Goal: Answer question/provide support: Share knowledge or assist other users

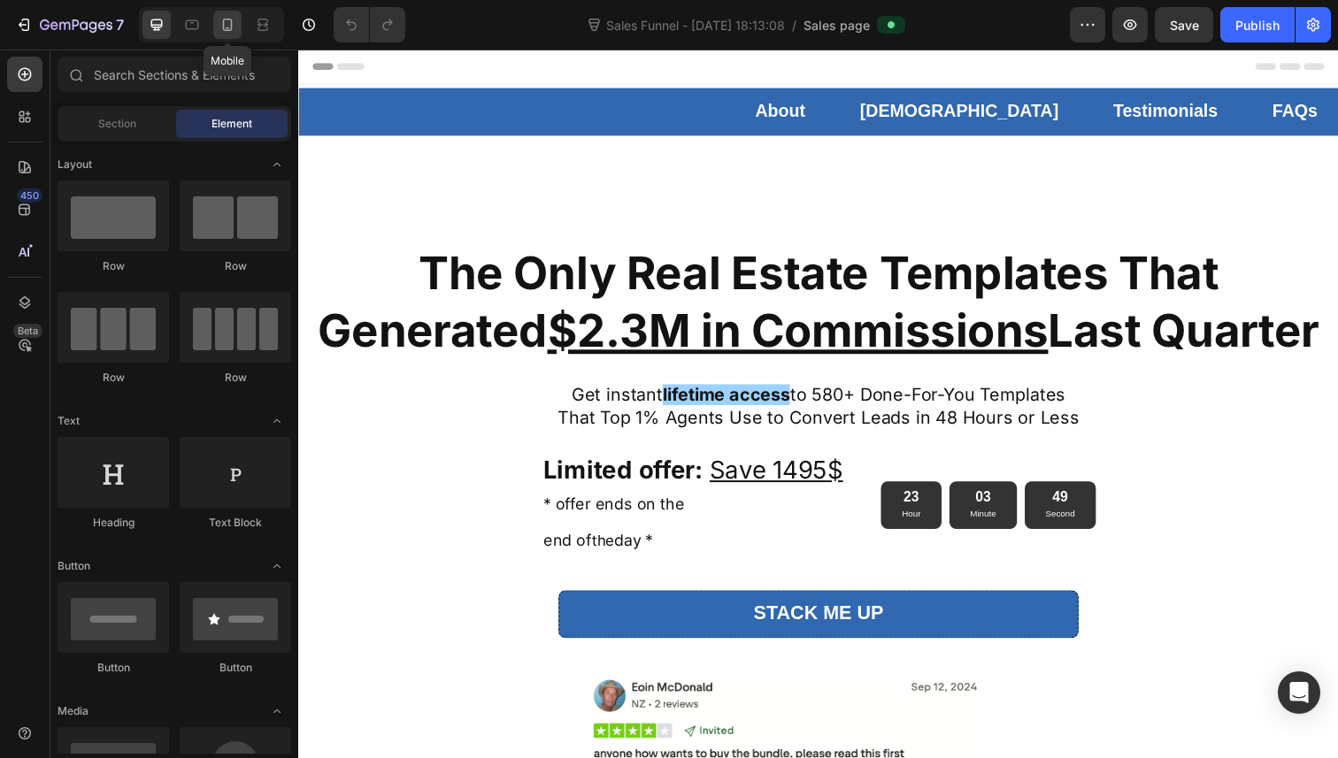
click at [227, 27] on icon at bounding box center [228, 25] width 18 height 18
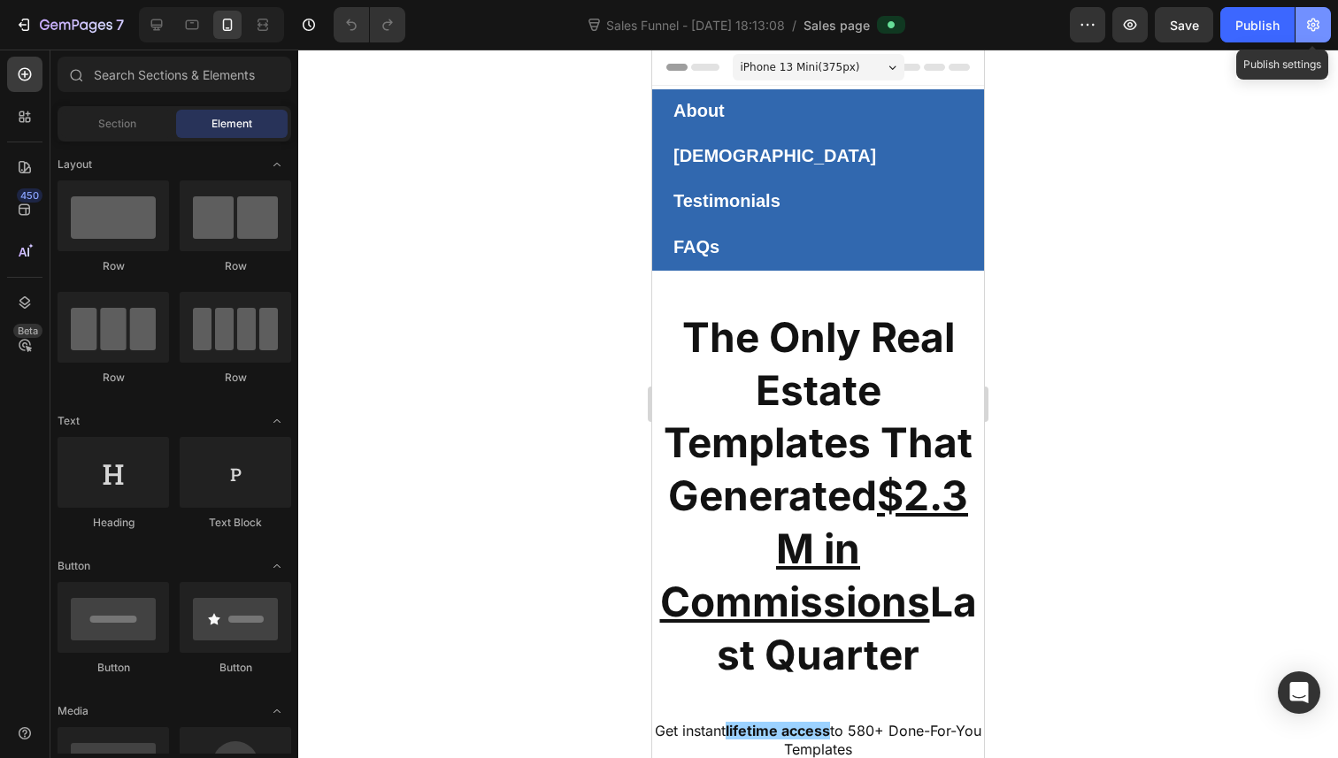
click at [1317, 16] on icon "button" at bounding box center [1313, 25] width 18 height 18
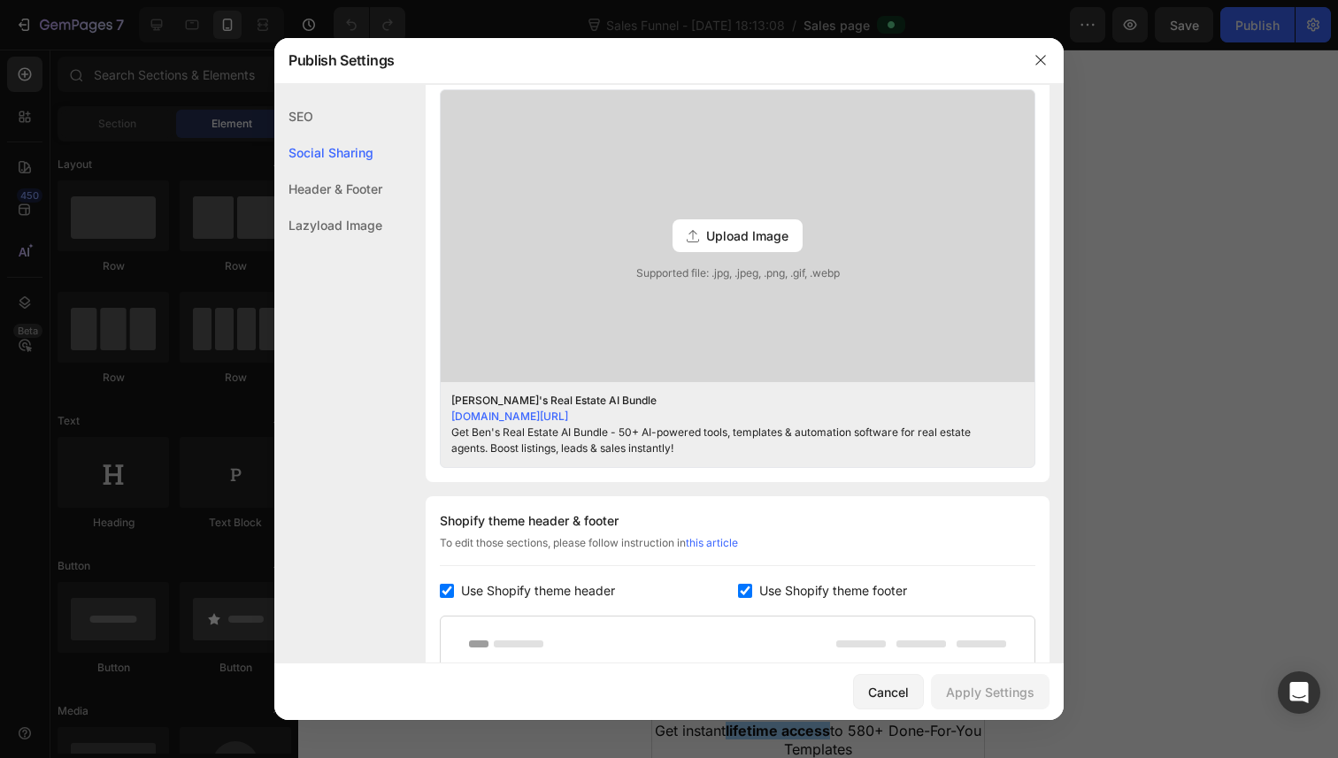
click at [1295, 7] on button "button" at bounding box center [1312, 24] width 35 height 35
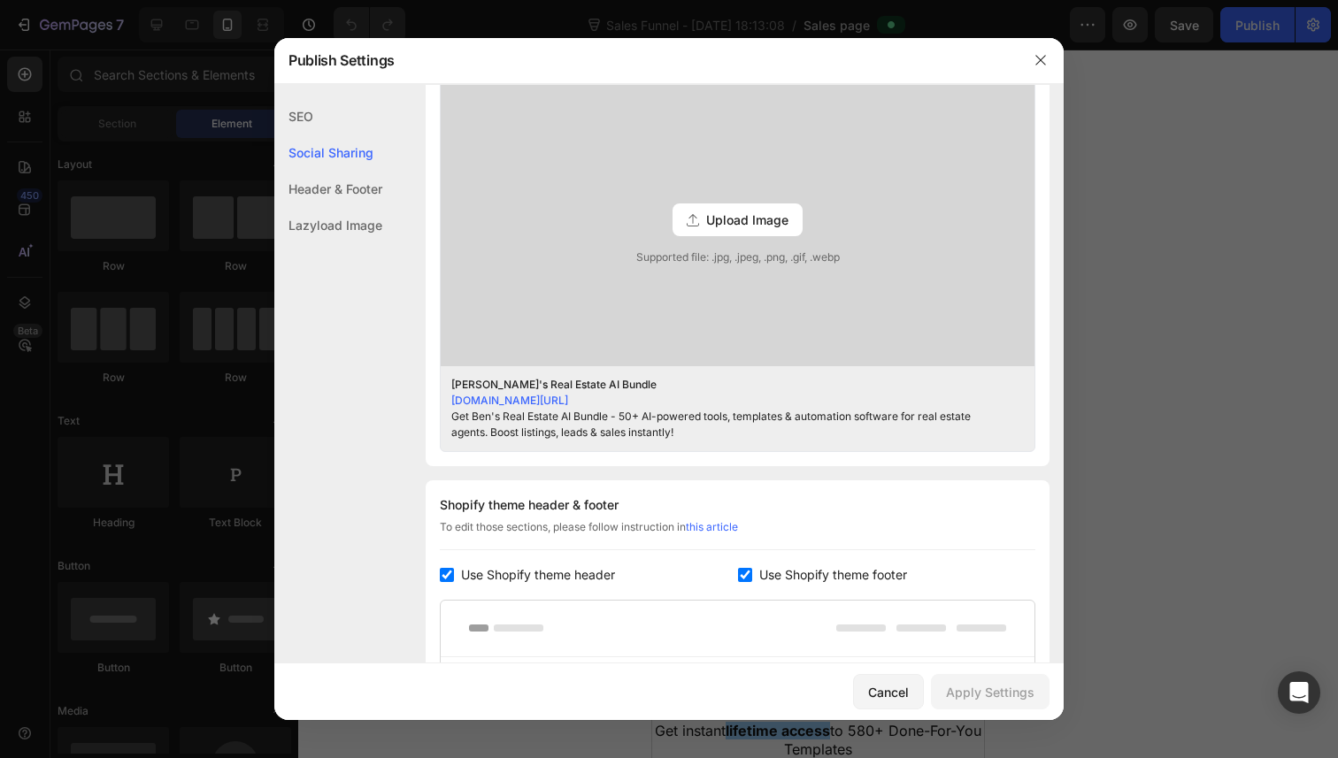
scroll to position [521, 0]
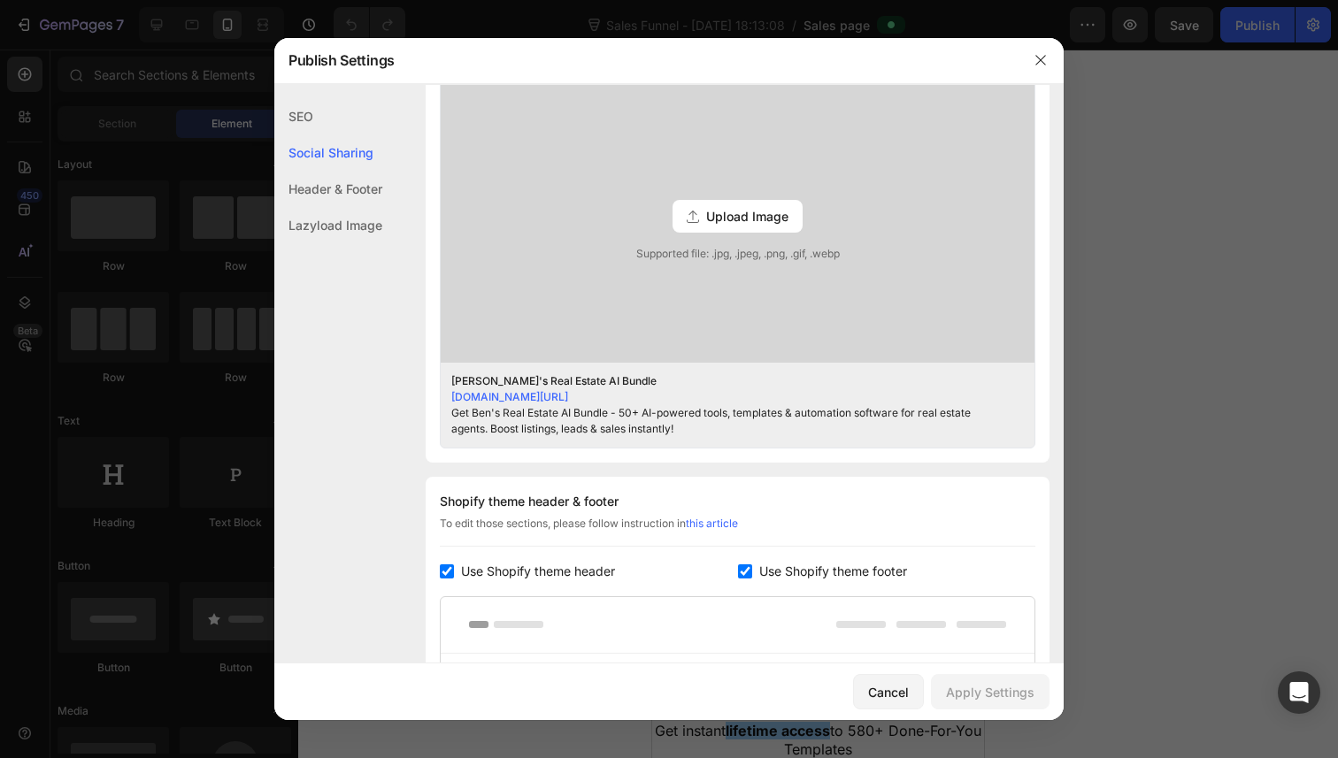
click at [1295, 7] on button "button" at bounding box center [1312, 24] width 35 height 35
click at [653, 419] on div "Get Ben's Real Estate AI Bundle - 50+ AI-powered tools, templates & automation …" at bounding box center [723, 421] width 545 height 32
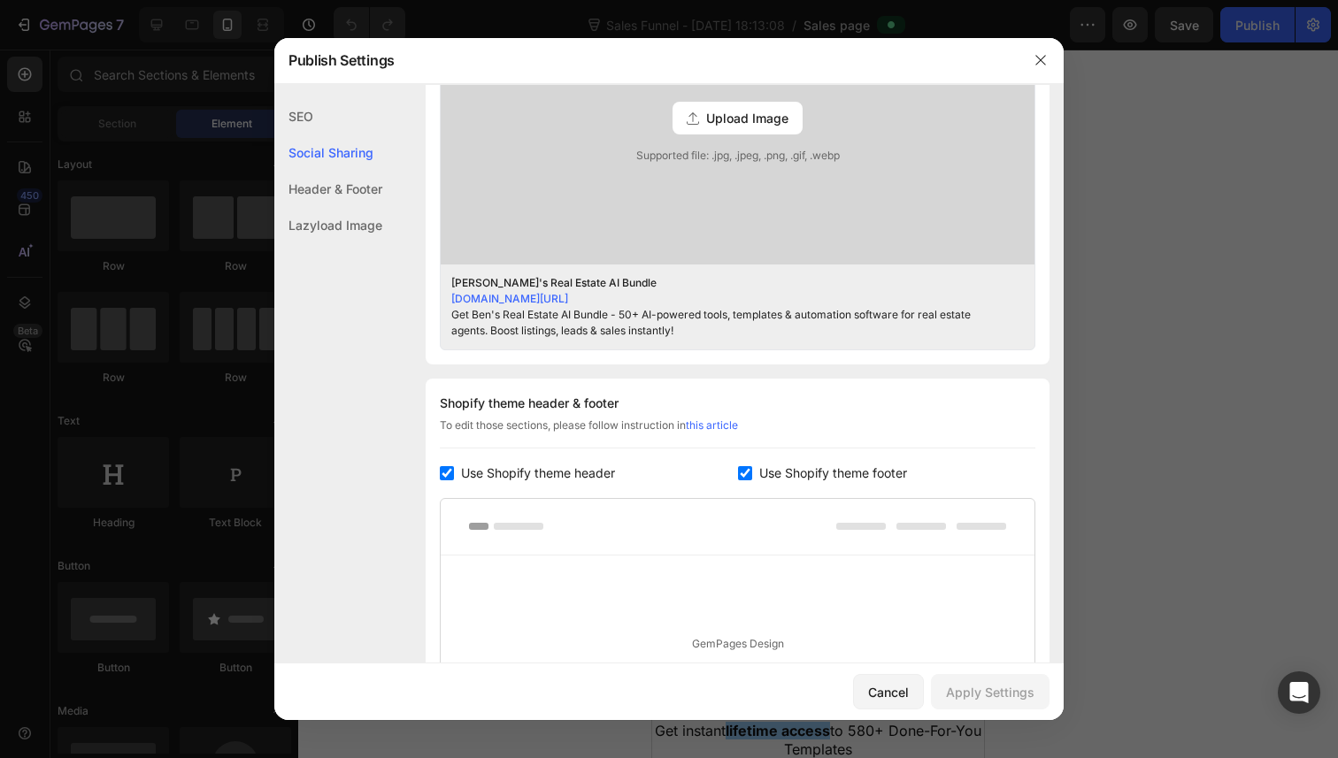
scroll to position [891, 0]
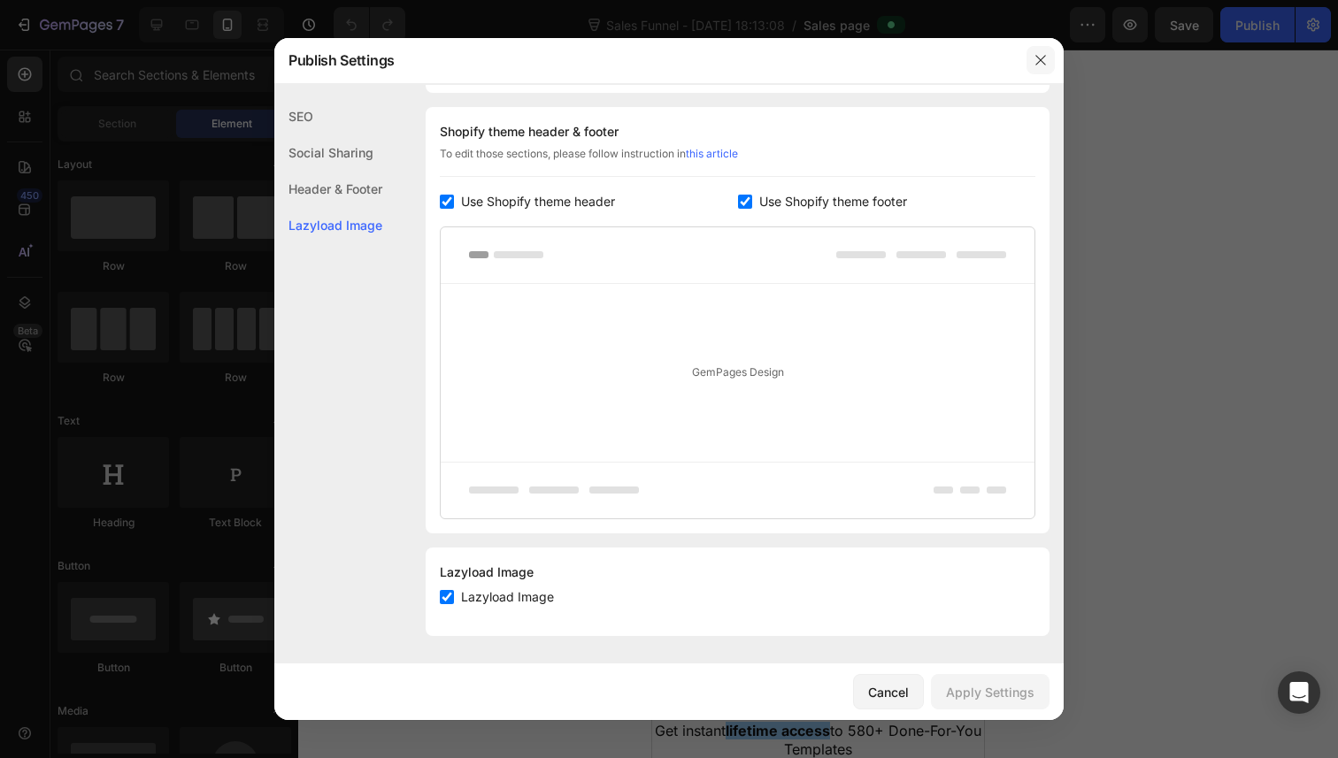
click at [1044, 56] on icon "button" at bounding box center [1040, 61] width 10 height 10
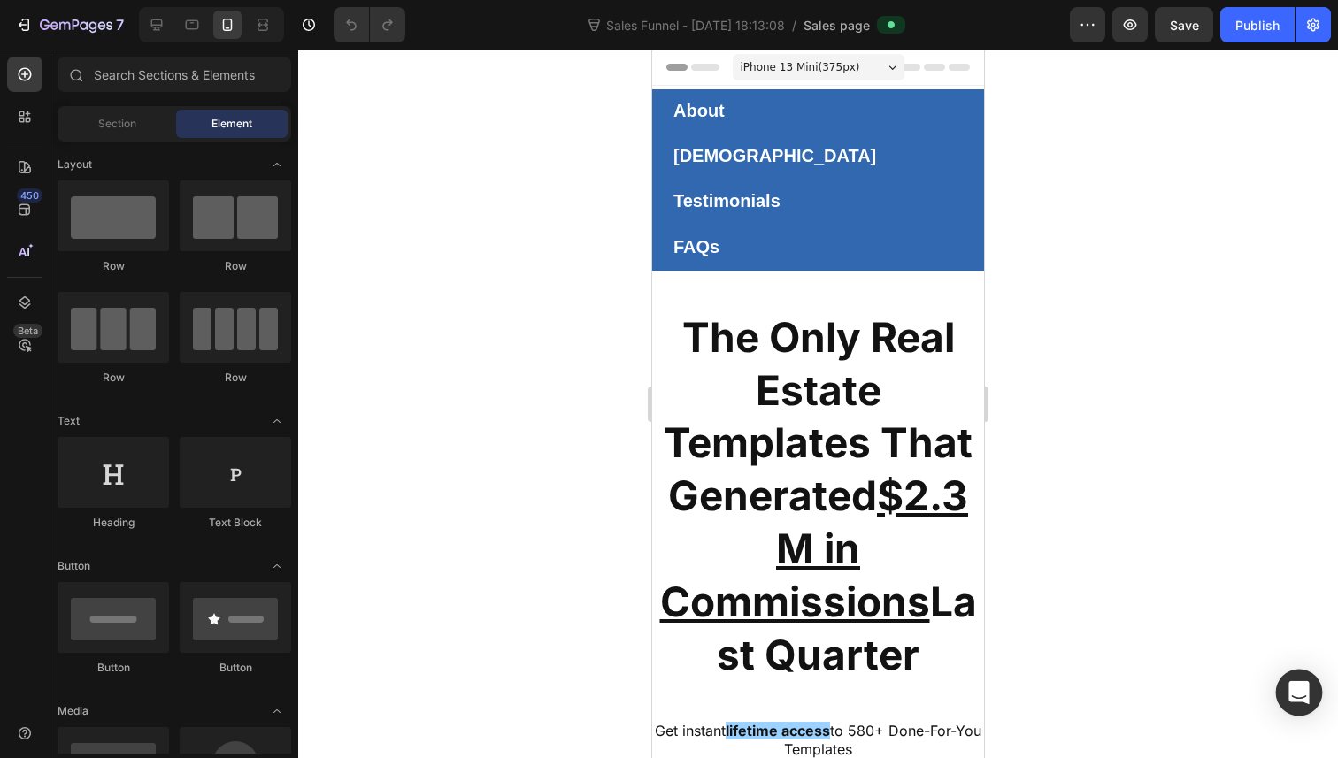
click at [1296, 696] on icon "Open Intercom Messenger" at bounding box center [1298, 692] width 20 height 23
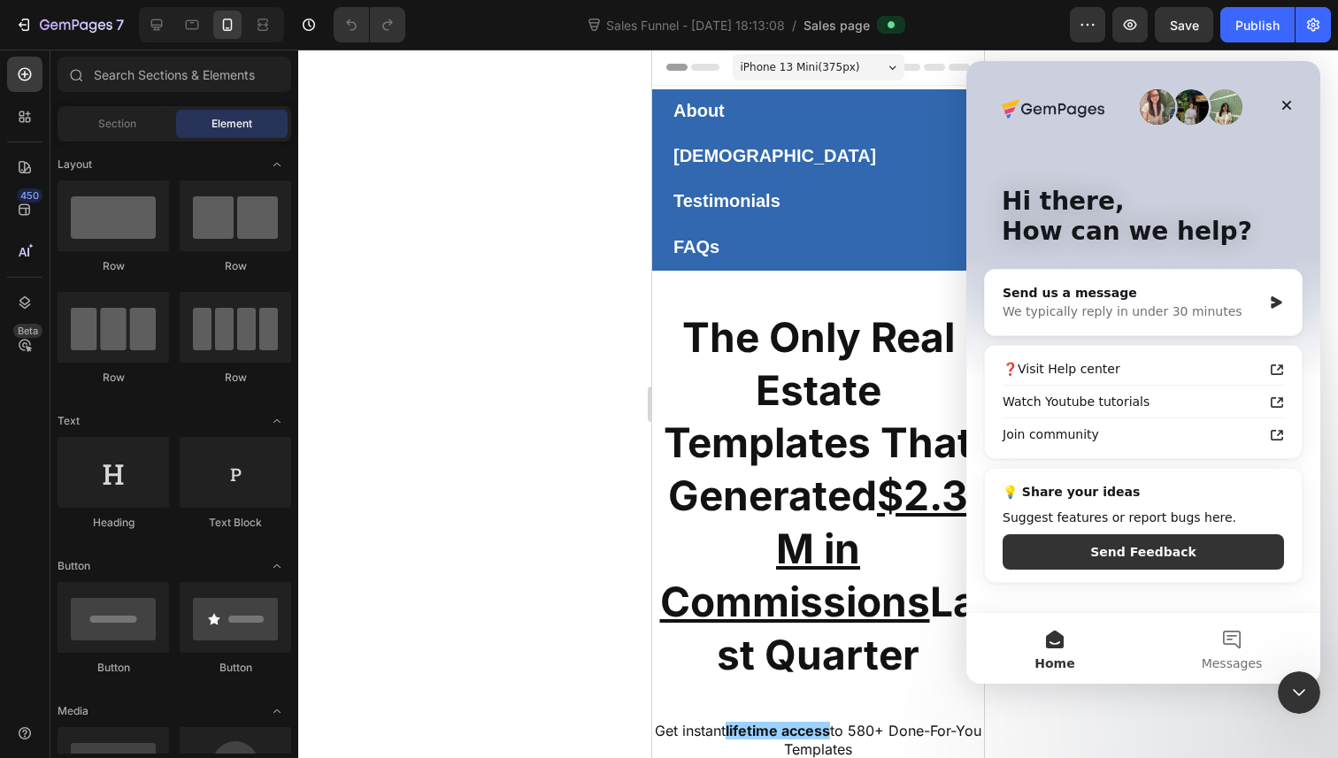
scroll to position [0, 0]
drag, startPoint x: 188, startPoint y: 38, endPoint x: 25, endPoint y: 13, distance: 164.7
click at [1122, 305] on div "We typically reply in under 30 minutes" at bounding box center [1132, 312] width 259 height 19
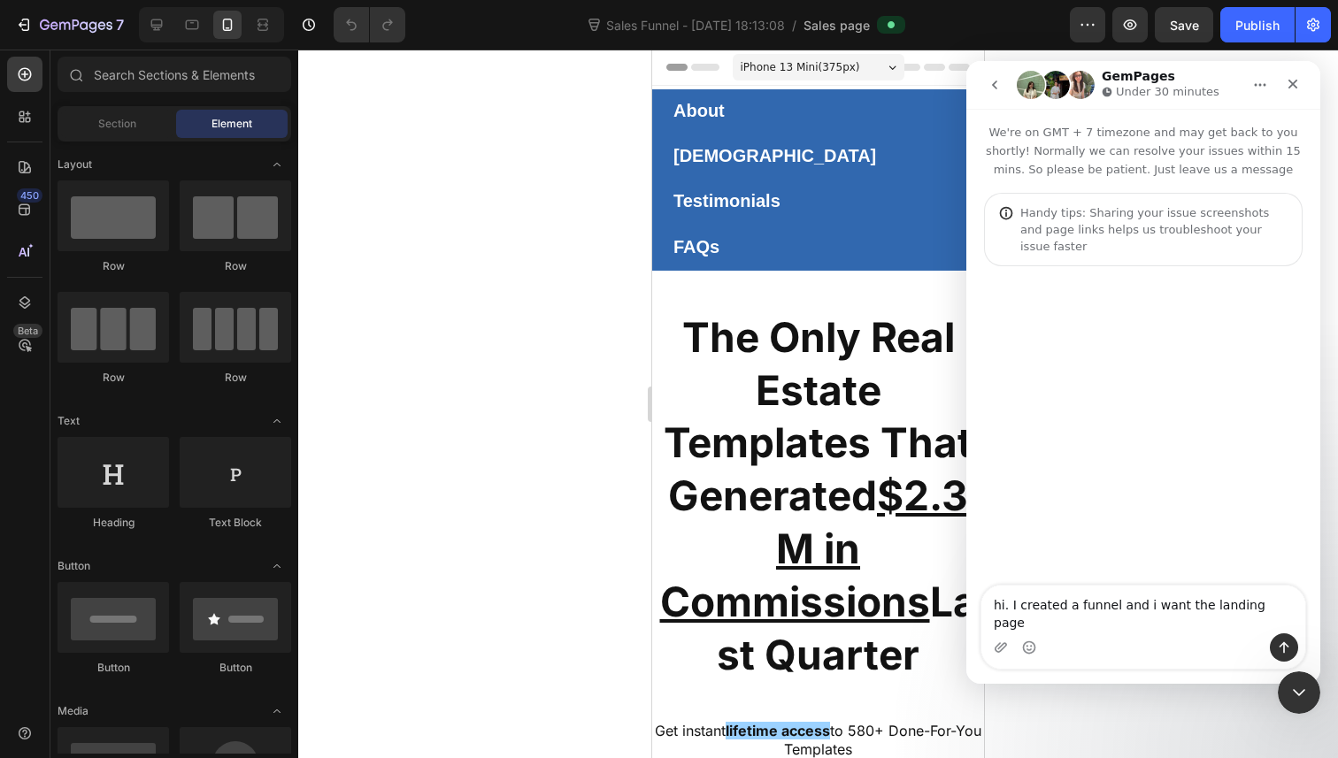
click at [1195, 629] on textarea "hi. I created a funnel and i want the landing page" at bounding box center [1143, 610] width 324 height 48
click at [1251, 626] on textarea "hi. I created a funnel and i want the shopify product page to use this Genpages…" at bounding box center [1143, 610] width 324 height 48
click at [1102, 620] on textarea "hi. I created a funnel and i want the shopify product page to use this Genpages…" at bounding box center [1143, 610] width 324 height 48
click at [1243, 626] on textarea "hi. I created a funnel and i want the shopify product page to use this Gempages…" at bounding box center [1143, 600] width 324 height 65
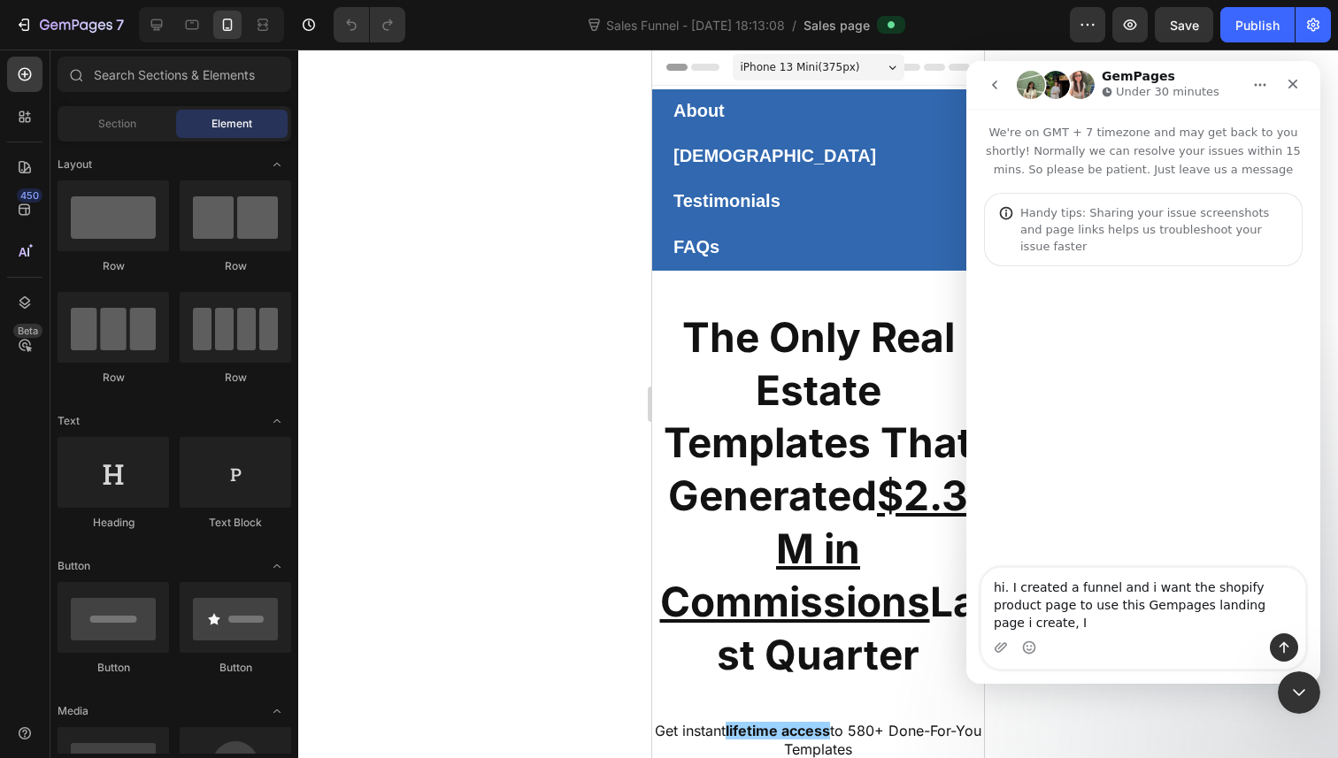
type textarea "hi. I created a funnel and i want the shopify product page to use this Gempages…"
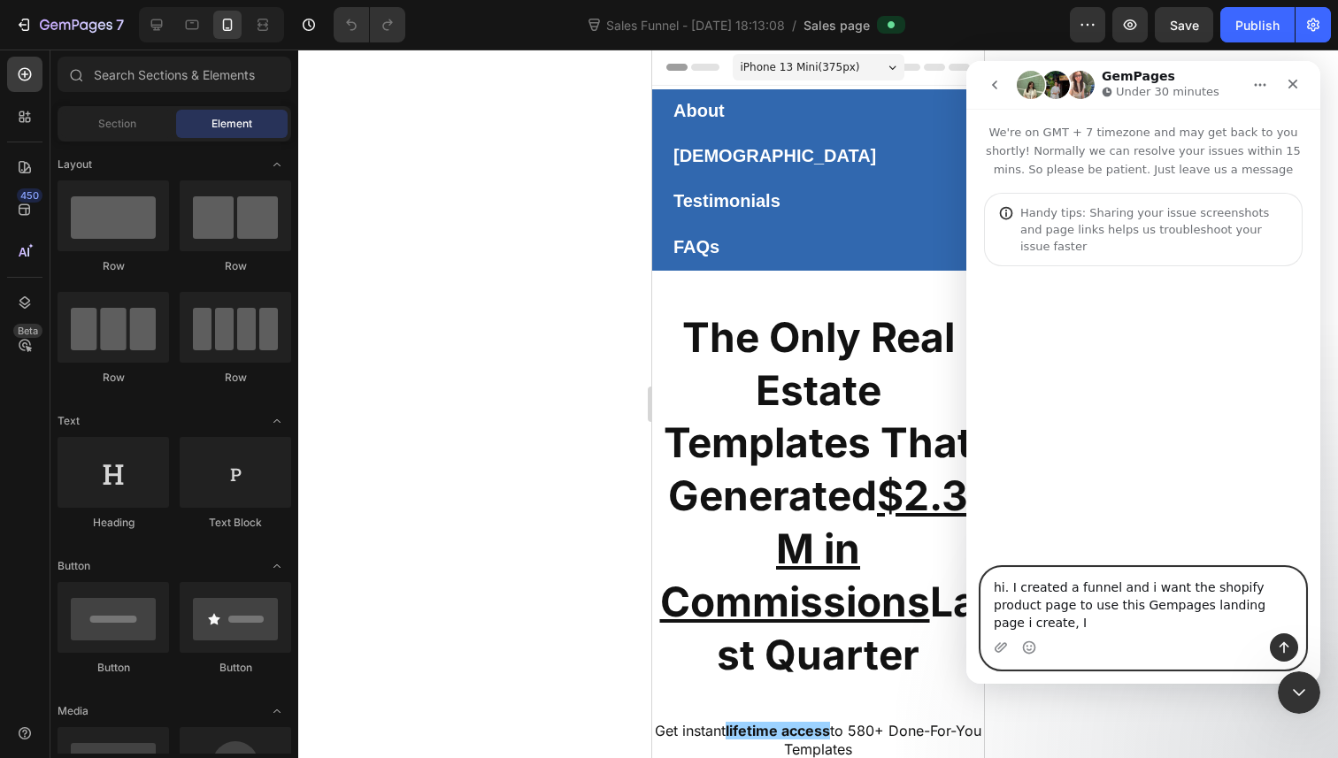
click at [1287, 621] on textarea "hi. I created a funnel and i want the shopify product page to use this Gempages…" at bounding box center [1143, 600] width 324 height 65
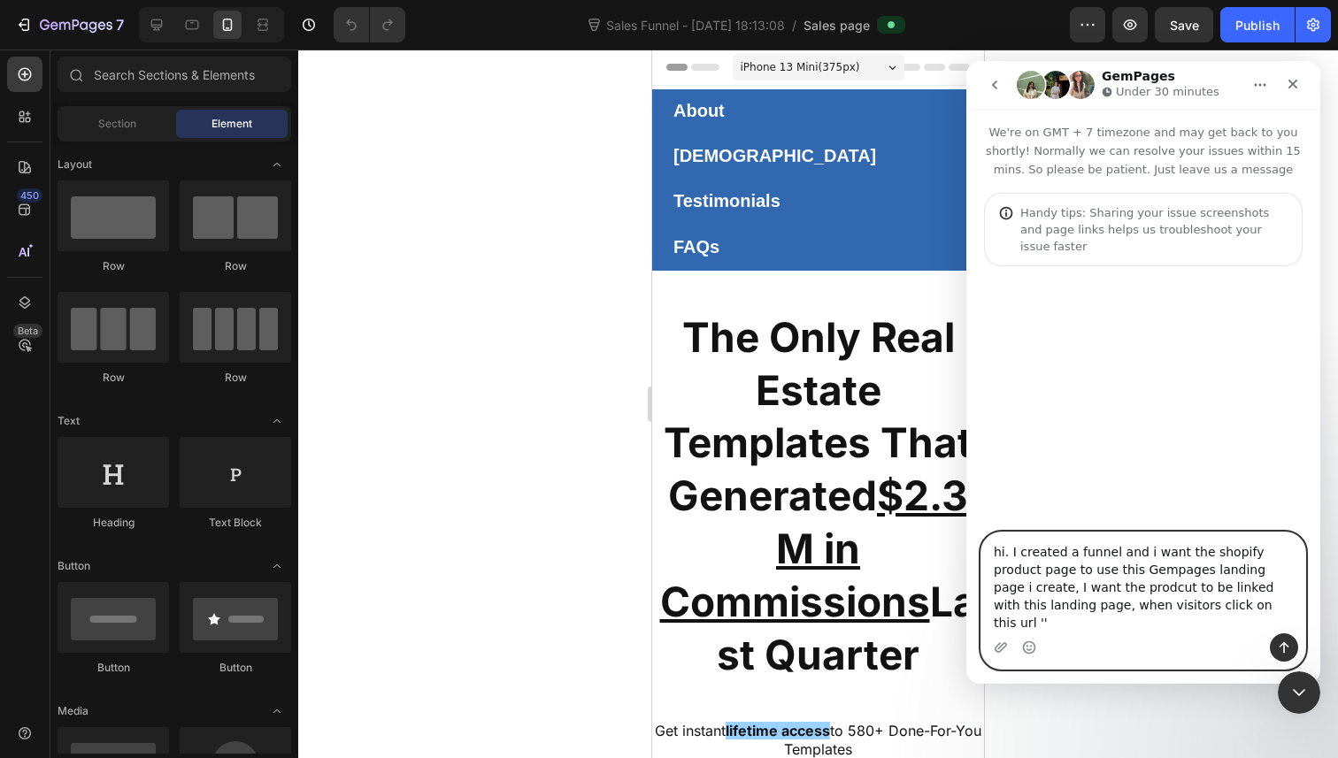
paste textarea "[URL][DOMAIN_NAME]"
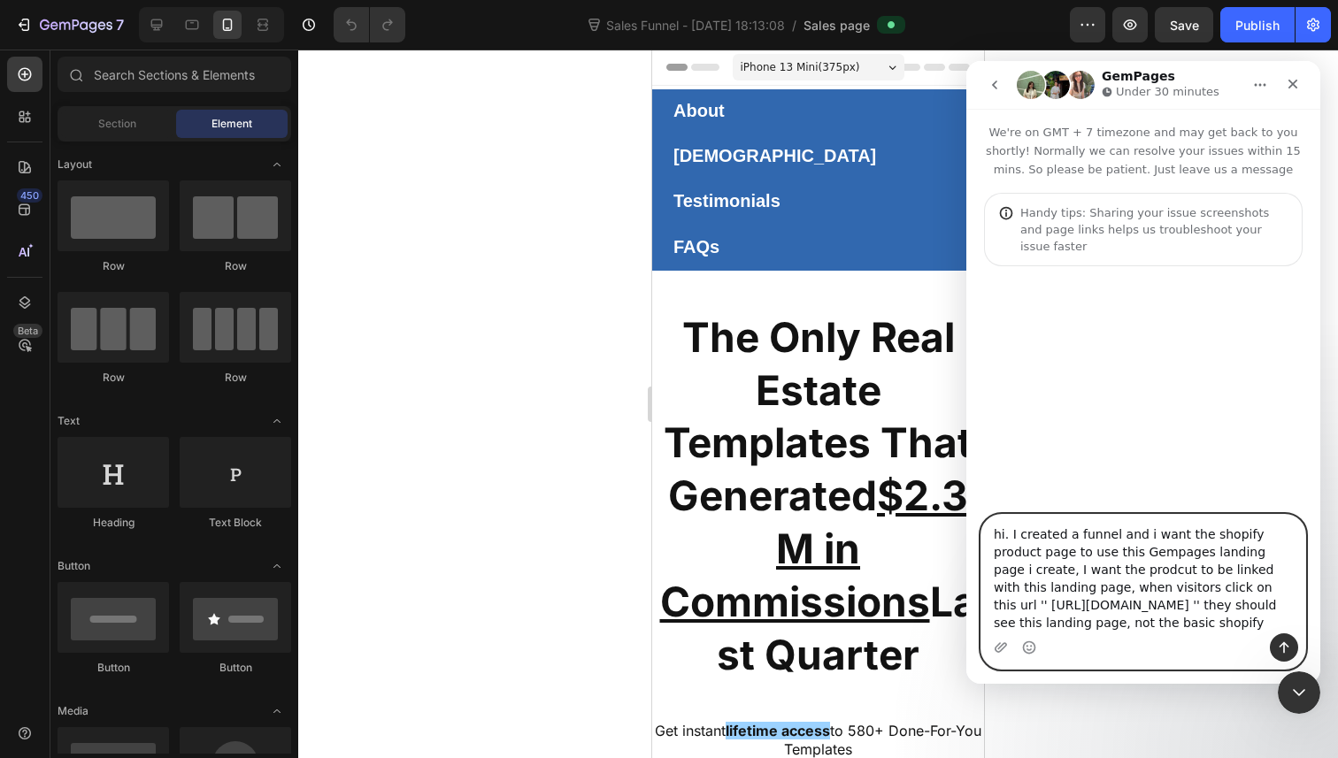
click at [1072, 627] on textarea "hi. I created a funnel and i want the shopify product page to use this Gempages…" at bounding box center [1143, 574] width 324 height 119
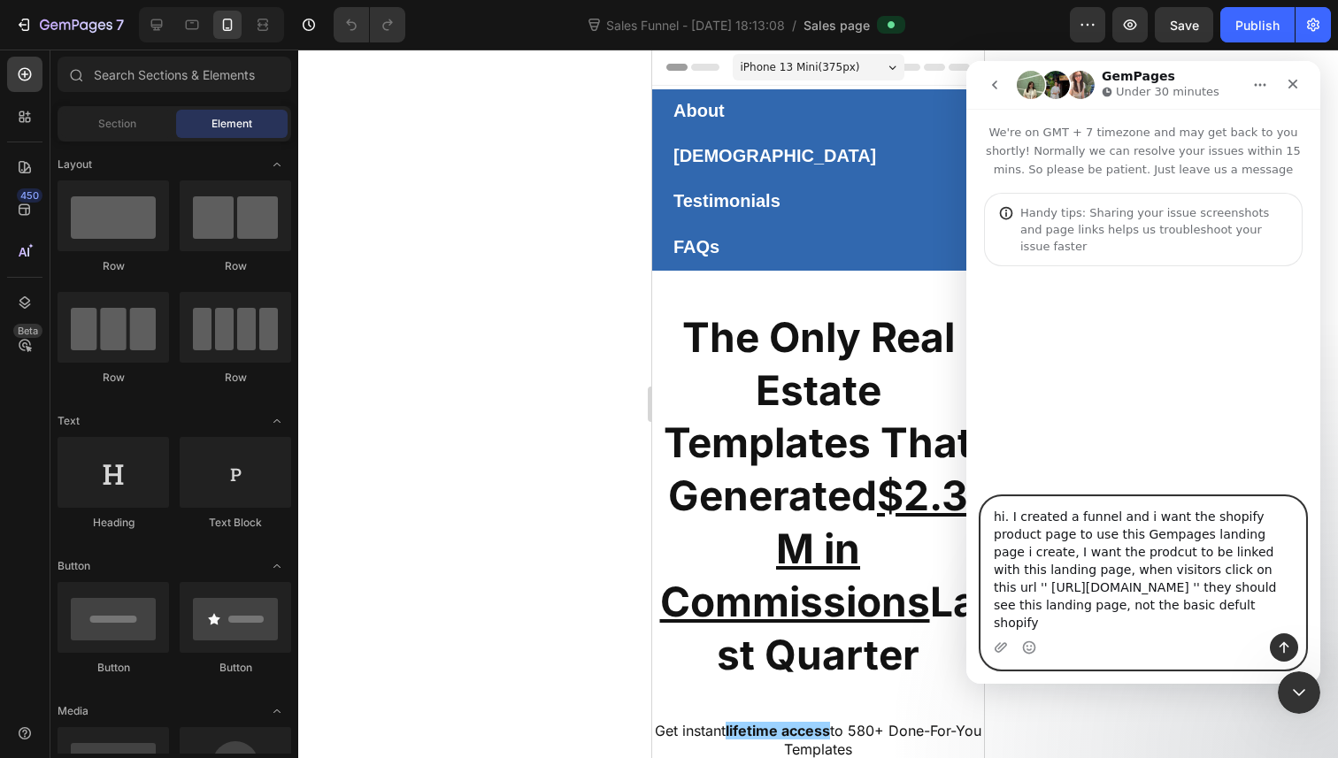
click at [1149, 627] on textarea "hi. I created a funnel and i want the shopify product page to use this Gempages…" at bounding box center [1143, 565] width 324 height 136
click at [1178, 627] on textarea "hi. I created a funnel and i want the shopify product page to use this Gempages…" at bounding box center [1143, 565] width 324 height 136
click at [1089, 626] on textarea "hi. I created a funnel and i want the shopify product page to use this Gempages…" at bounding box center [1143, 565] width 324 height 136
click at [1062, 558] on textarea "hi. I created a funnel and i want the shopify product page to use this Gempages…" at bounding box center [1143, 565] width 324 height 136
click at [1195, 625] on textarea "hi. I created a funnel and i want the shopify product page to use this Gempages…" at bounding box center [1143, 565] width 324 height 136
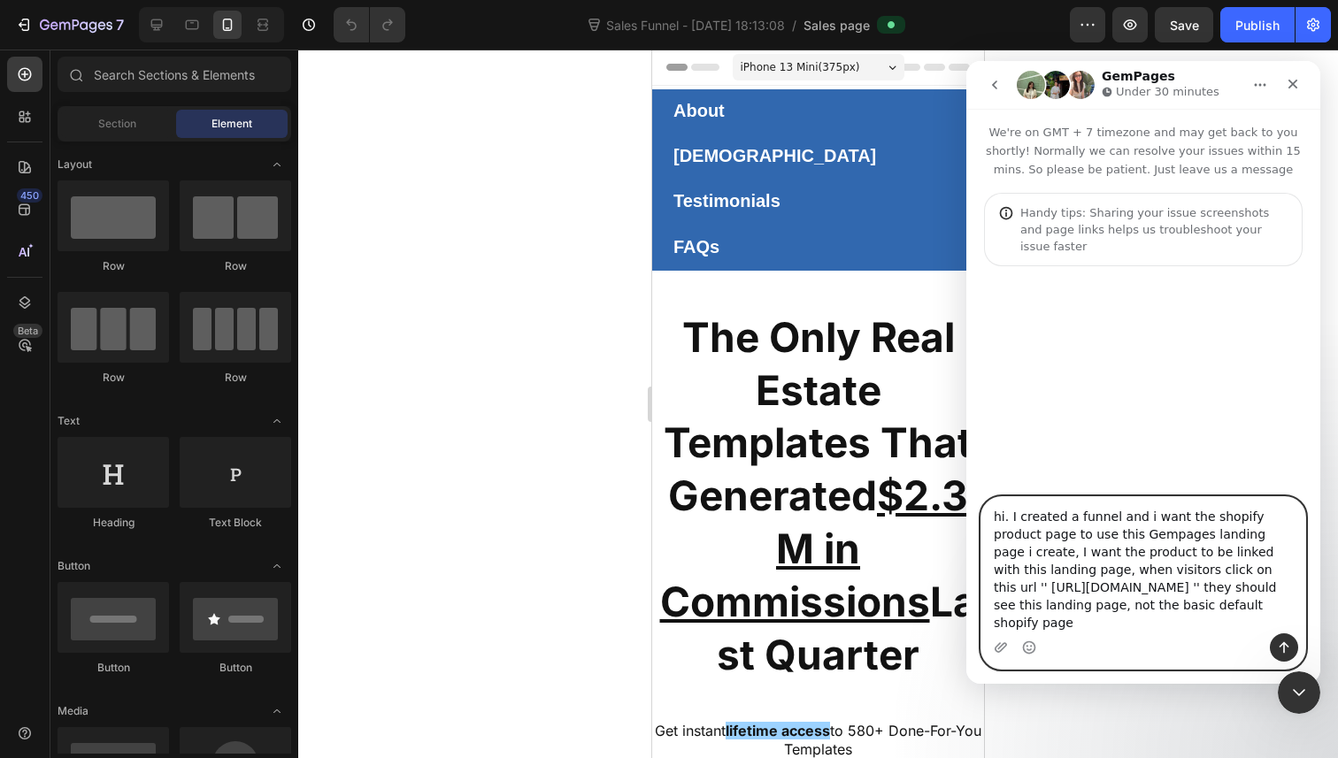
drag, startPoint x: 1196, startPoint y: 625, endPoint x: 988, endPoint y: 496, distance: 245.6
click at [988, 496] on div "We're on GMT + 7 timezone and may get back to you shortly! Normally we can reso…" at bounding box center [1143, 396] width 354 height 575
type textarea "hi. I created a funnel and i want the shopify product page to use this Gempages…"
click at [1144, 530] on textarea "hi. I created a funnel and i want the shopify product page to use this Gempages…" at bounding box center [1143, 565] width 324 height 136
click at [1288, 646] on icon "Send a message…" at bounding box center [1284, 648] width 14 height 14
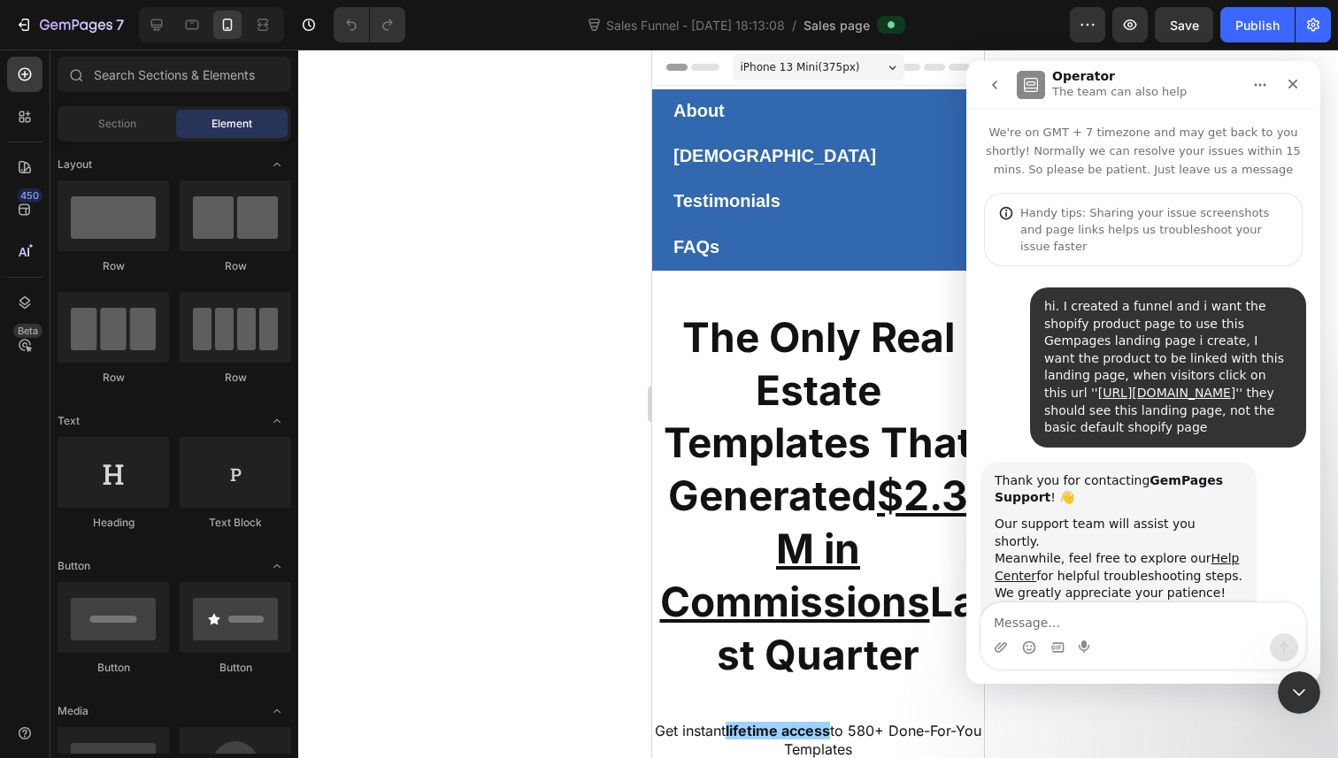
scroll to position [30, 0]
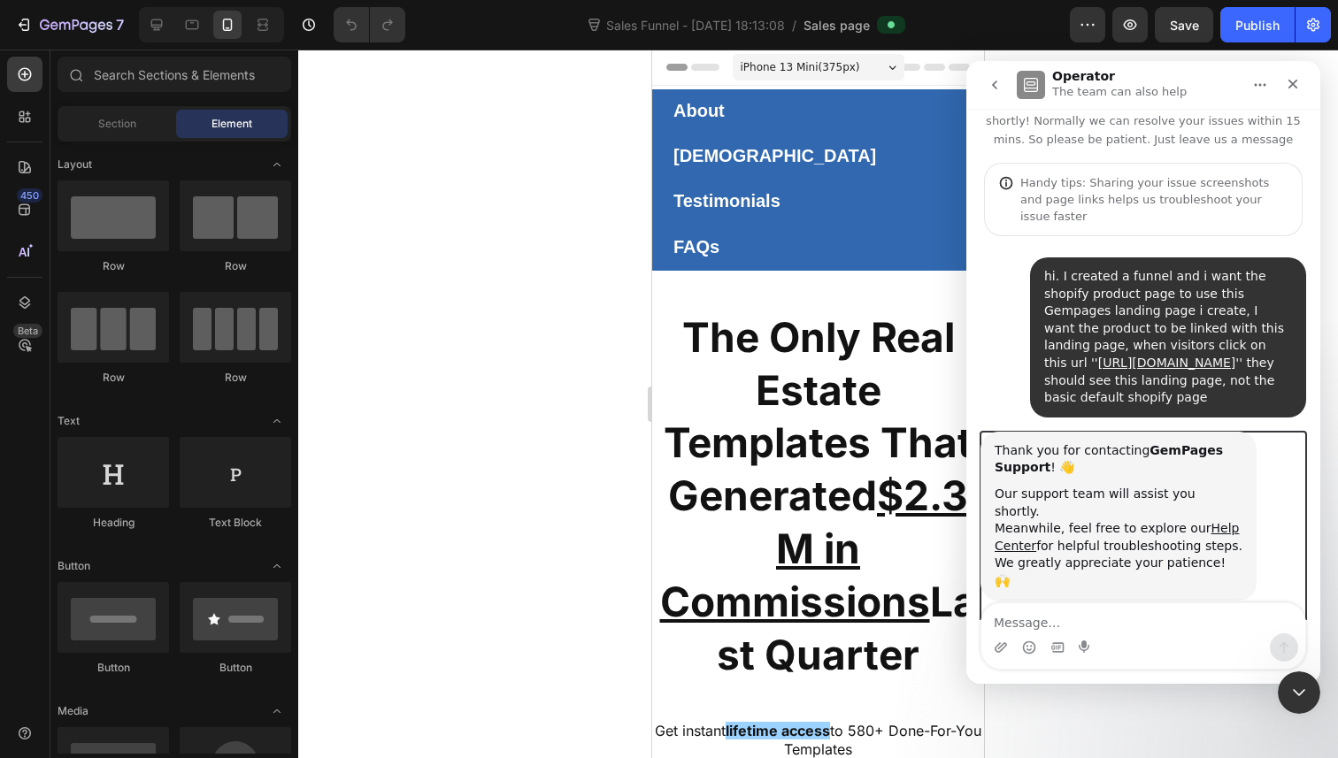
click at [1201, 583] on div "Thank you for contacting GemPages Support ! 👋 Our support team will assist you …" at bounding box center [1143, 536] width 326 height 208
click at [1014, 370] on div "hi. I created a funnel and i want the shopify product page to use this Gempages…" at bounding box center [1143, 345] width 326 height 174
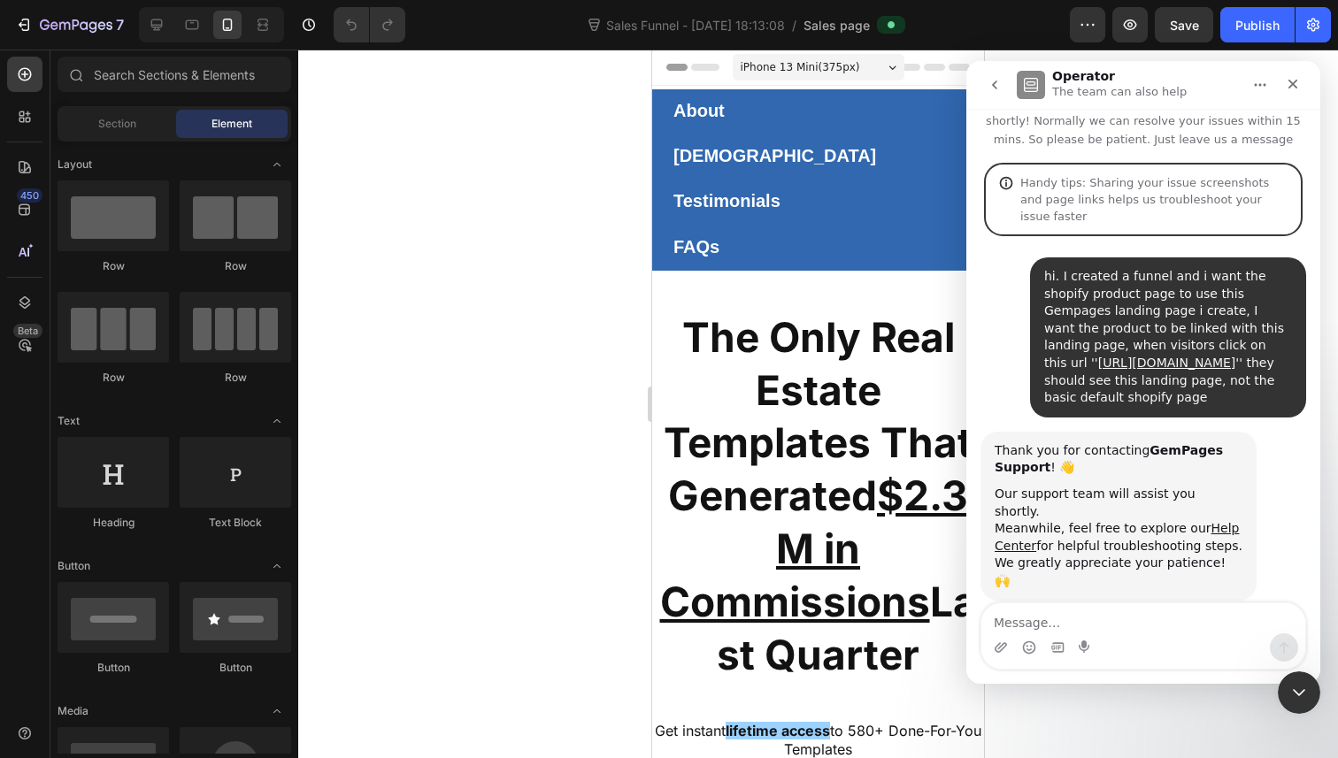
click at [1095, 204] on div "Handy tips: Sharing your issue screenshots and page links helps us troubleshoot…" at bounding box center [1153, 199] width 267 height 50
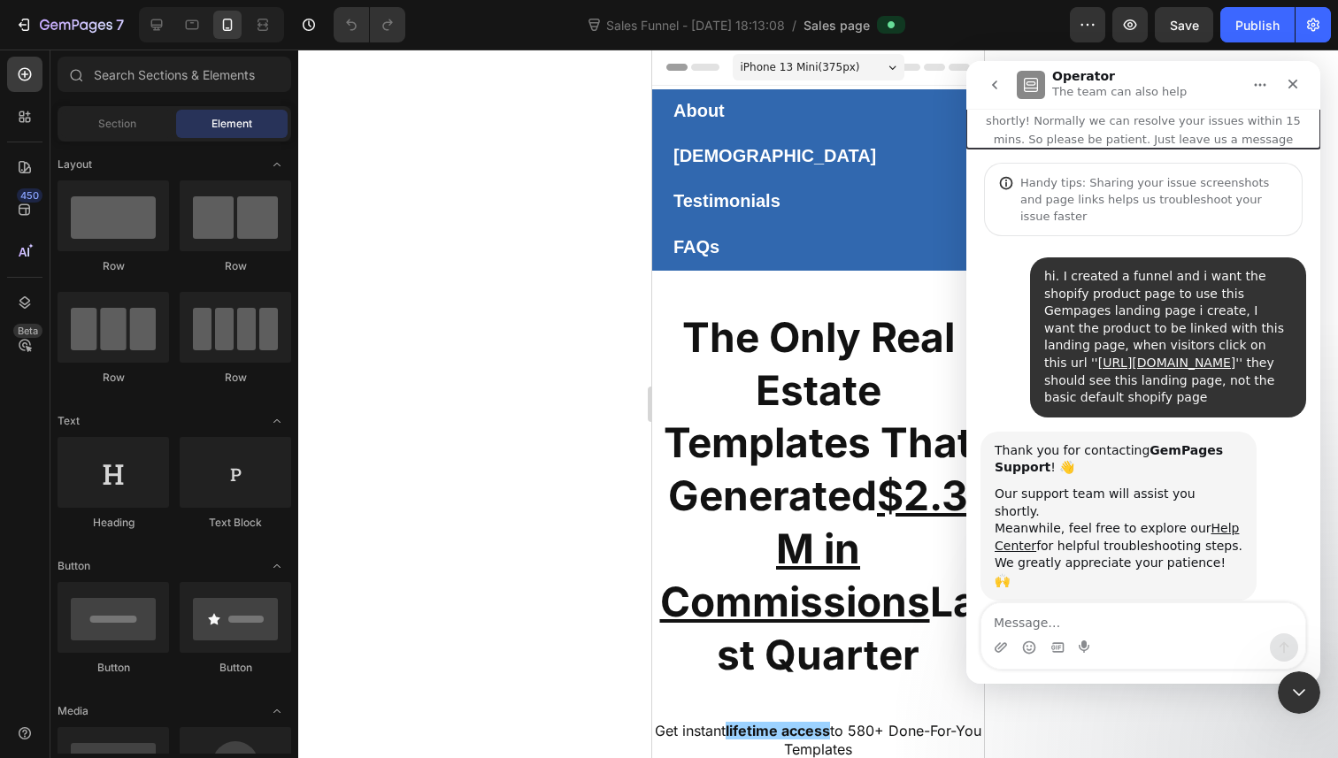
click at [1108, 111] on p "We're on GMT + 7 timezone and may get back to you shortly! Normally we can reso…" at bounding box center [1143, 114] width 354 height 70
click at [1100, 136] on p "We're on GMT + 7 timezone and may get back to you shortly! Normally we can reso…" at bounding box center [1143, 114] width 354 height 70
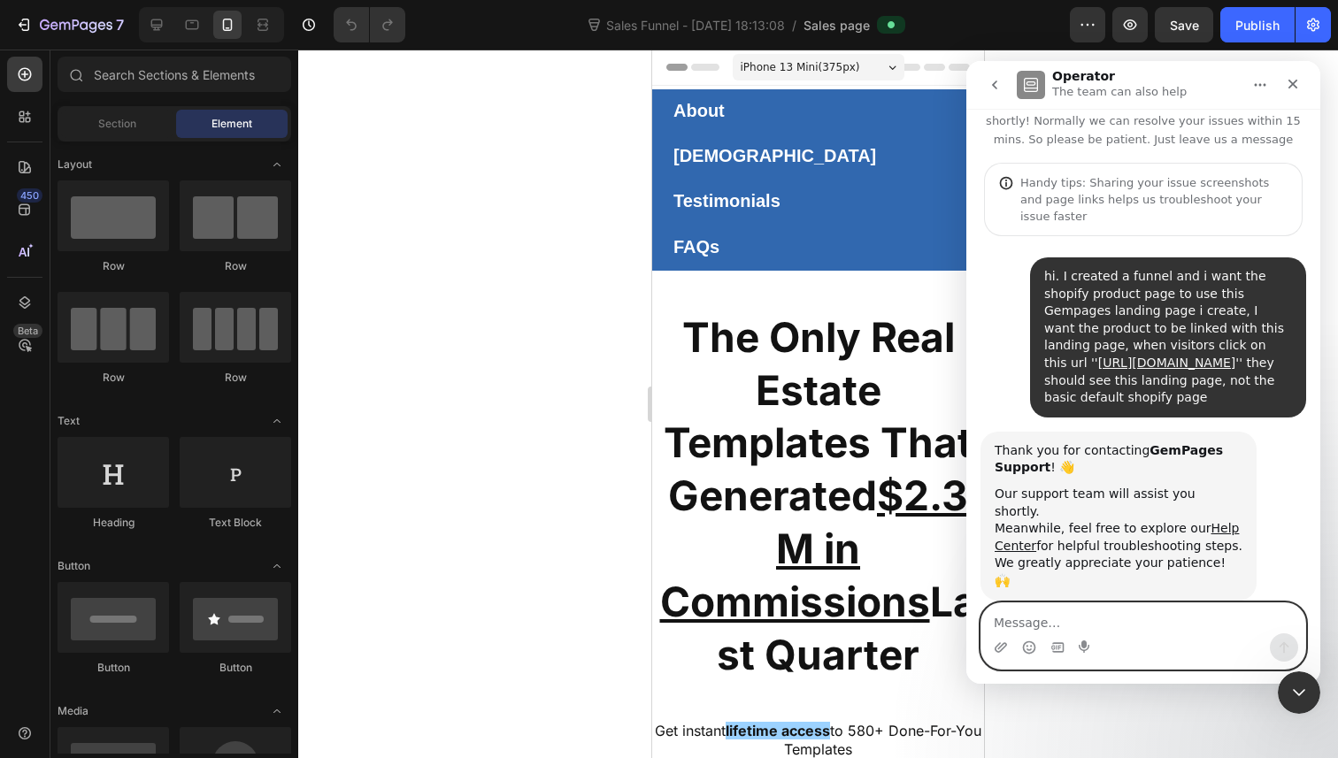
click at [1165, 624] on textarea "Message…" at bounding box center [1143, 618] width 324 height 30
type textarea "hi"
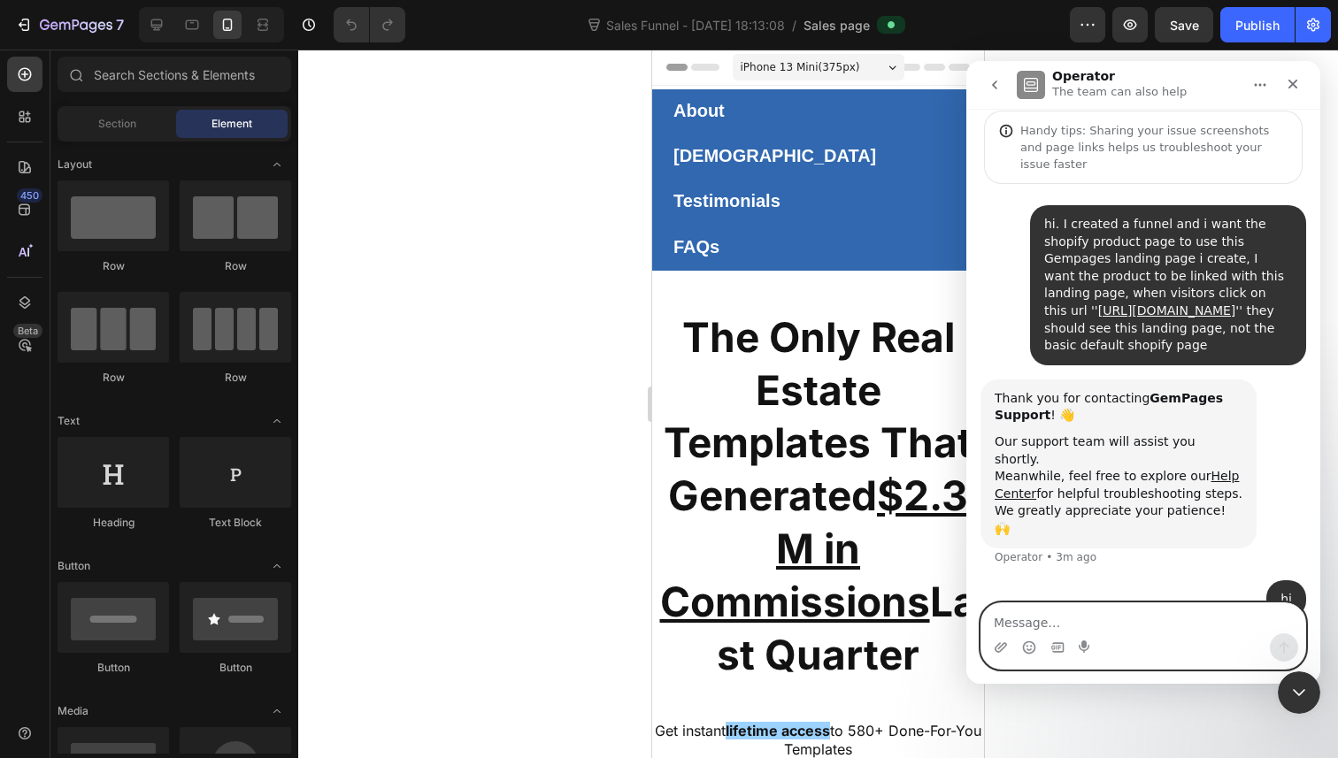
scroll to position [82, 0]
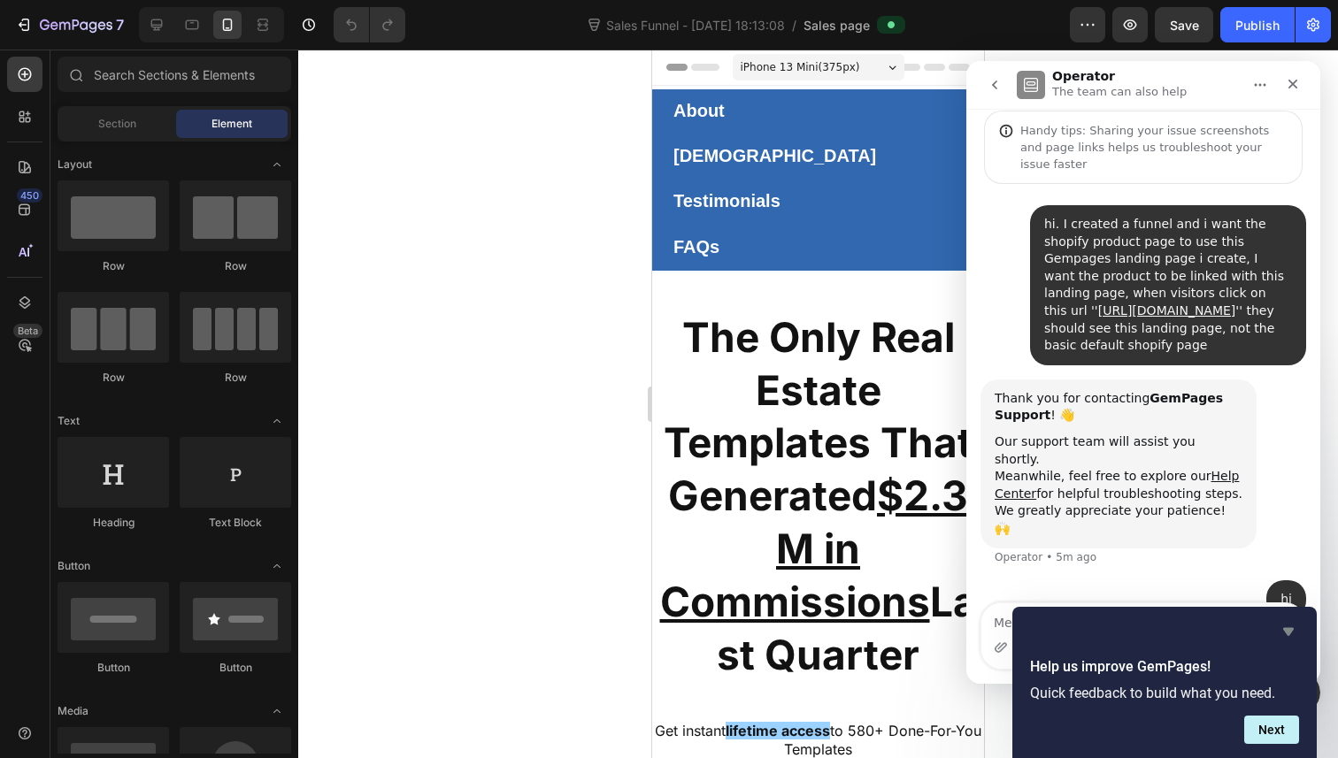
click at [1287, 631] on icon "Hide survey" at bounding box center [1288, 632] width 11 height 8
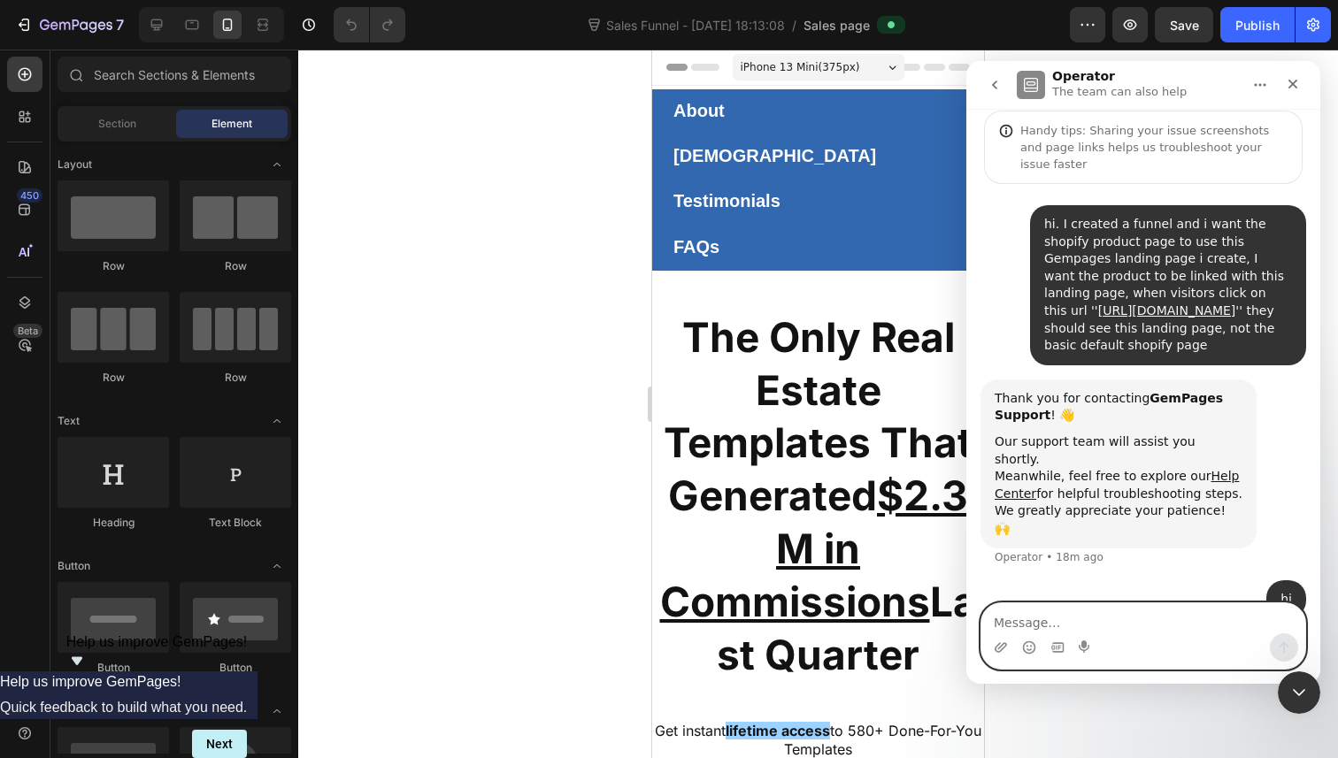
click at [1157, 628] on textarea "Message…" at bounding box center [1143, 618] width 324 height 30
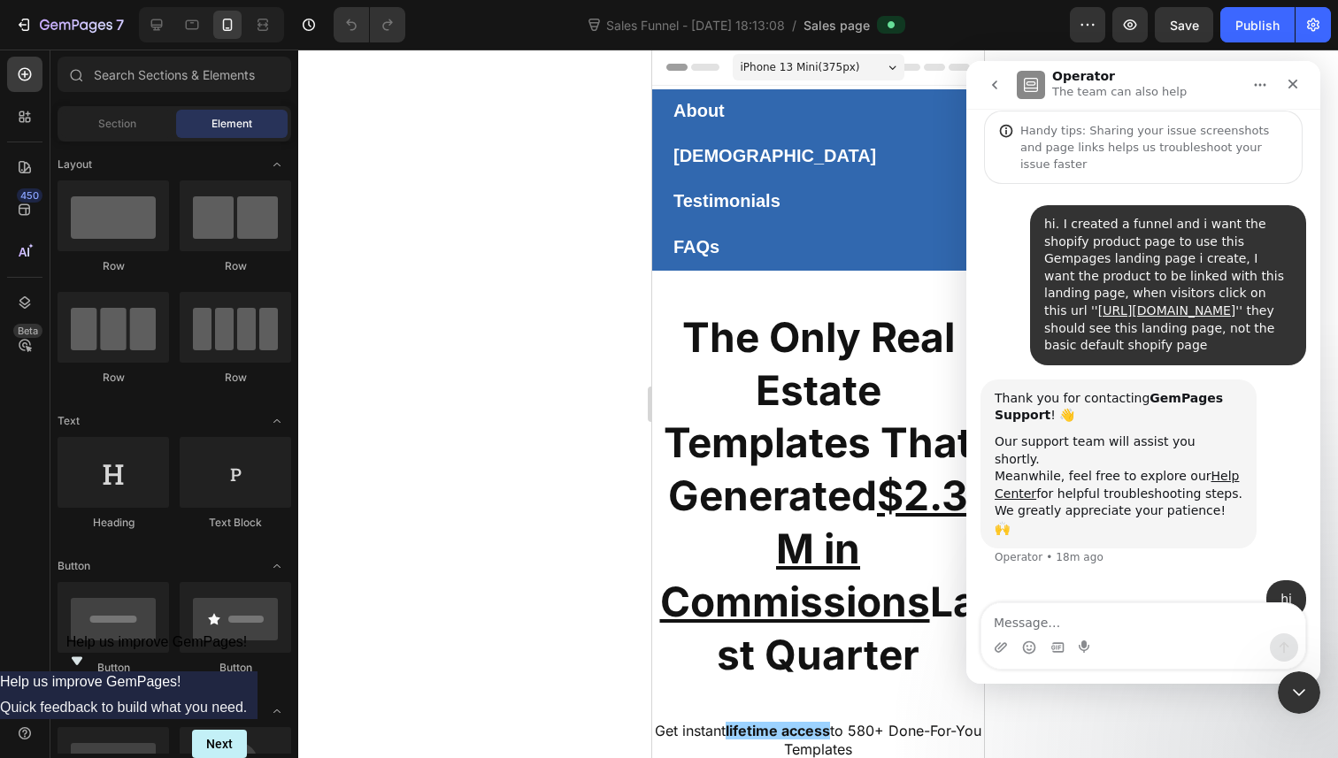
click at [996, 87] on icon "go back" at bounding box center [995, 85] width 14 height 14
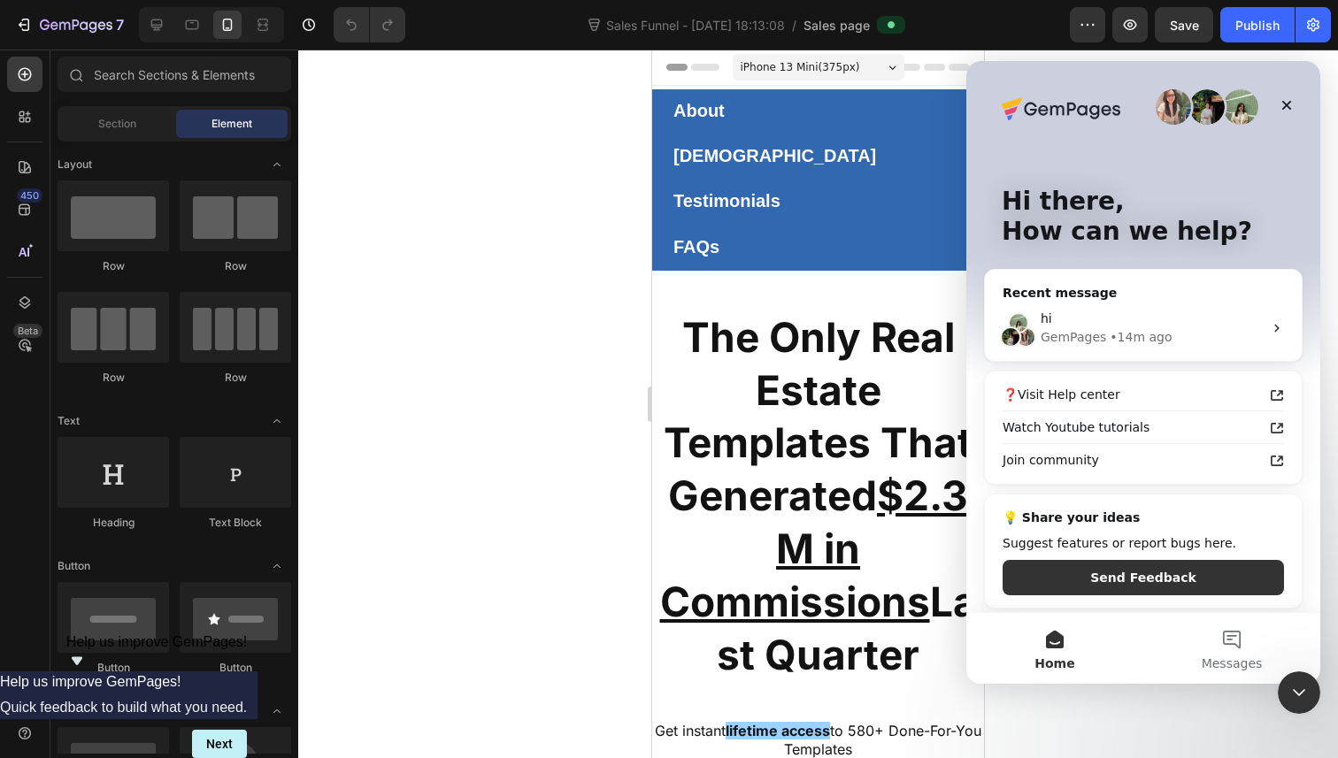
scroll to position [0, 0]
click at [1088, 319] on div "hi" at bounding box center [1152, 319] width 222 height 19
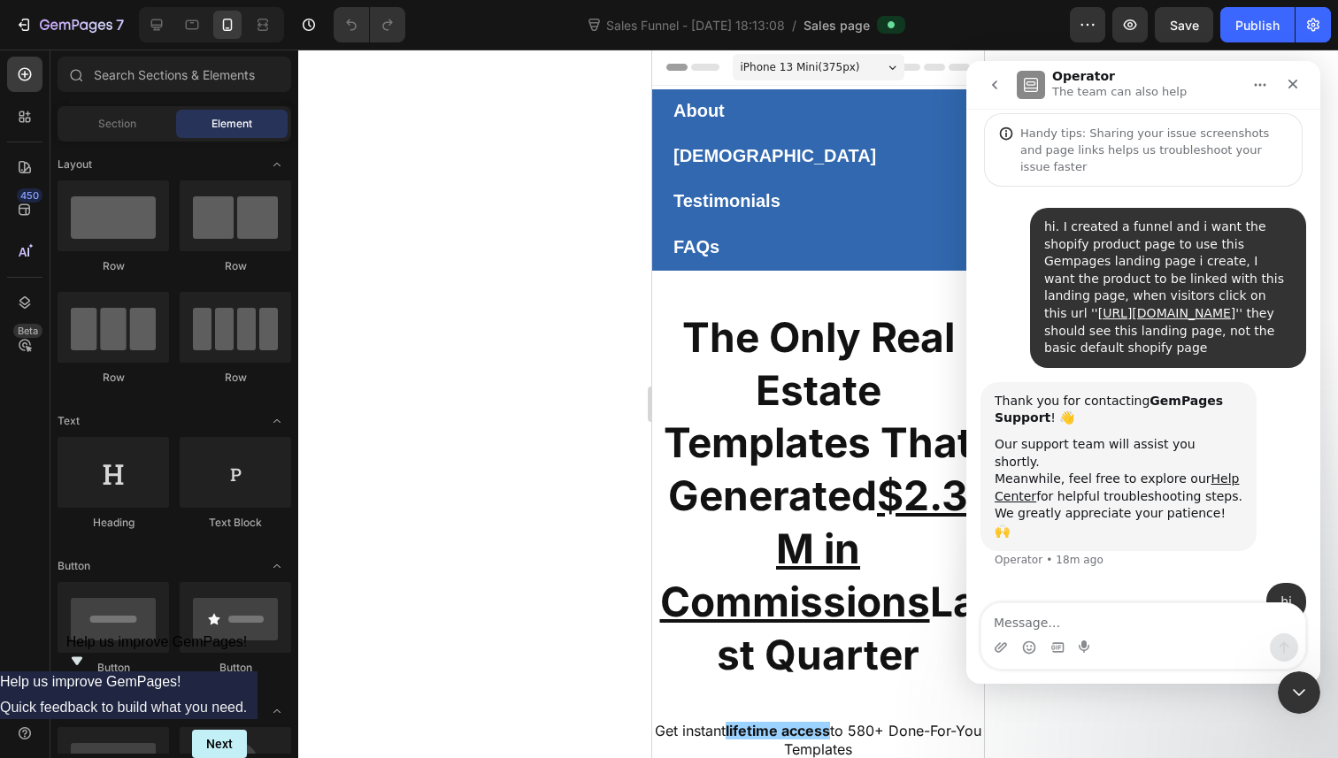
scroll to position [82, 0]
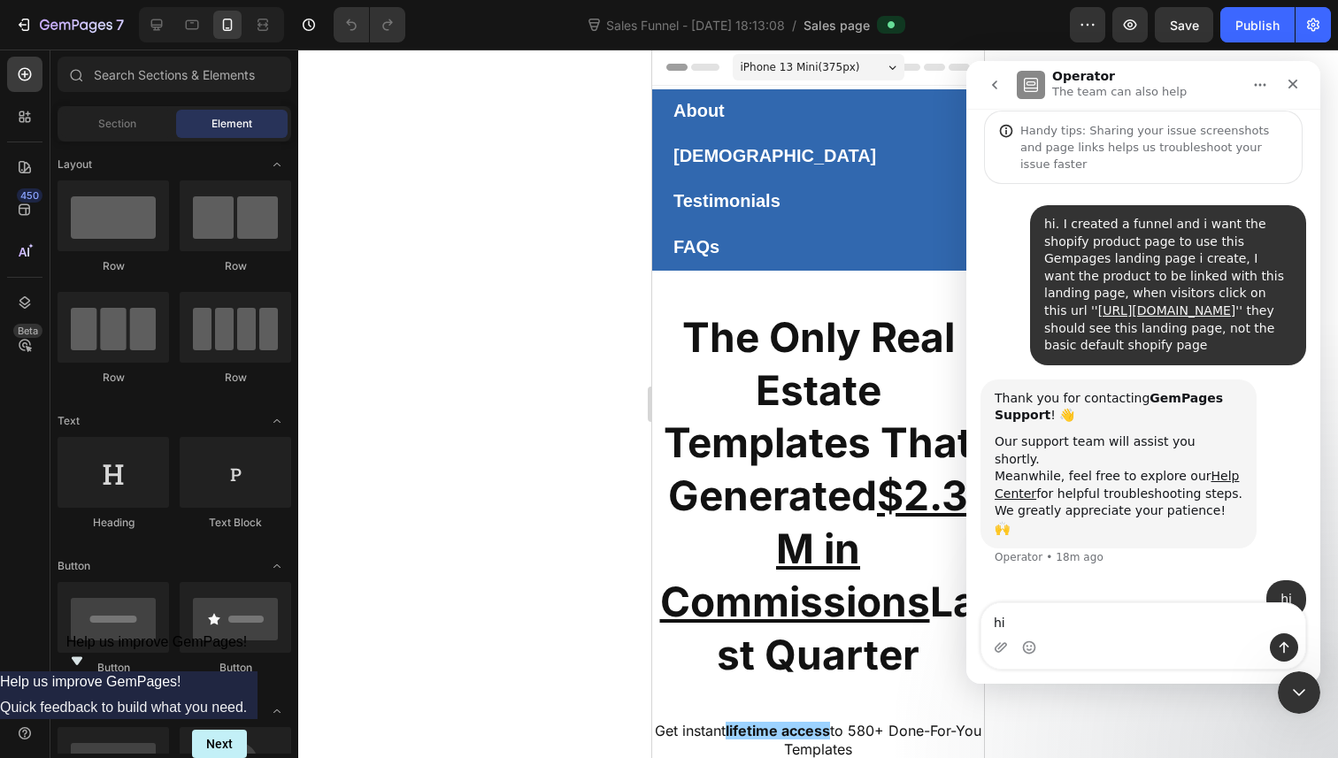
type textarea "hi ?"
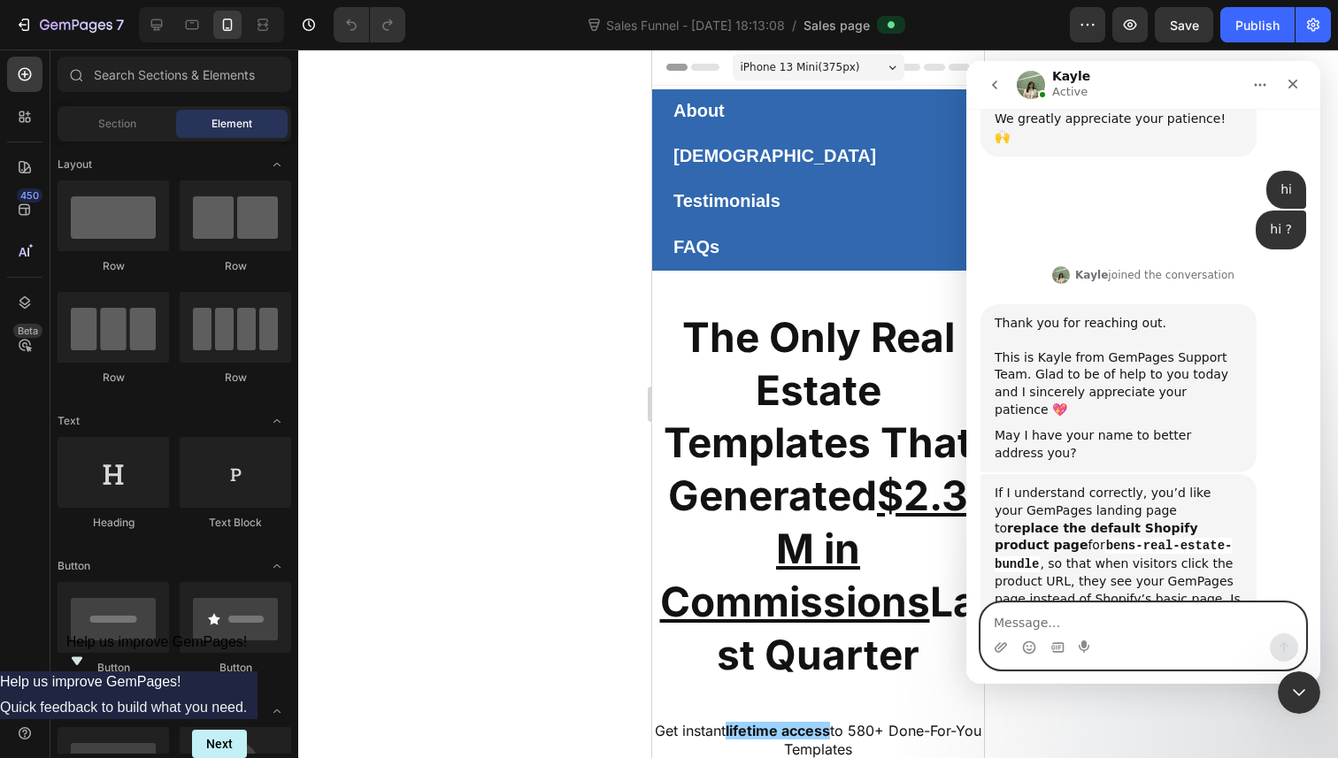
scroll to position [475, 0]
click at [1132, 623] on textarea "Message…" at bounding box center [1143, 618] width 324 height 30
type textarea "yes"
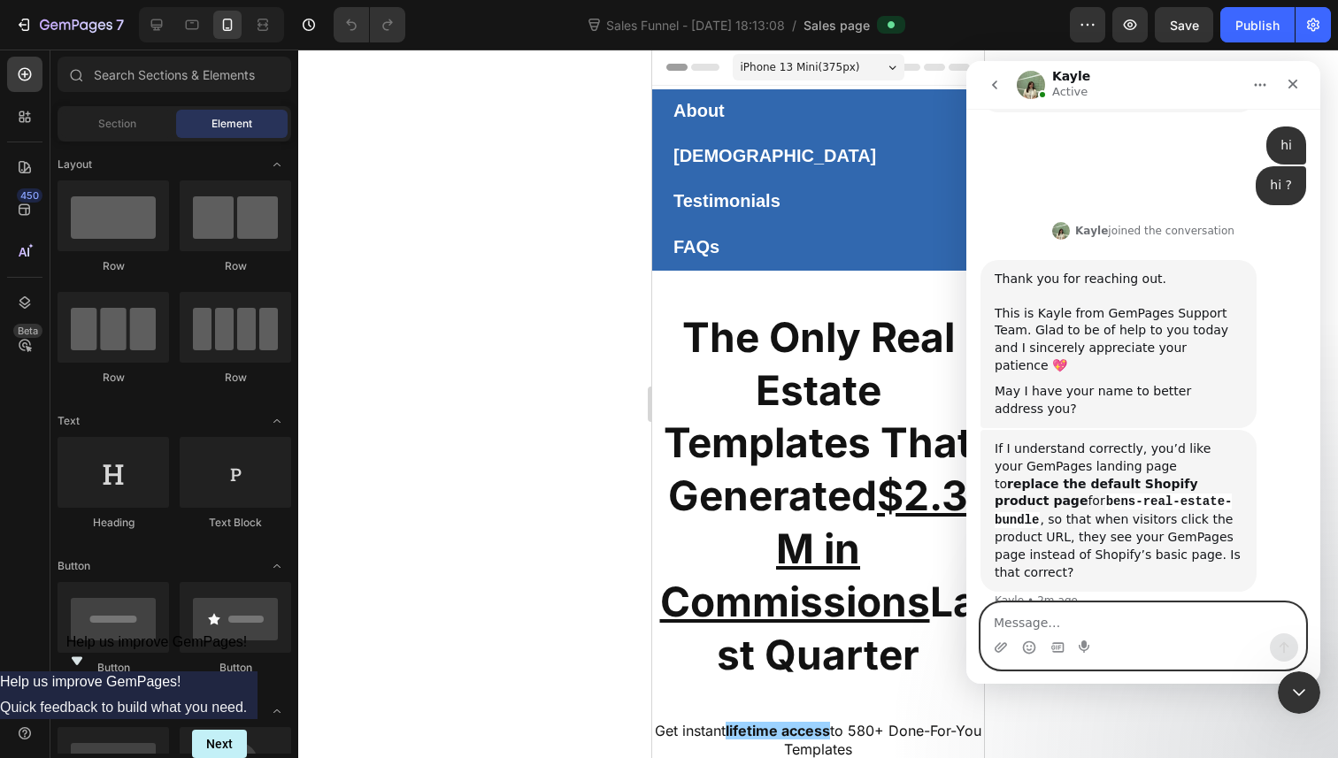
scroll to position [528, 0]
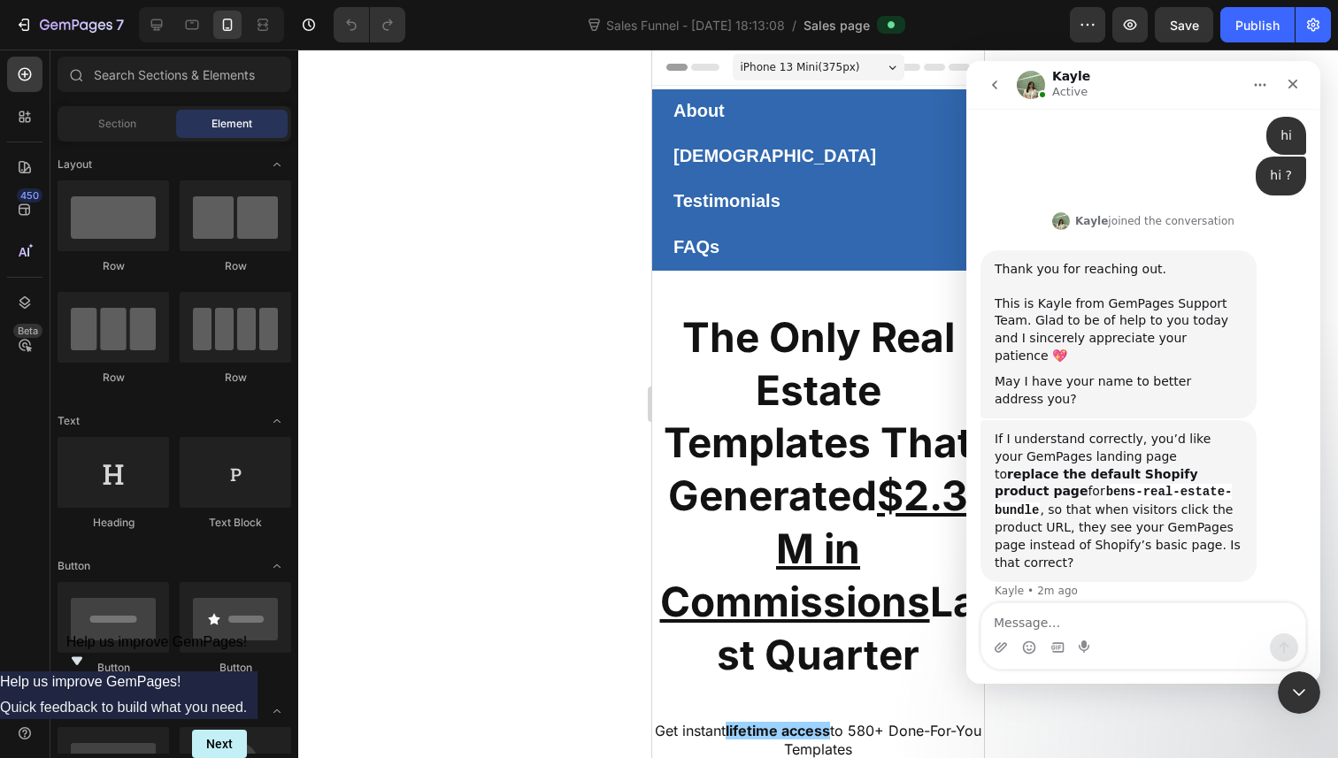
click at [1092, 614] on div "yes • Just now" at bounding box center [1143, 644] width 326 height 60
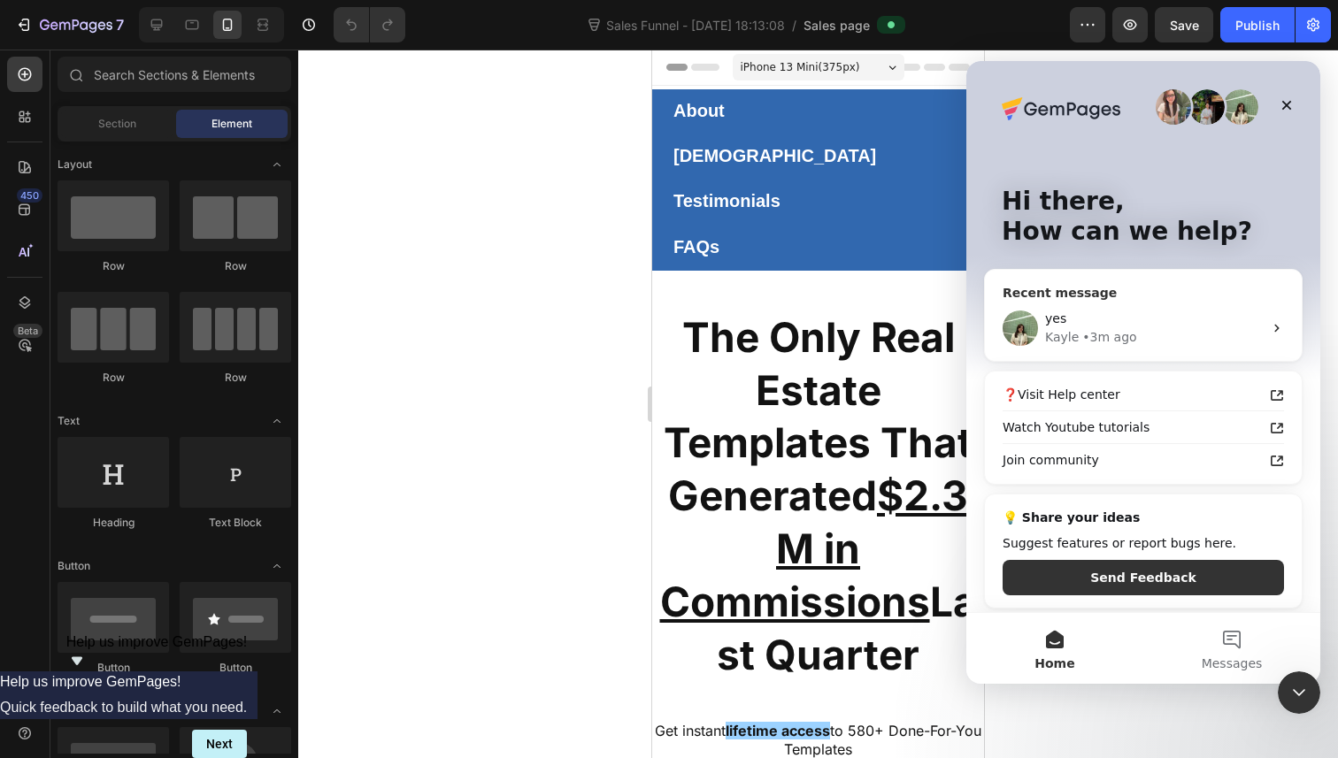
click at [1156, 327] on div "yes" at bounding box center [1154, 319] width 218 height 19
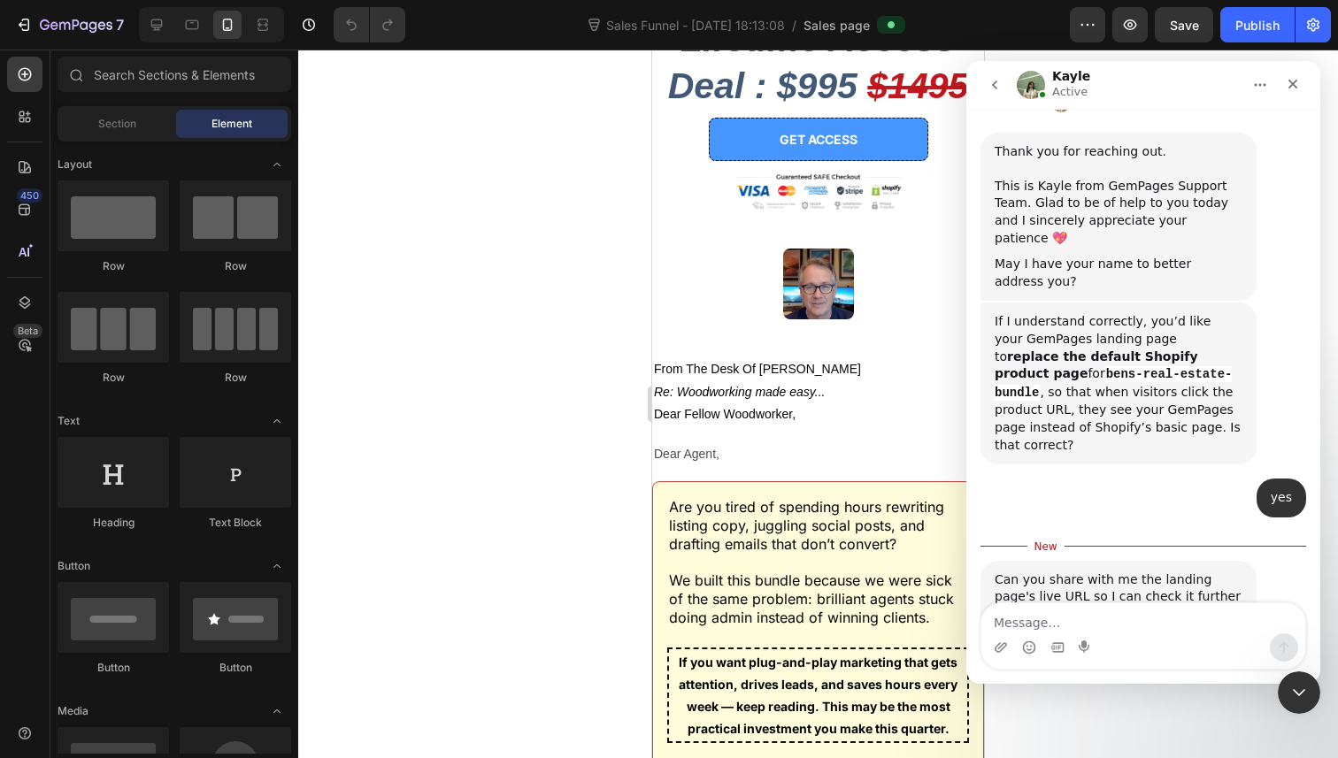
scroll to position [645, 0]
click at [1121, 601] on div "Can you share with me the landing page's live URL so I can check it further for…" at bounding box center [1143, 615] width 326 height 112
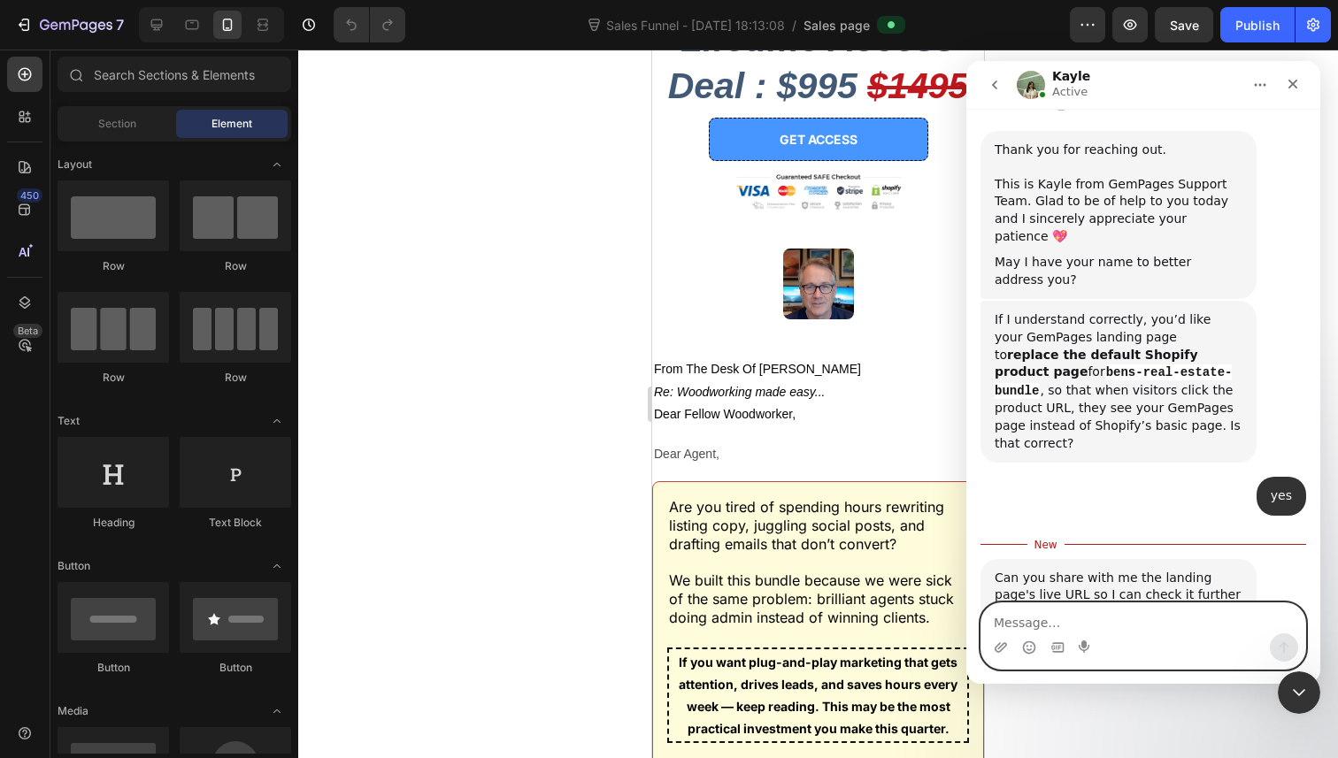
click at [1083, 619] on textarea "Message…" at bounding box center [1143, 618] width 324 height 30
type textarea "ok"
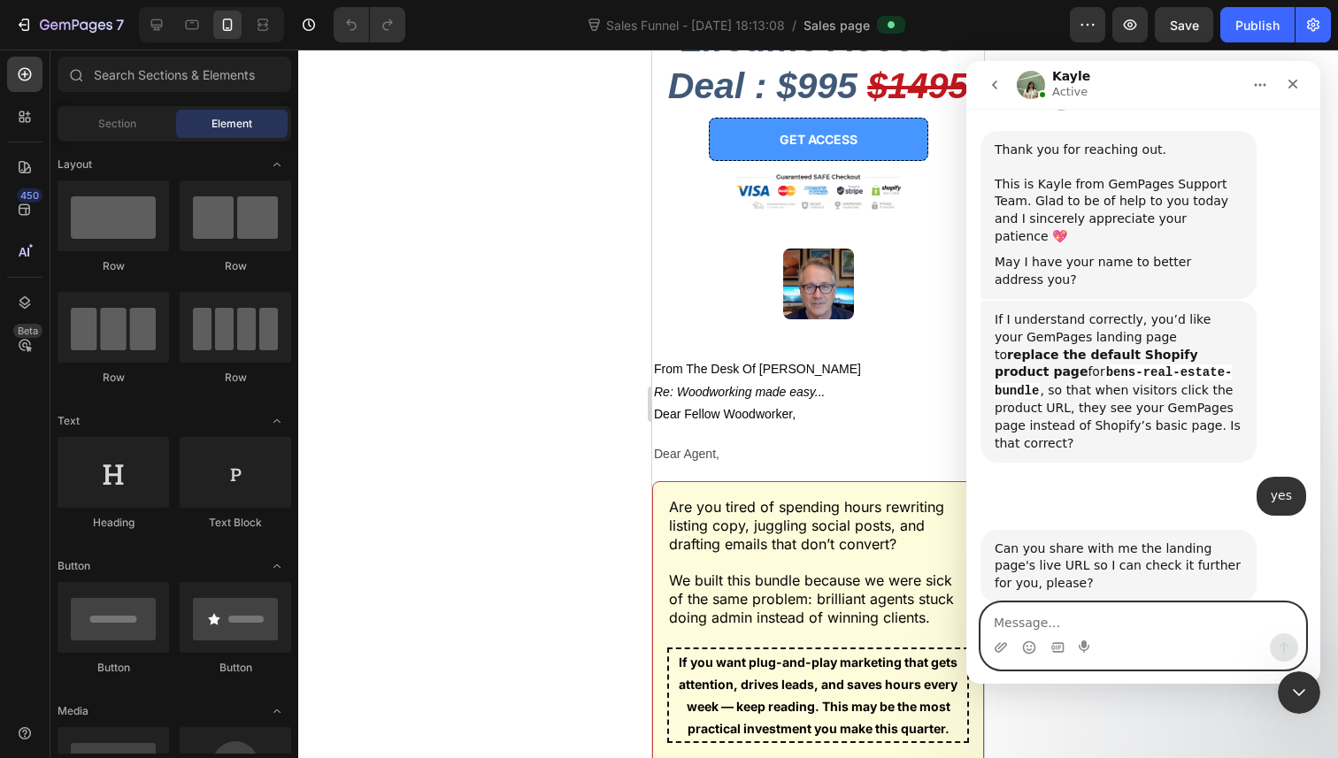
scroll to position [668, 0]
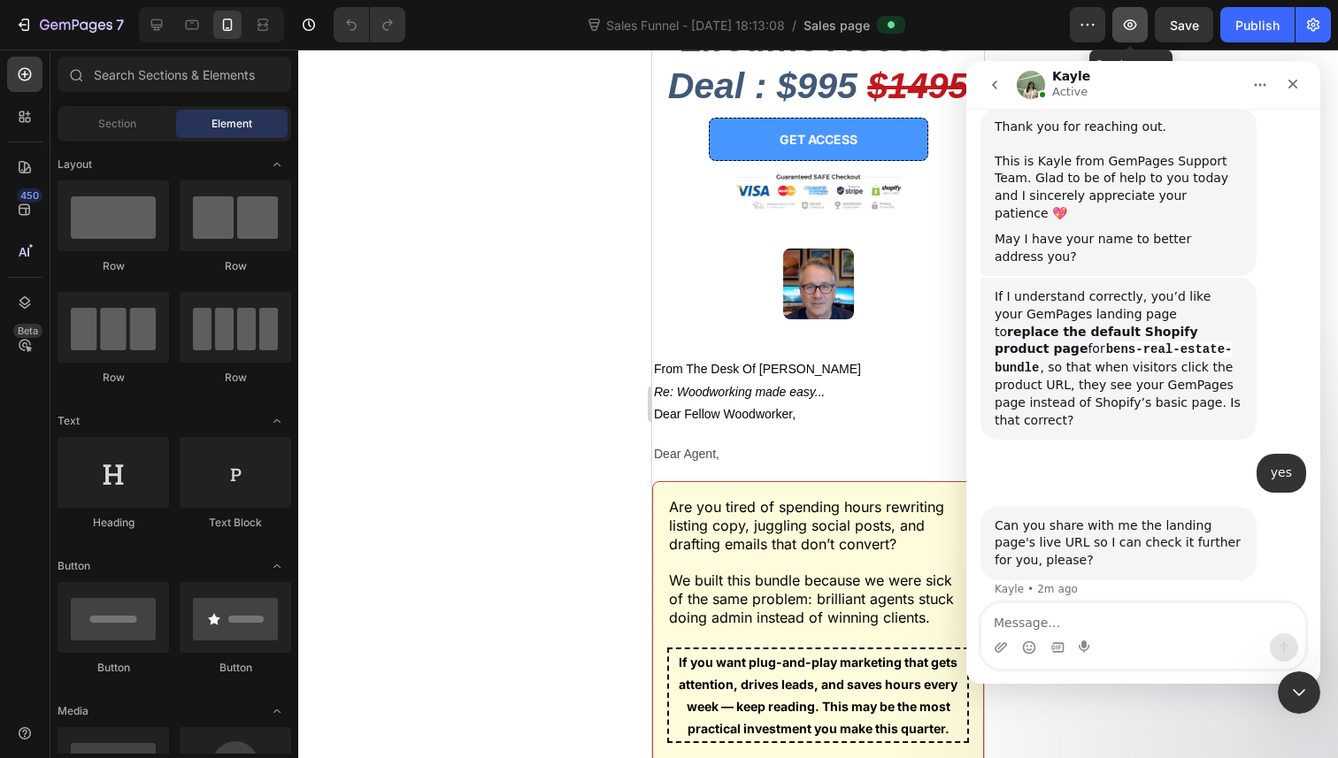
click at [1121, 31] on icon "button" at bounding box center [1130, 25] width 18 height 18
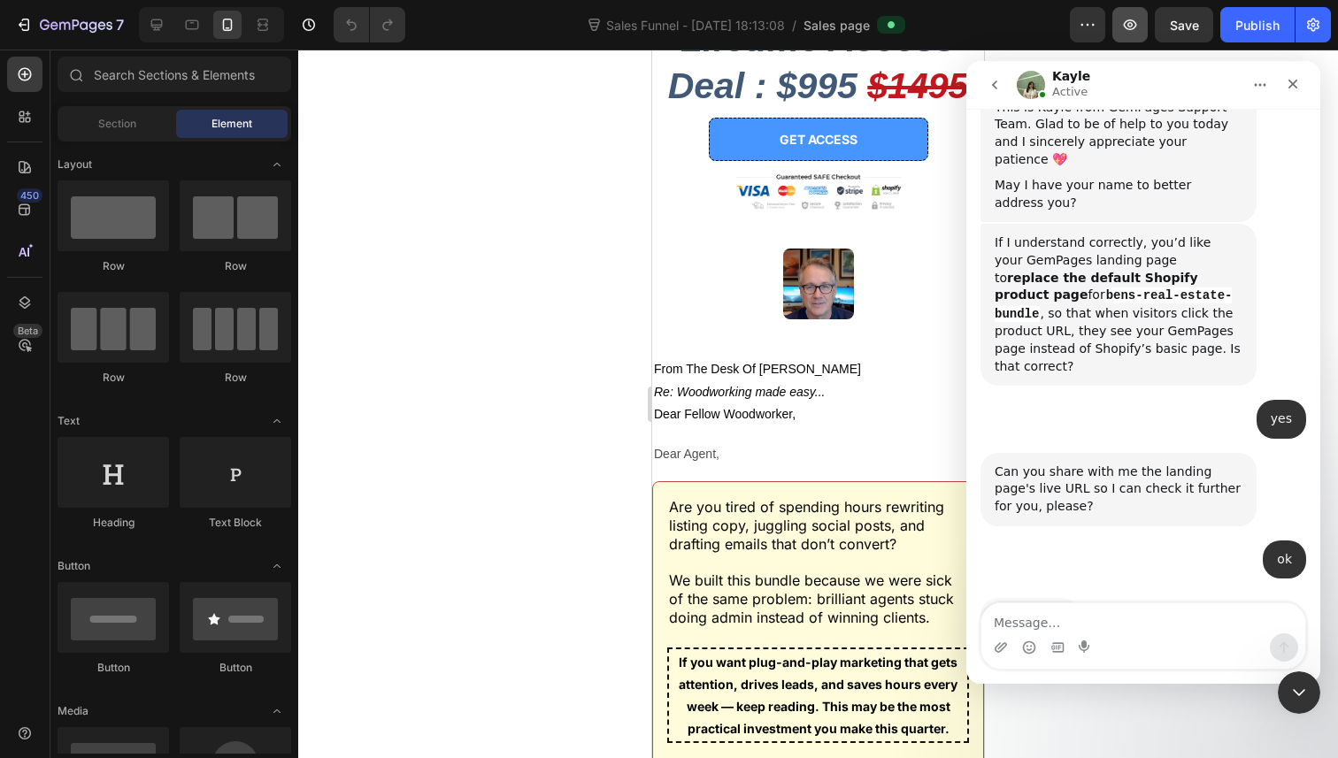
scroll to position [721, 0]
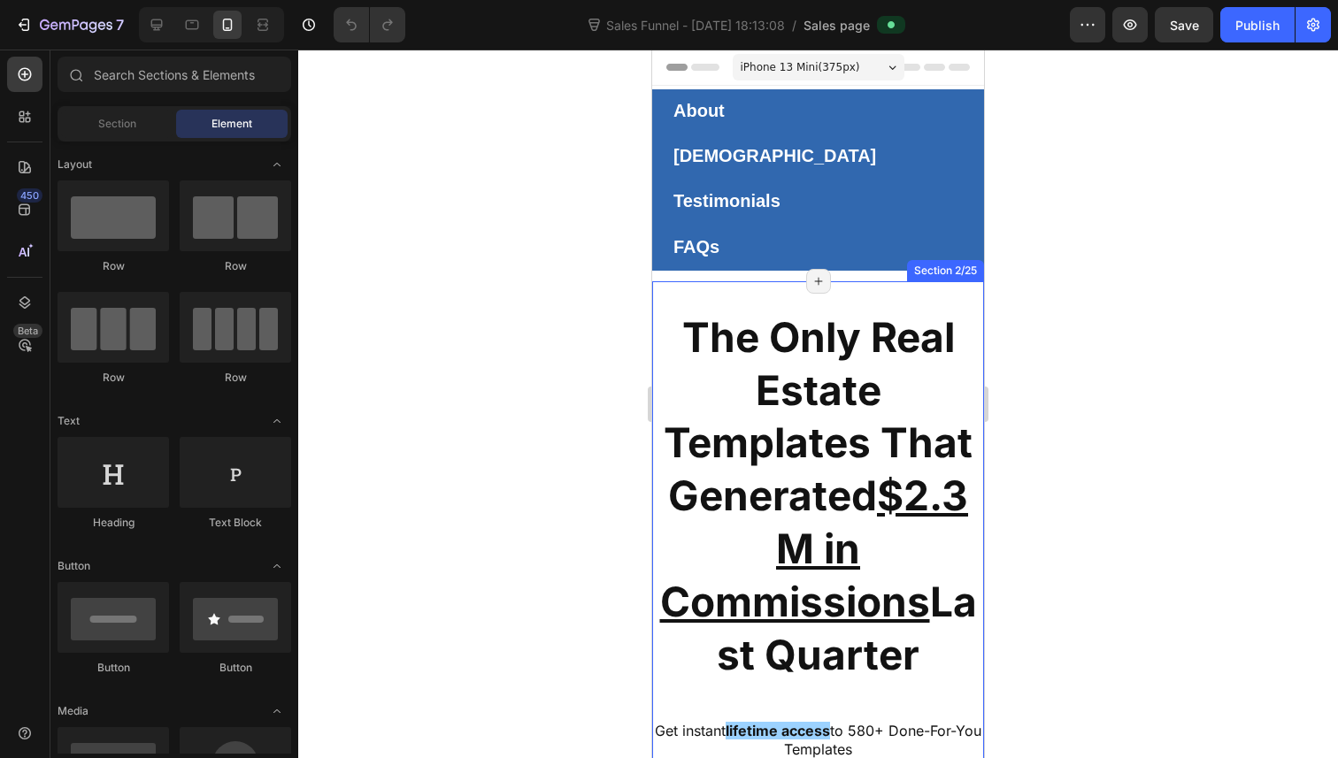
click at [1157, 621] on div at bounding box center [818, 404] width 1040 height 709
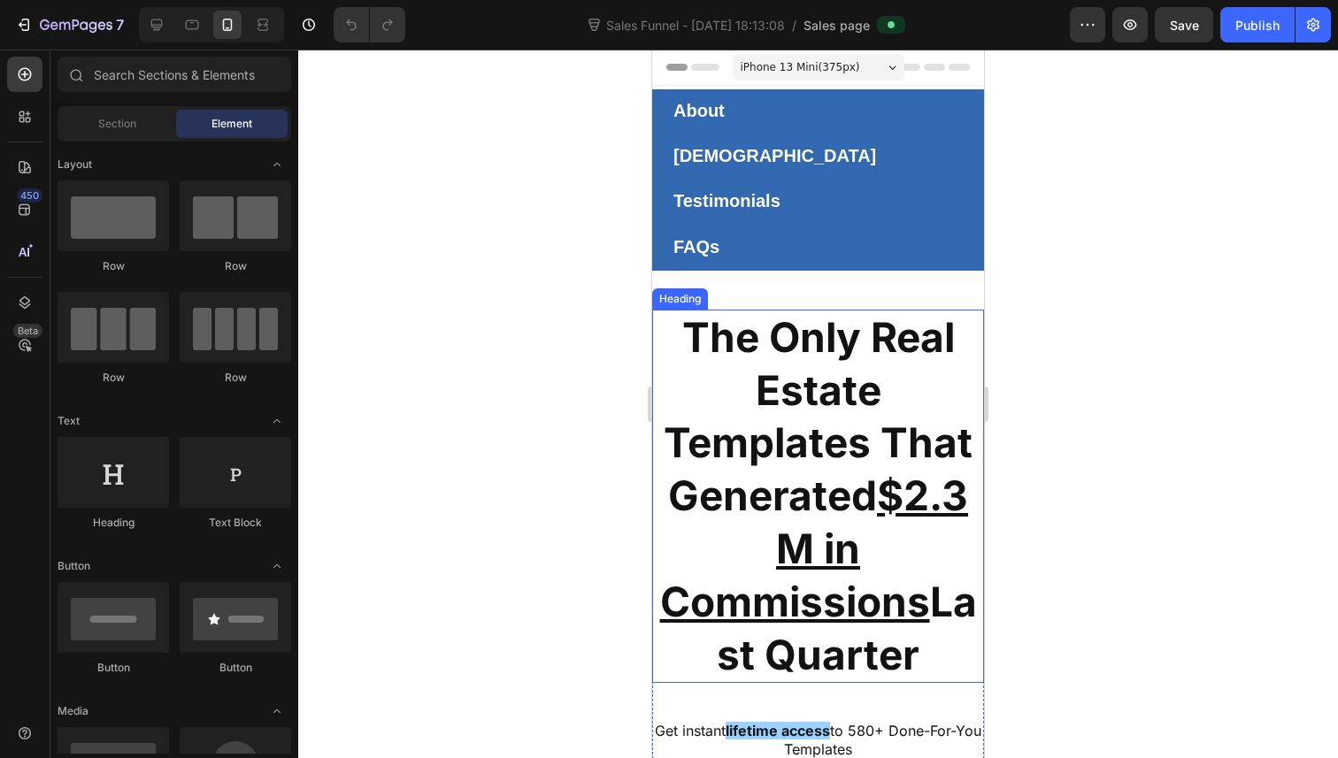
click at [1082, 395] on div at bounding box center [818, 404] width 1040 height 709
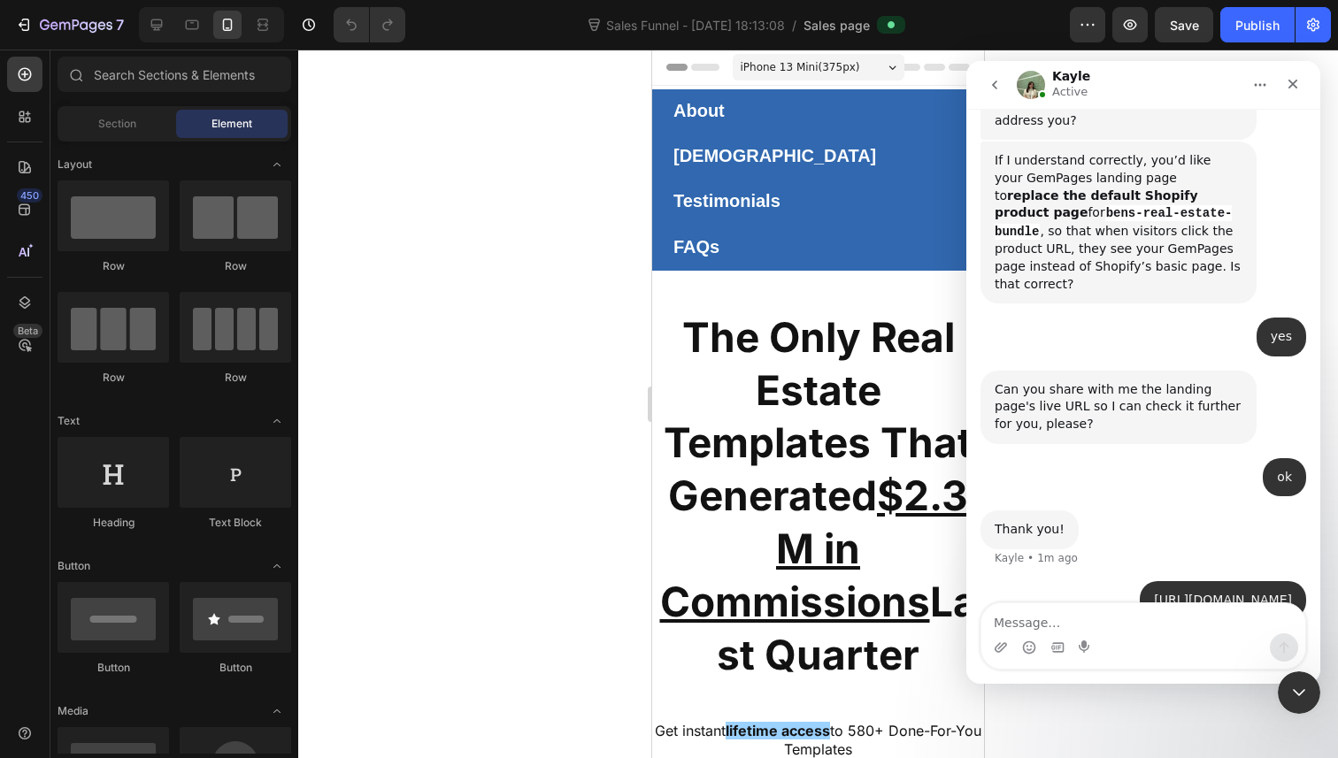
scroll to position [809, 0]
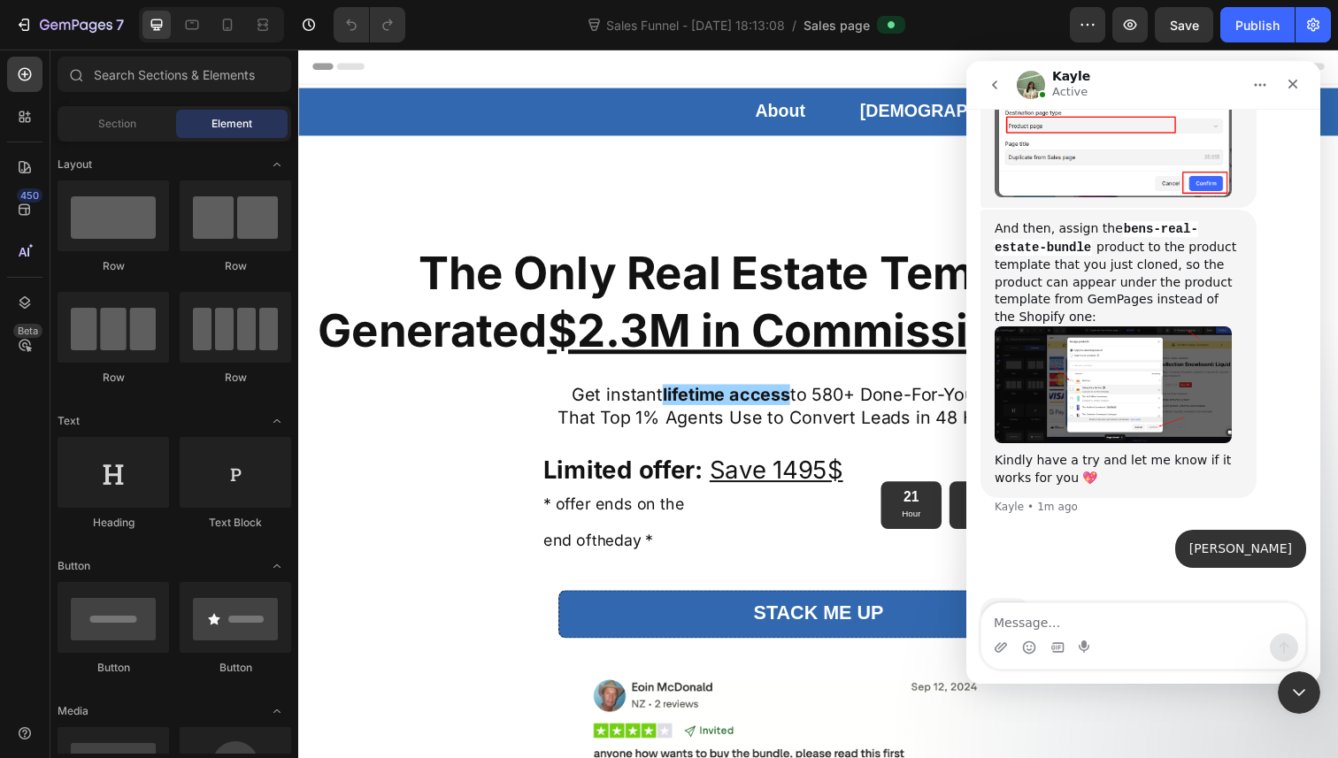
scroll to position [1547, 0]
type textarea "i will try"
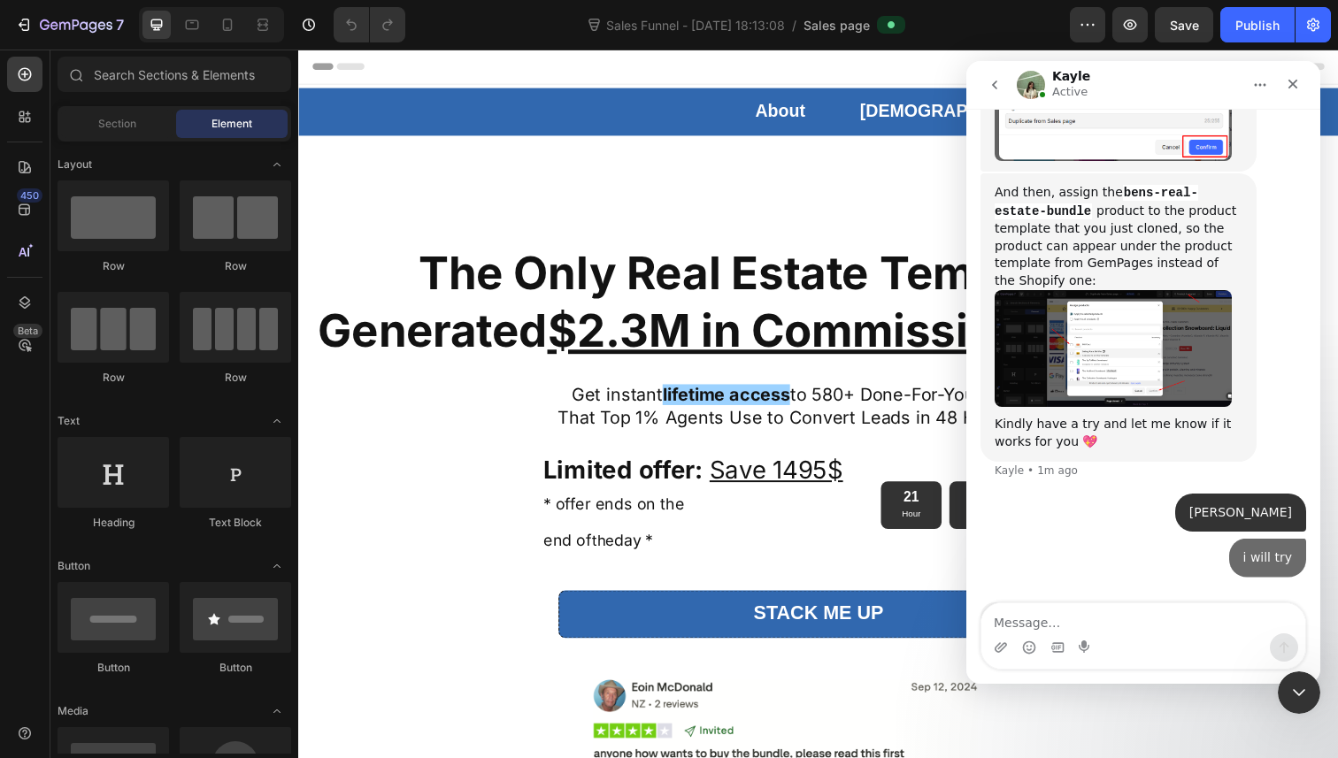
scroll to position [1587, 0]
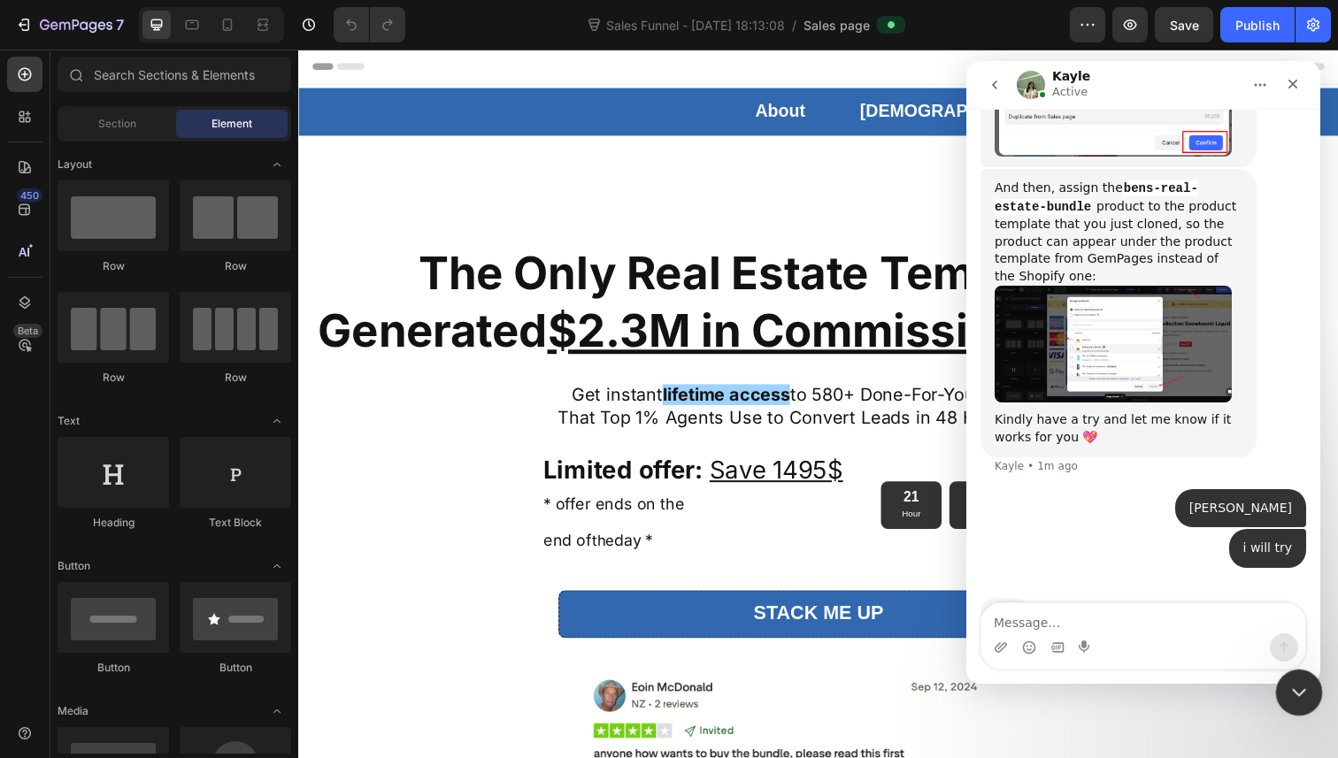
click at [1307, 706] on div "Close Intercom Messenger" at bounding box center [1296, 690] width 42 height 42
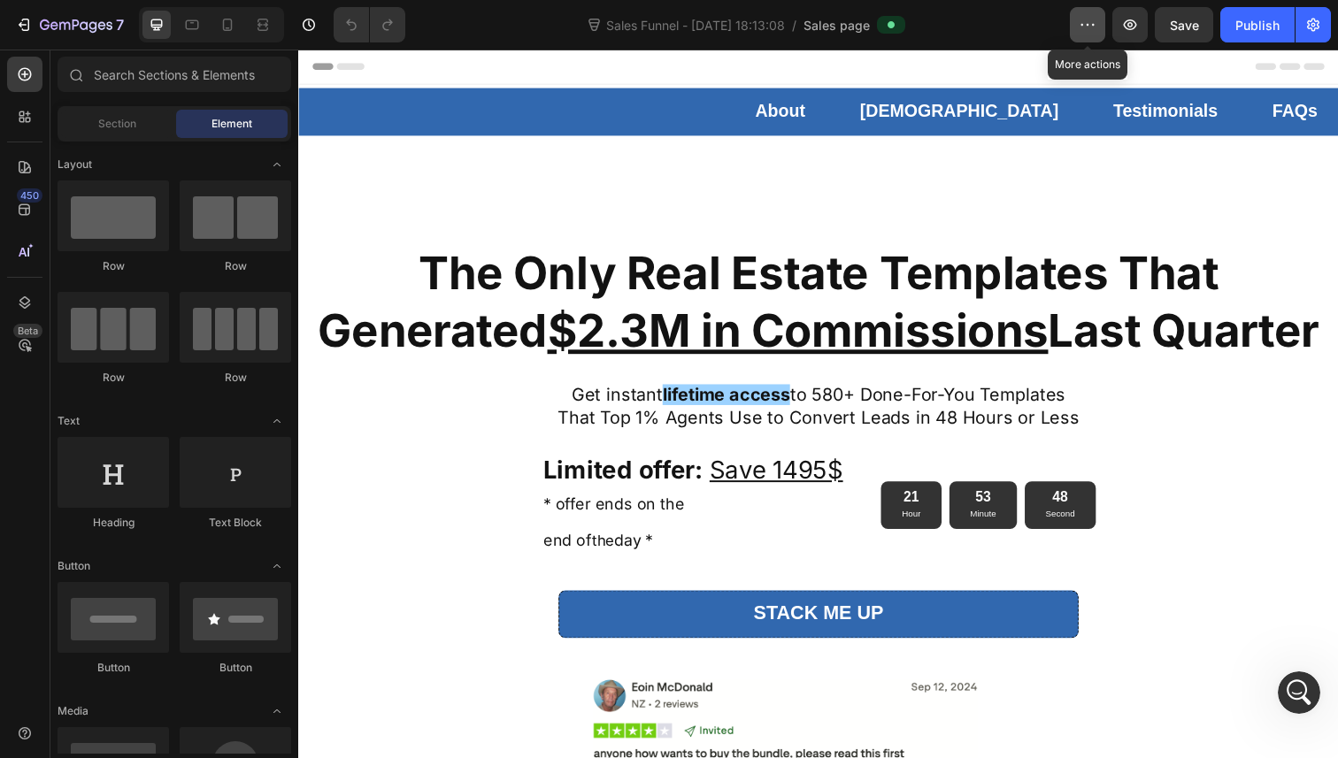
click at [1080, 19] on icon "button" at bounding box center [1088, 25] width 18 height 18
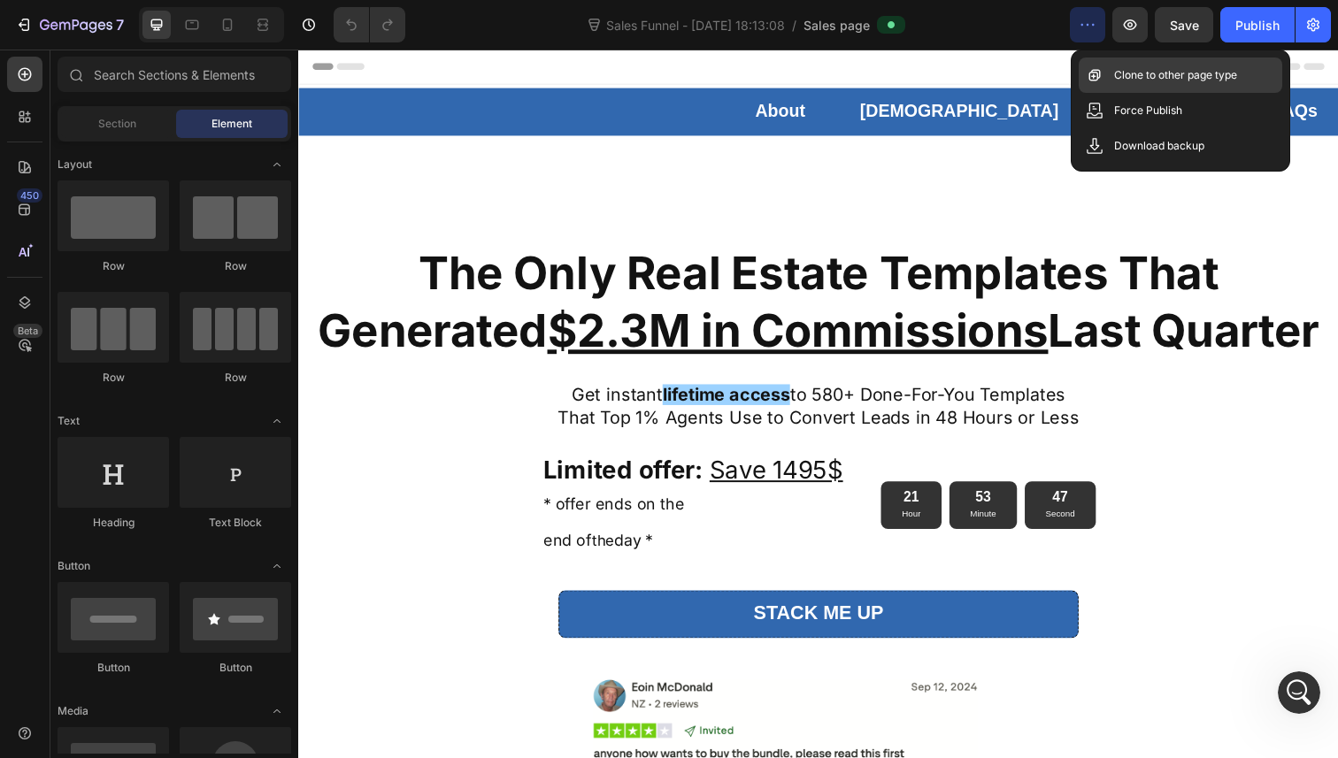
click at [1117, 62] on div "Clone to other page type" at bounding box center [1181, 75] width 204 height 35
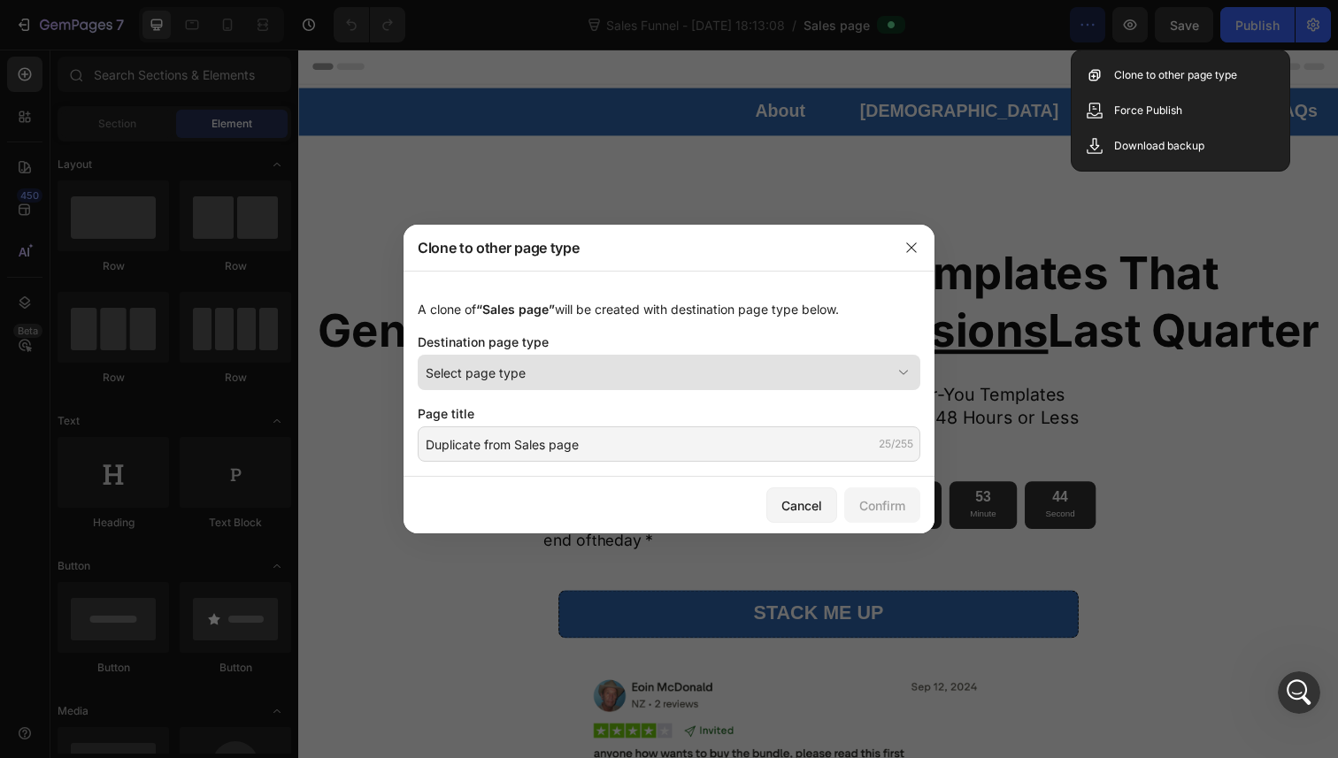
click at [573, 371] on div "Select page type" at bounding box center [658, 373] width 465 height 19
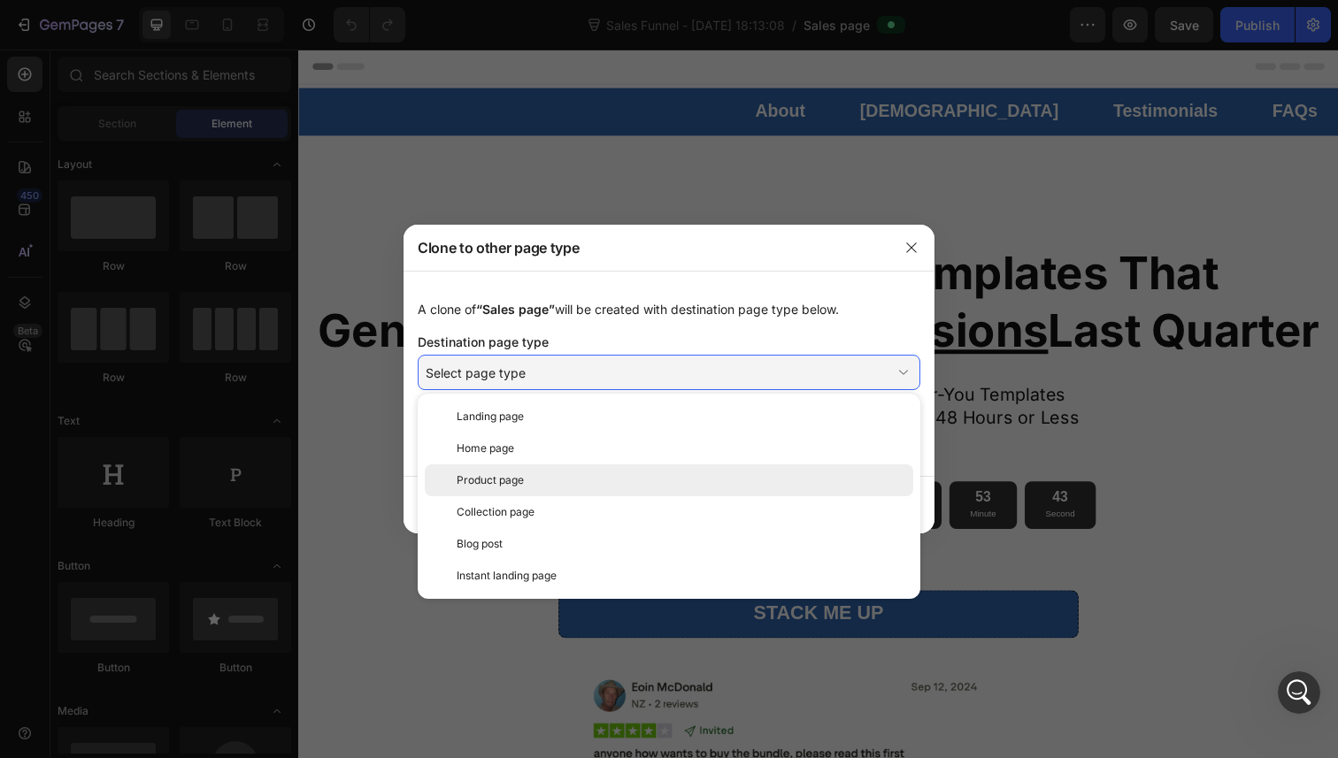
click at [523, 478] on span "Product page" at bounding box center [490, 481] width 67 height 16
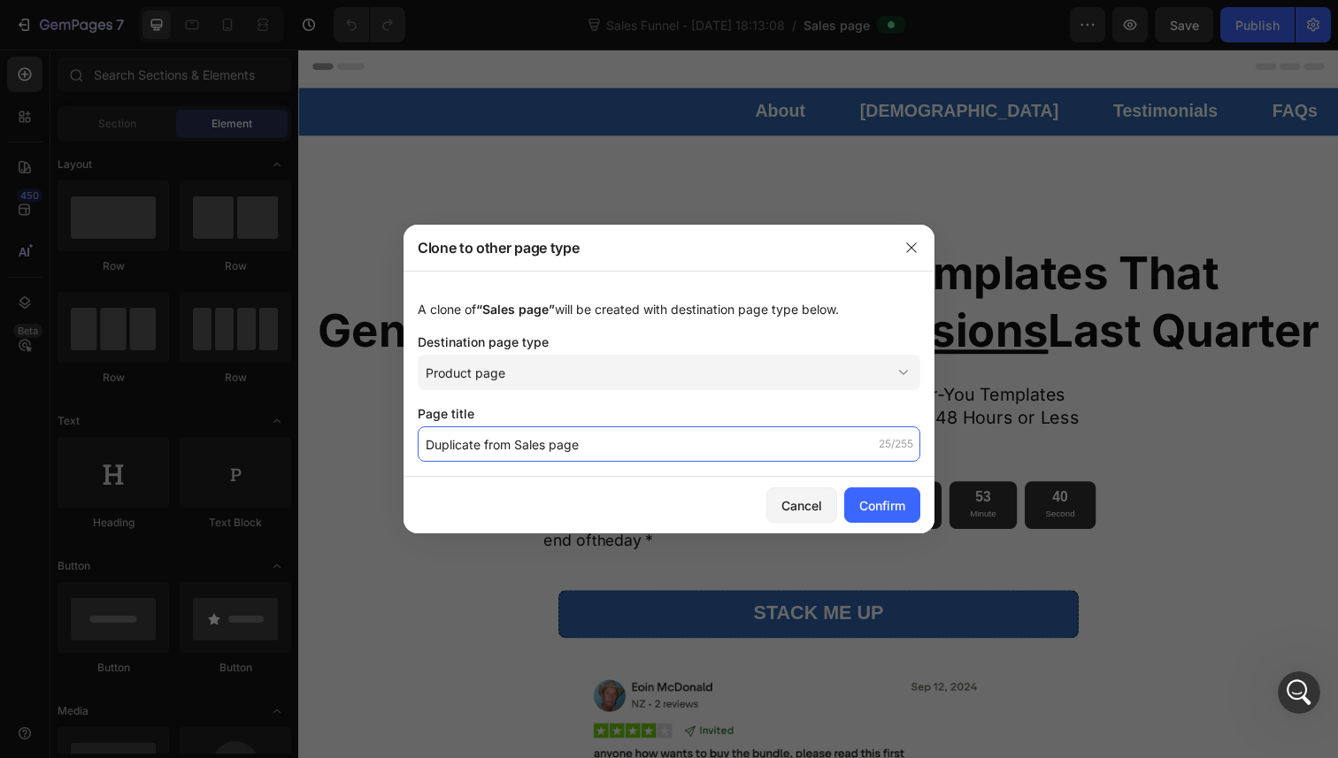
click at [538, 445] on input "Duplicate from Sales page" at bounding box center [669, 444] width 503 height 35
type input "R"
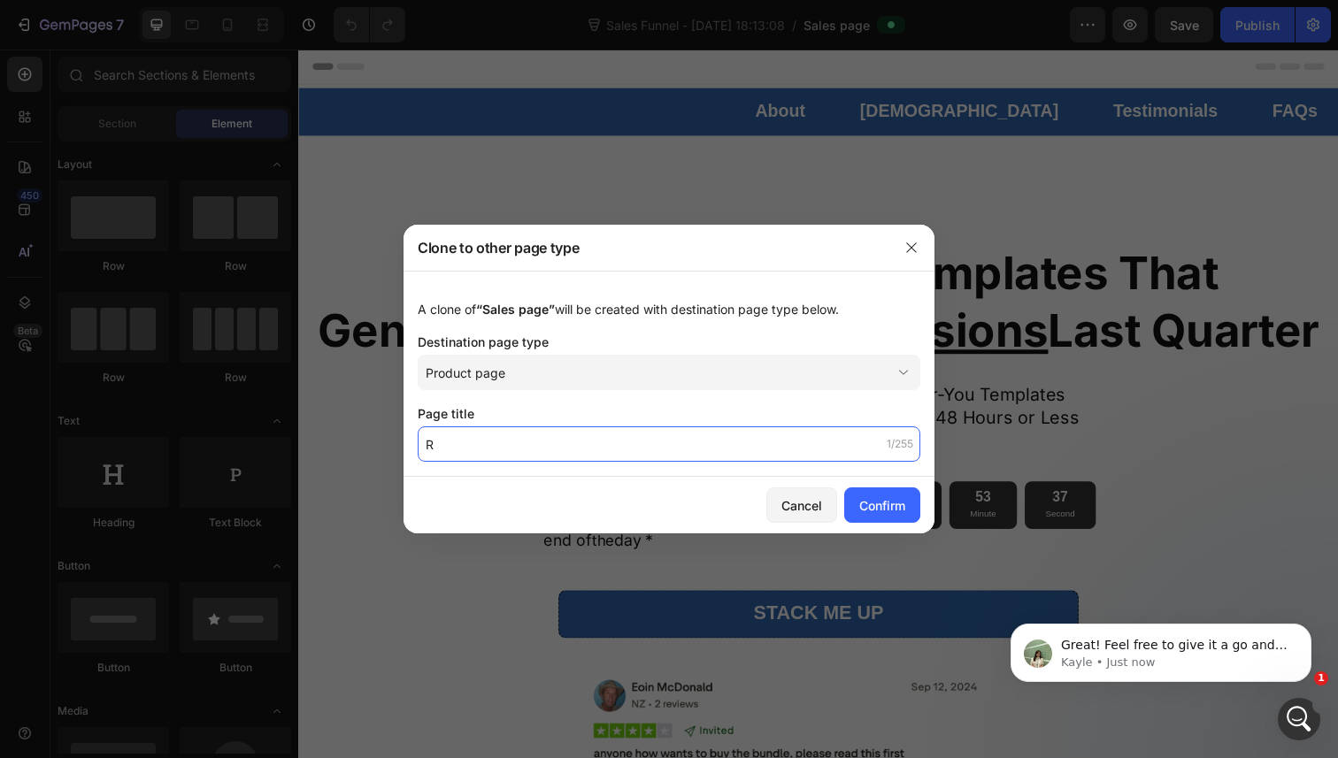
scroll to position [1589, 0]
type input "[PERSON_NAME]'s Real Estate AI Bundle"
click at [602, 413] on div "Page title" at bounding box center [669, 413] width 503 height 19
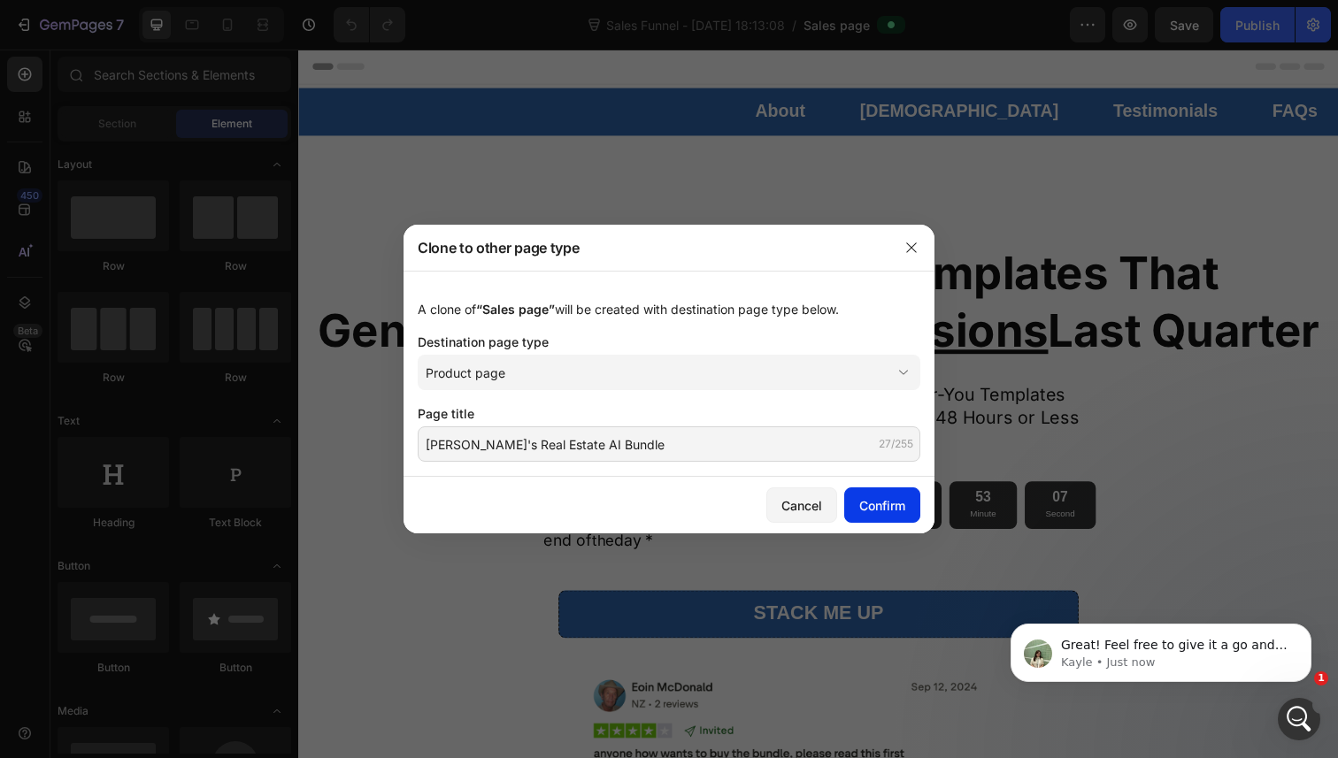
click at [859, 502] on div "Confirm" at bounding box center [882, 505] width 46 height 19
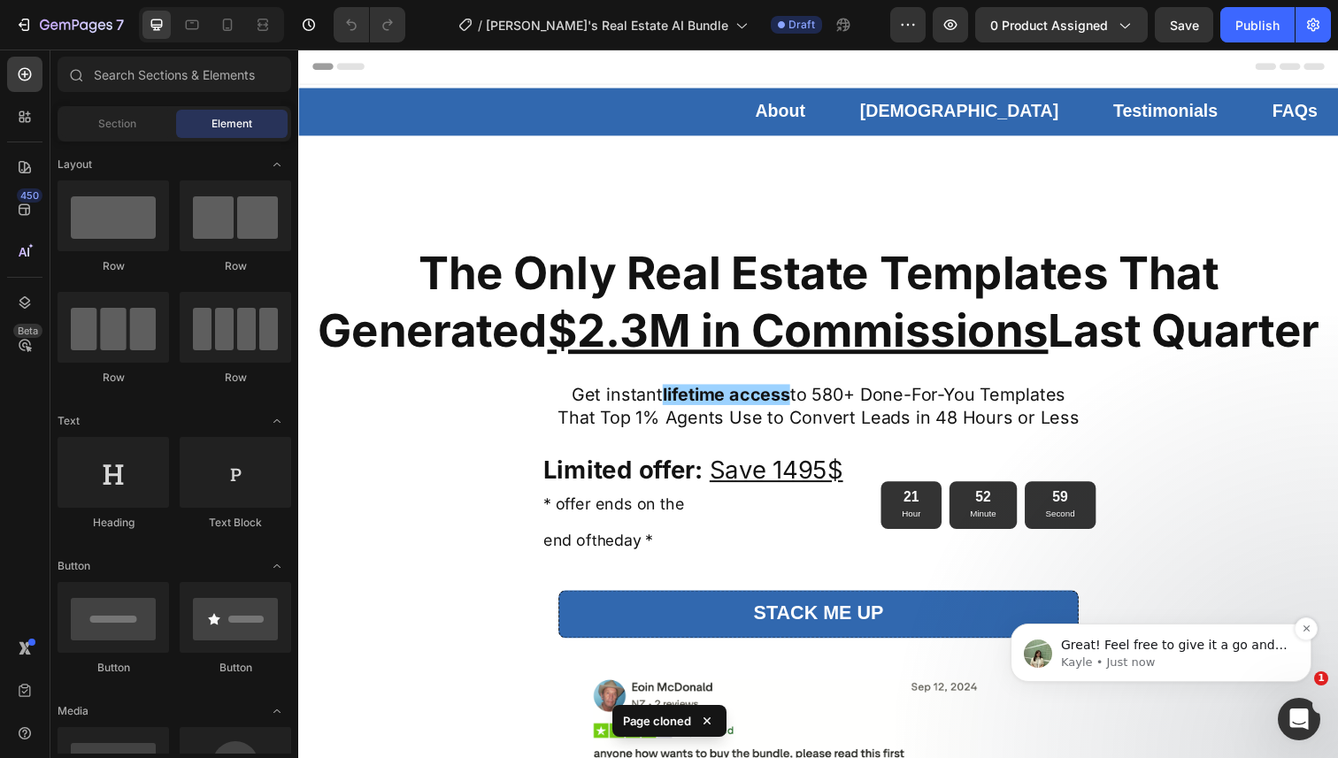
click at [1102, 643] on span "Great! Feel free to give it a go and let me know if you have any concerns 😊" at bounding box center [1174, 663] width 227 height 50
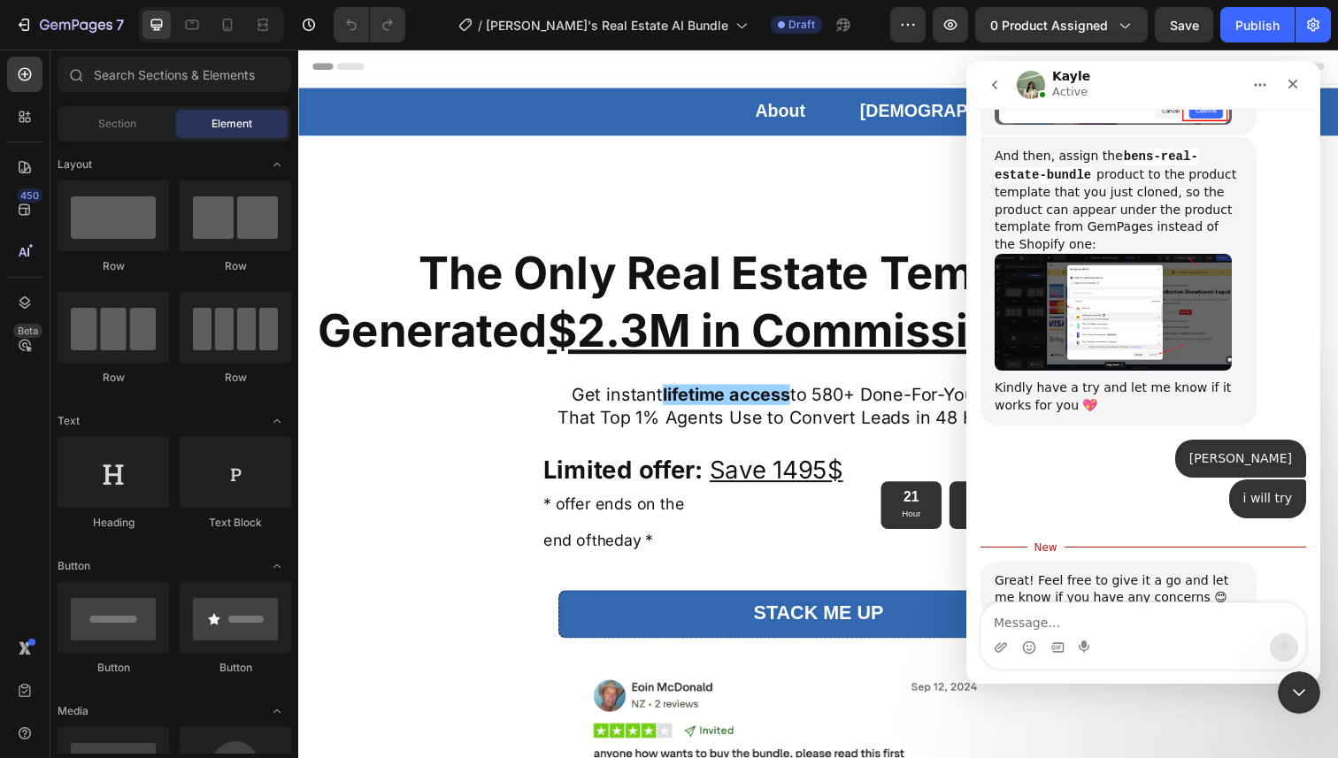
scroll to position [1618, 0]
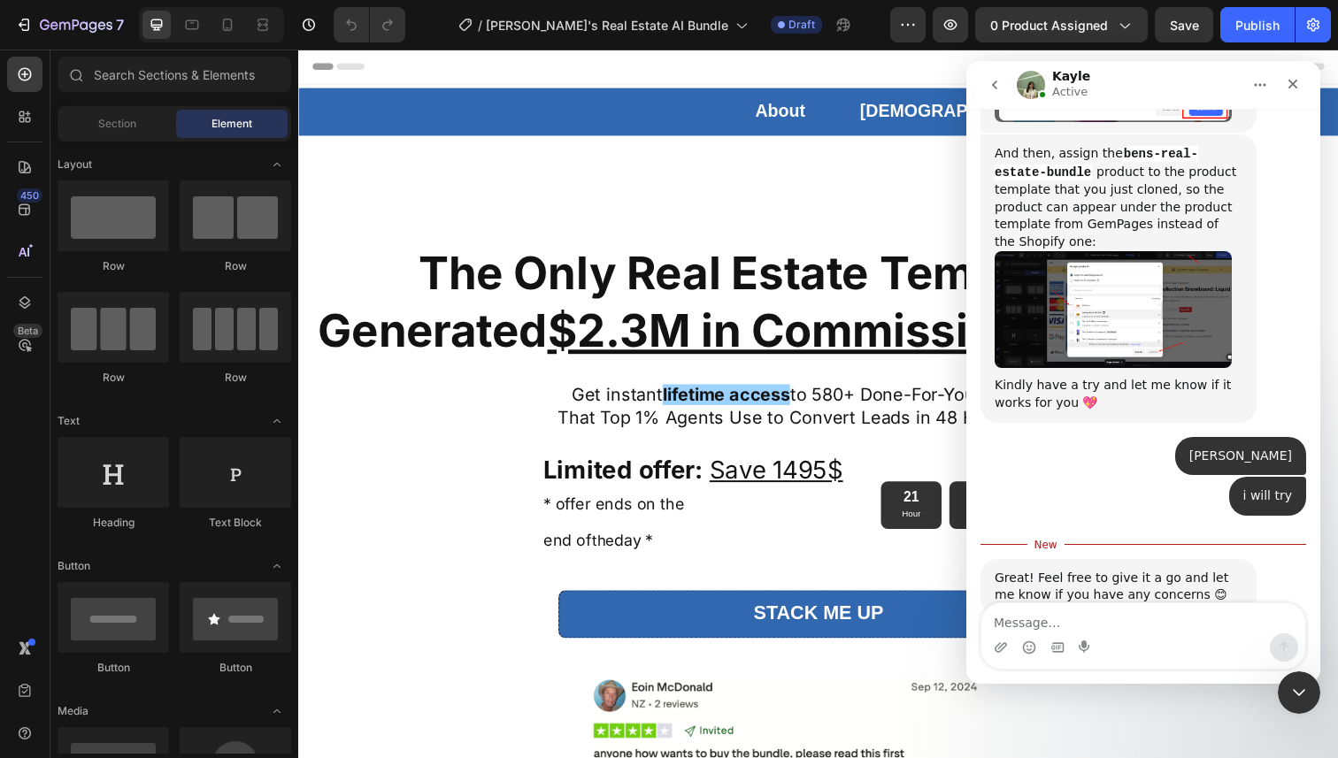
click at [1093, 251] on img "Kayle says…" at bounding box center [1113, 310] width 237 height 118
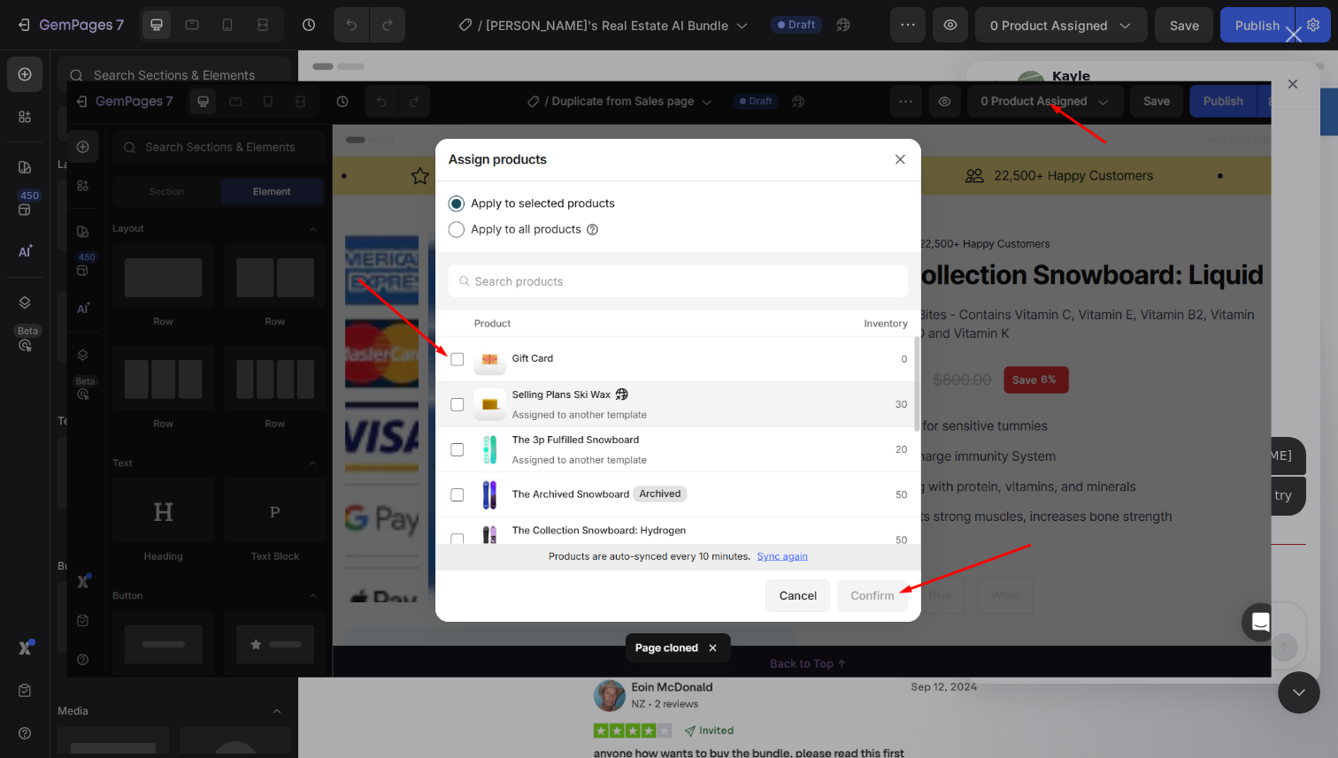
drag, startPoint x: 127, startPoint y: 186, endPoint x: 1093, endPoint y: 247, distance: 968.2
click at [1093, 247] on img "Close" at bounding box center [669, 379] width 1204 height 597
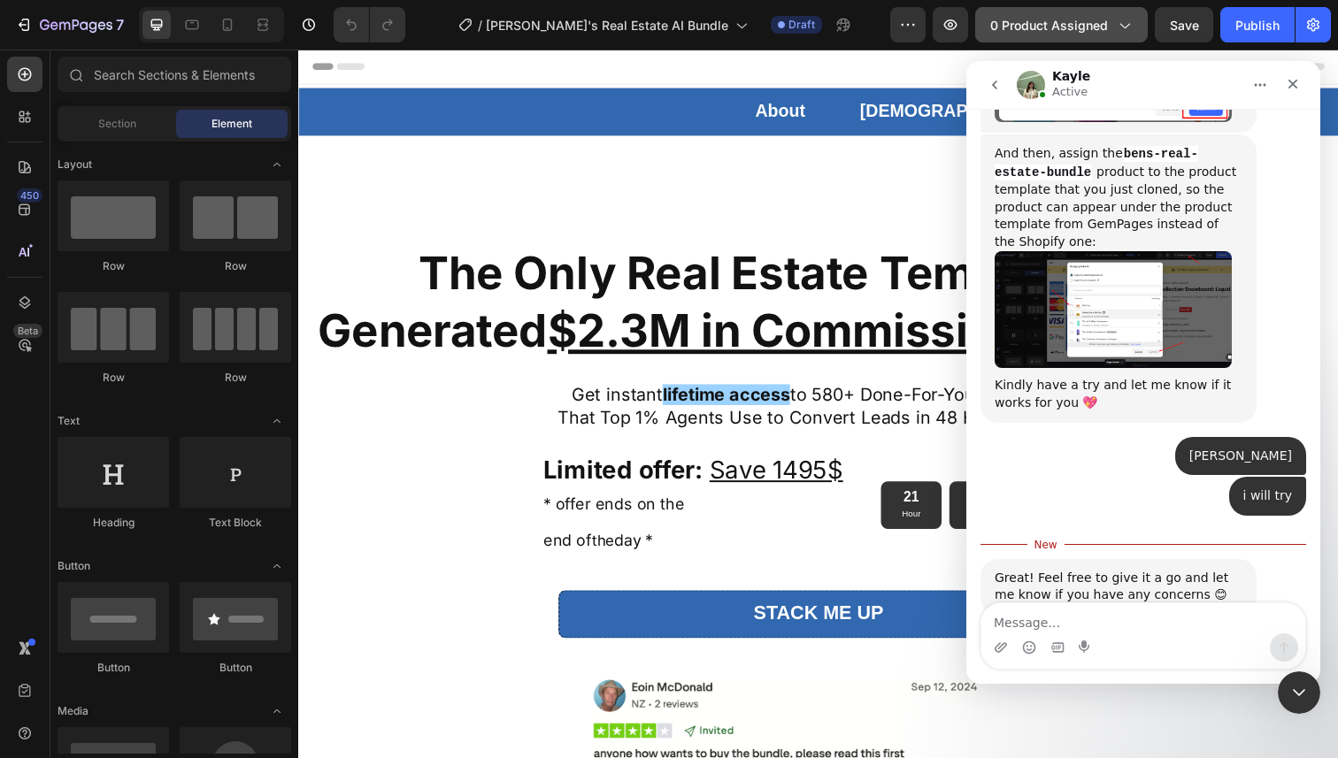
click at [1026, 25] on span "0 product assigned" at bounding box center [1049, 25] width 118 height 19
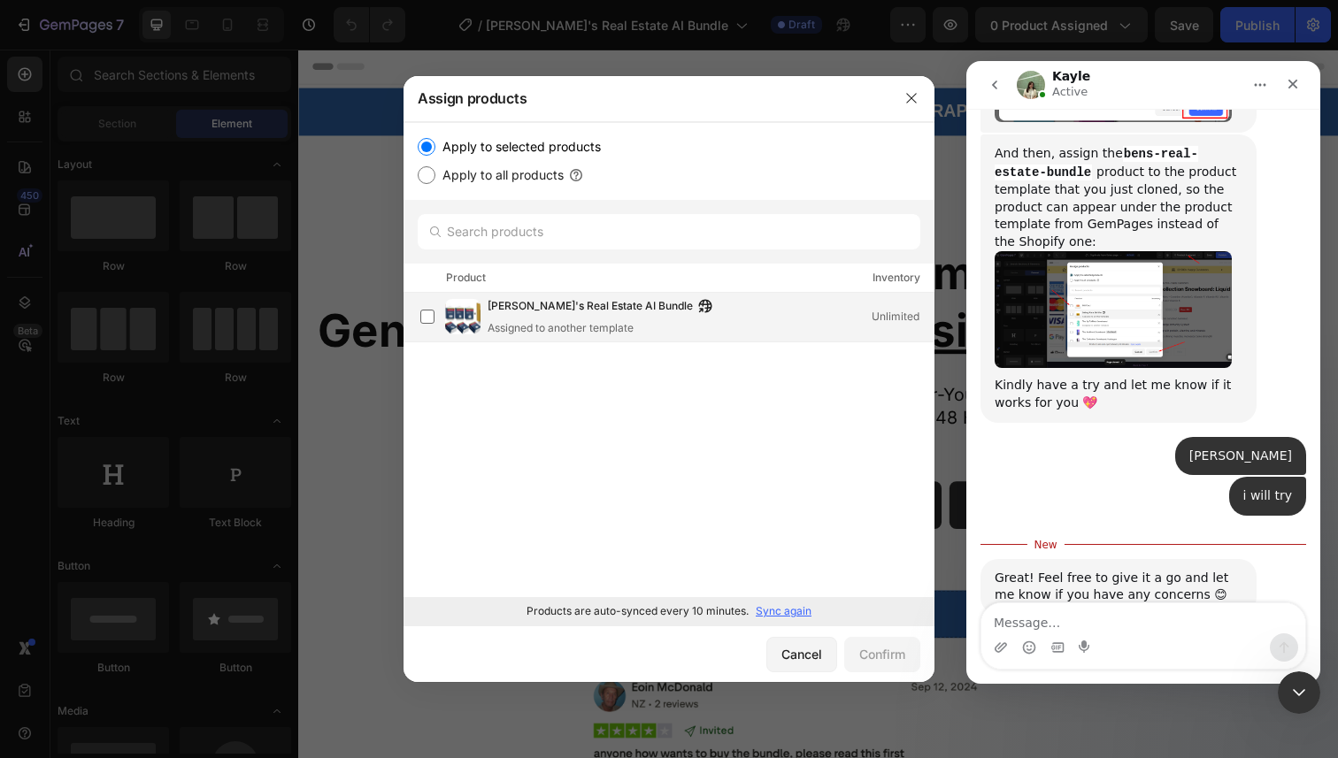
click at [562, 312] on span "[PERSON_NAME]'s Real Estate AI Bundle" at bounding box center [590, 306] width 205 height 19
click at [888, 651] on div "Confirm" at bounding box center [882, 654] width 46 height 19
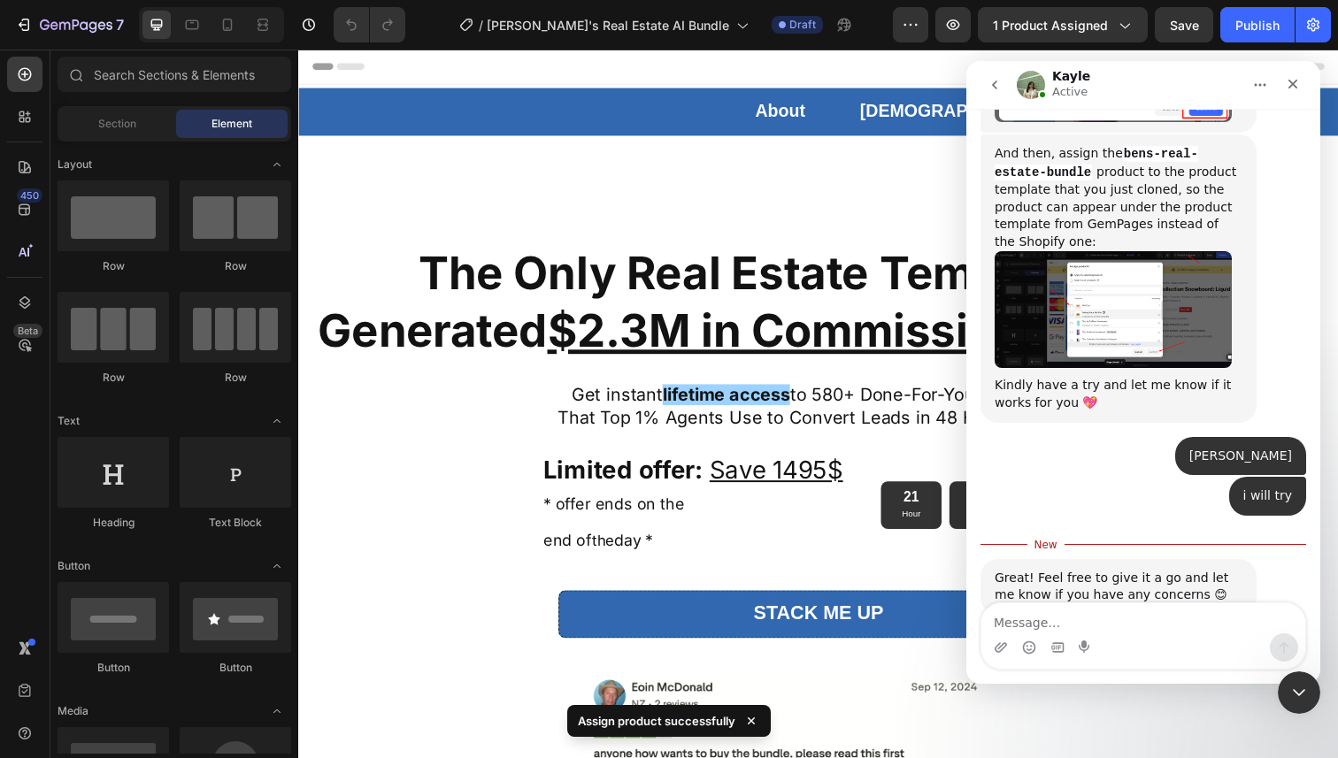
scroll to position [1574, 0]
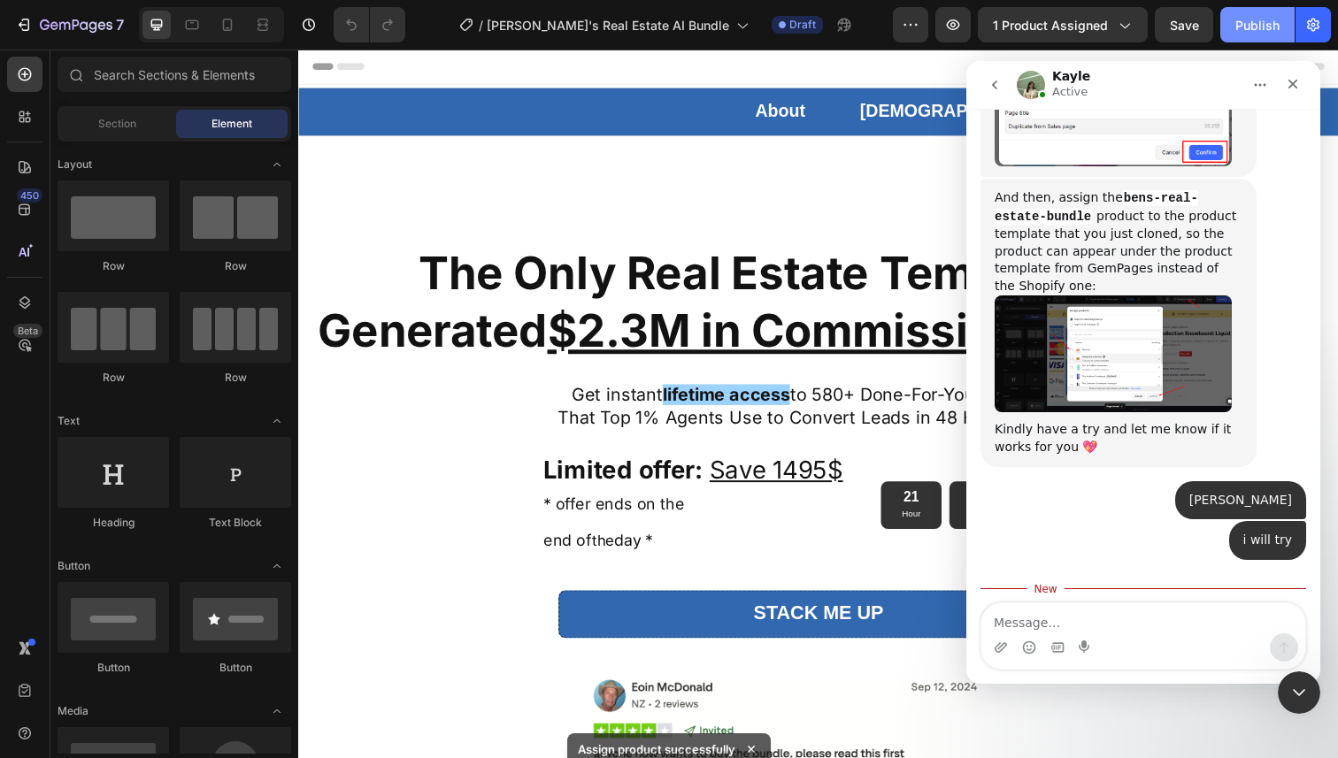
click at [1257, 19] on div "Publish" at bounding box center [1257, 25] width 44 height 19
click at [925, 58] on div "Header" at bounding box center [829, 67] width 1034 height 35
click at [989, 89] on icon "go back" at bounding box center [995, 85] width 14 height 14
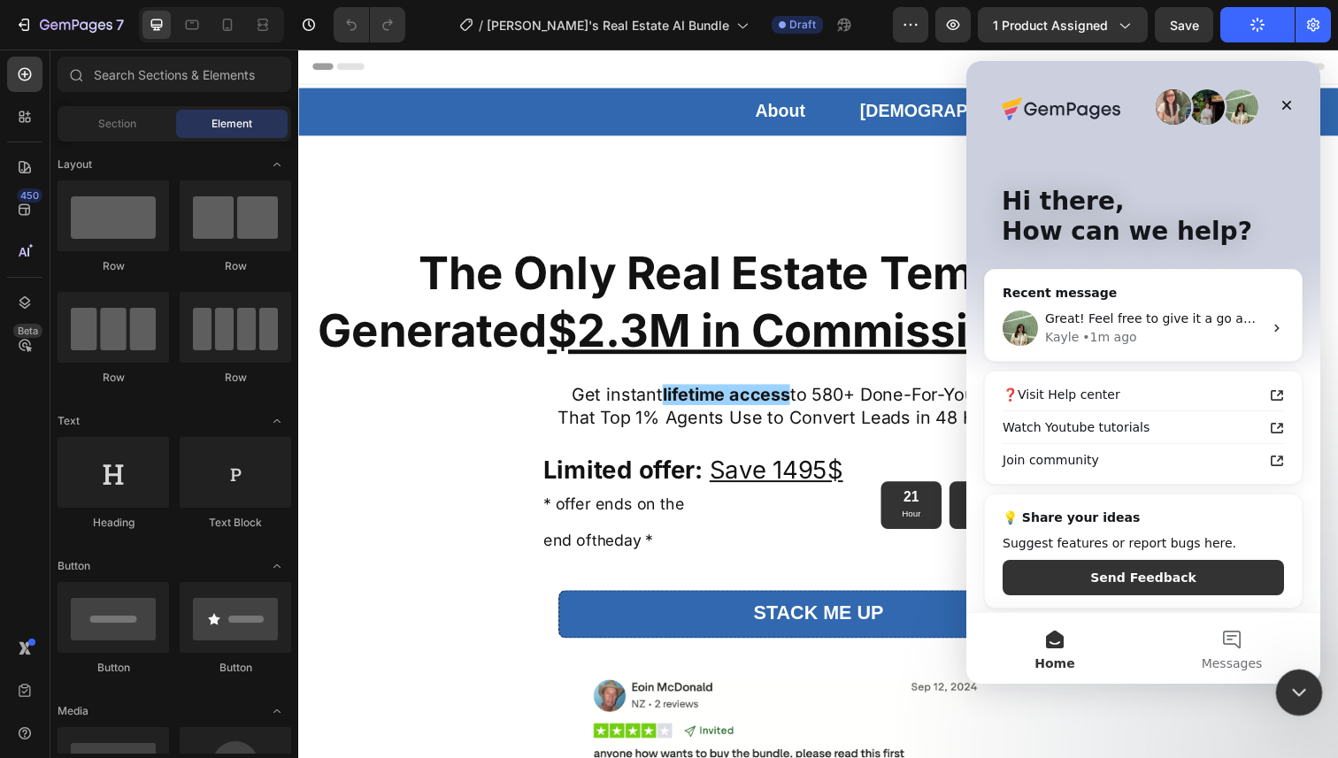
click at [1289, 688] on icon "Close Intercom Messenger" at bounding box center [1296, 690] width 21 height 21
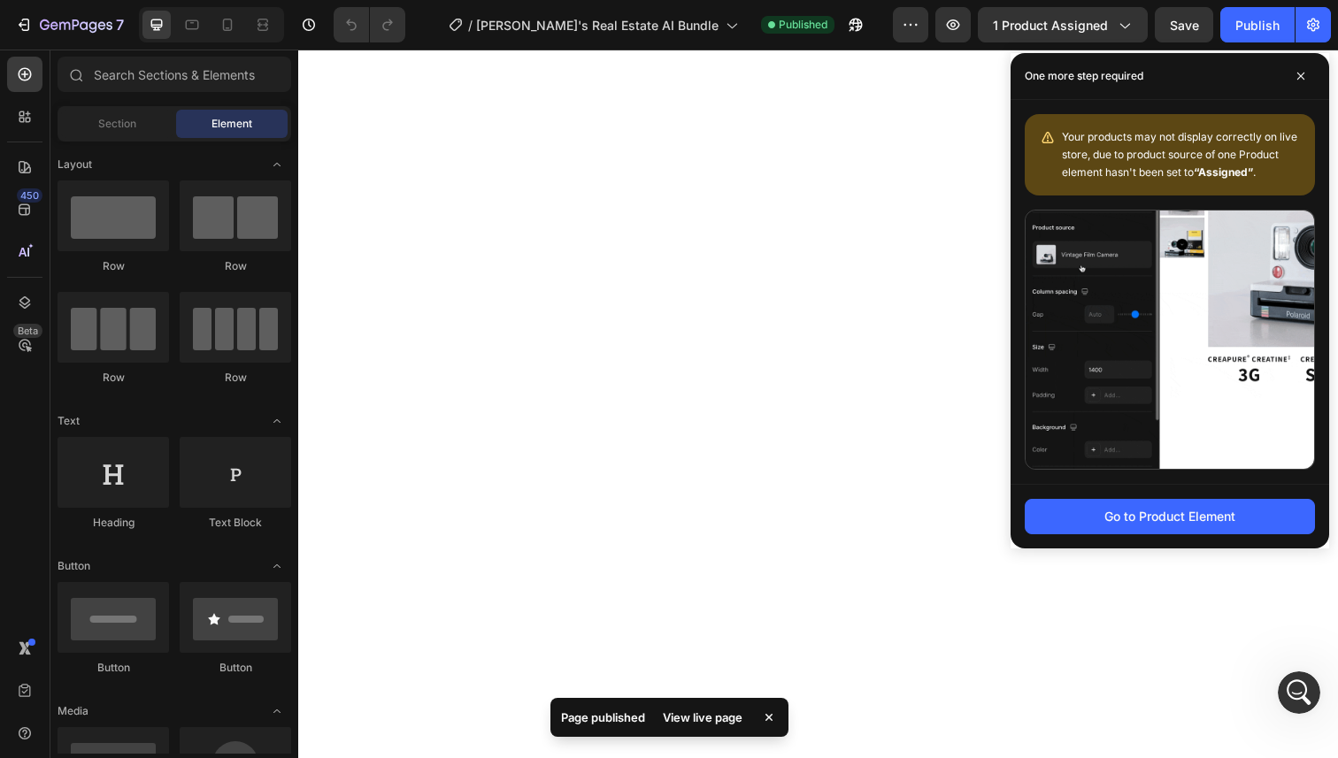
scroll to position [8008, 0]
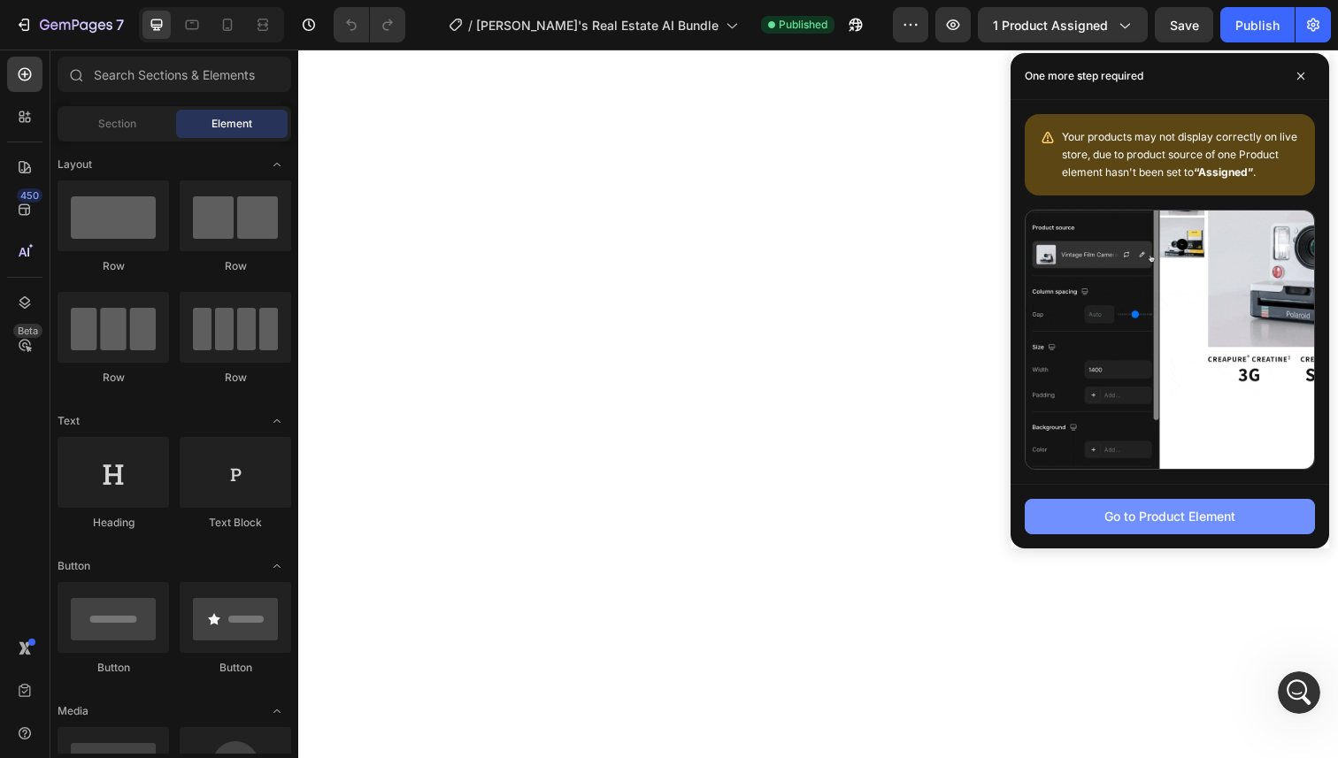
click at [1182, 522] on div "Go to Product Element" at bounding box center [1169, 516] width 131 height 19
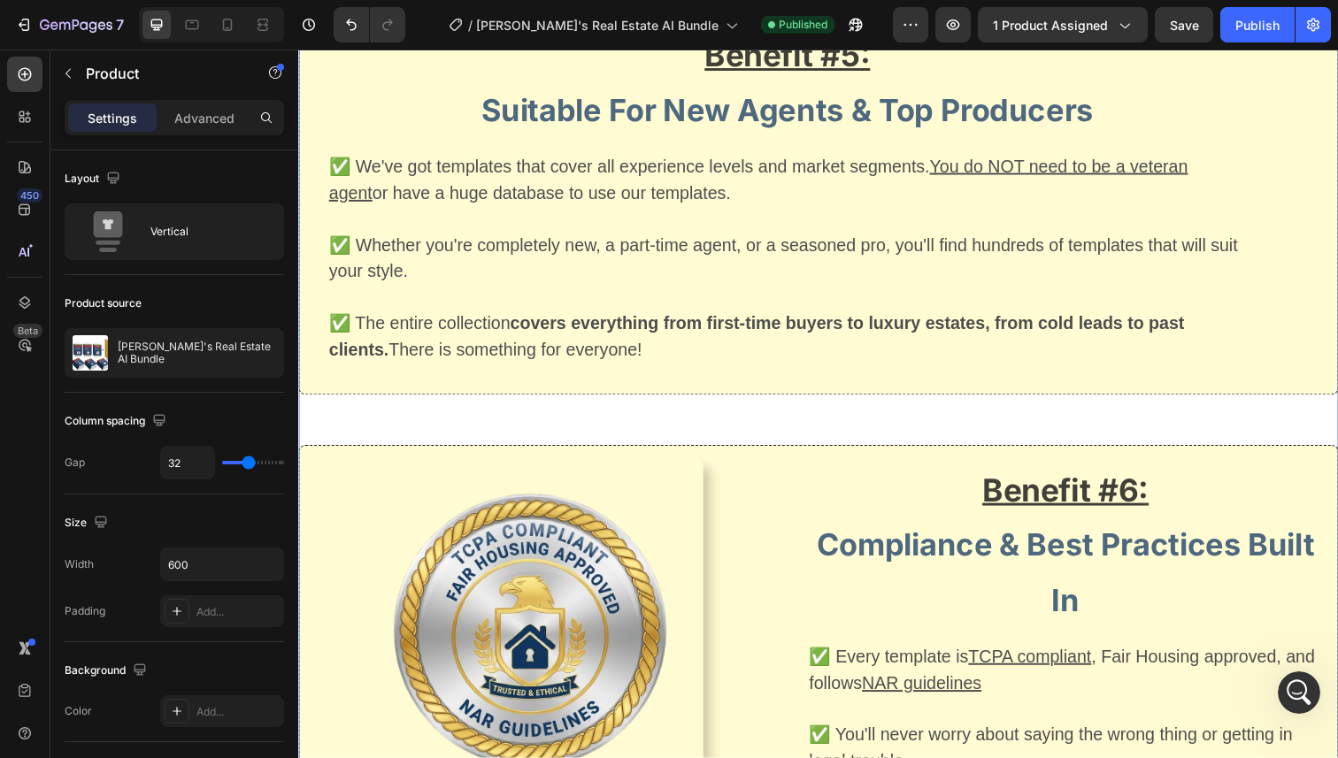
scroll to position [5810, 0]
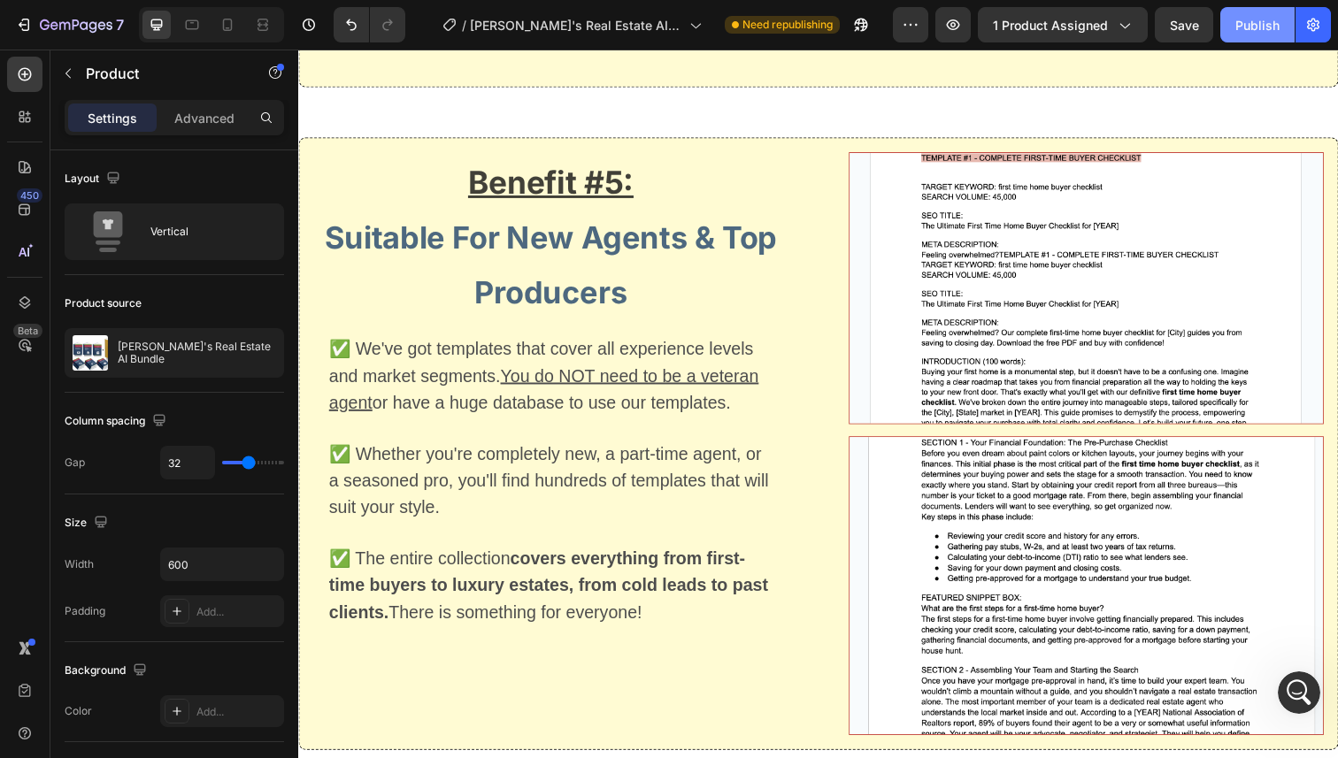
click at [1257, 42] on button "Publish" at bounding box center [1257, 24] width 74 height 35
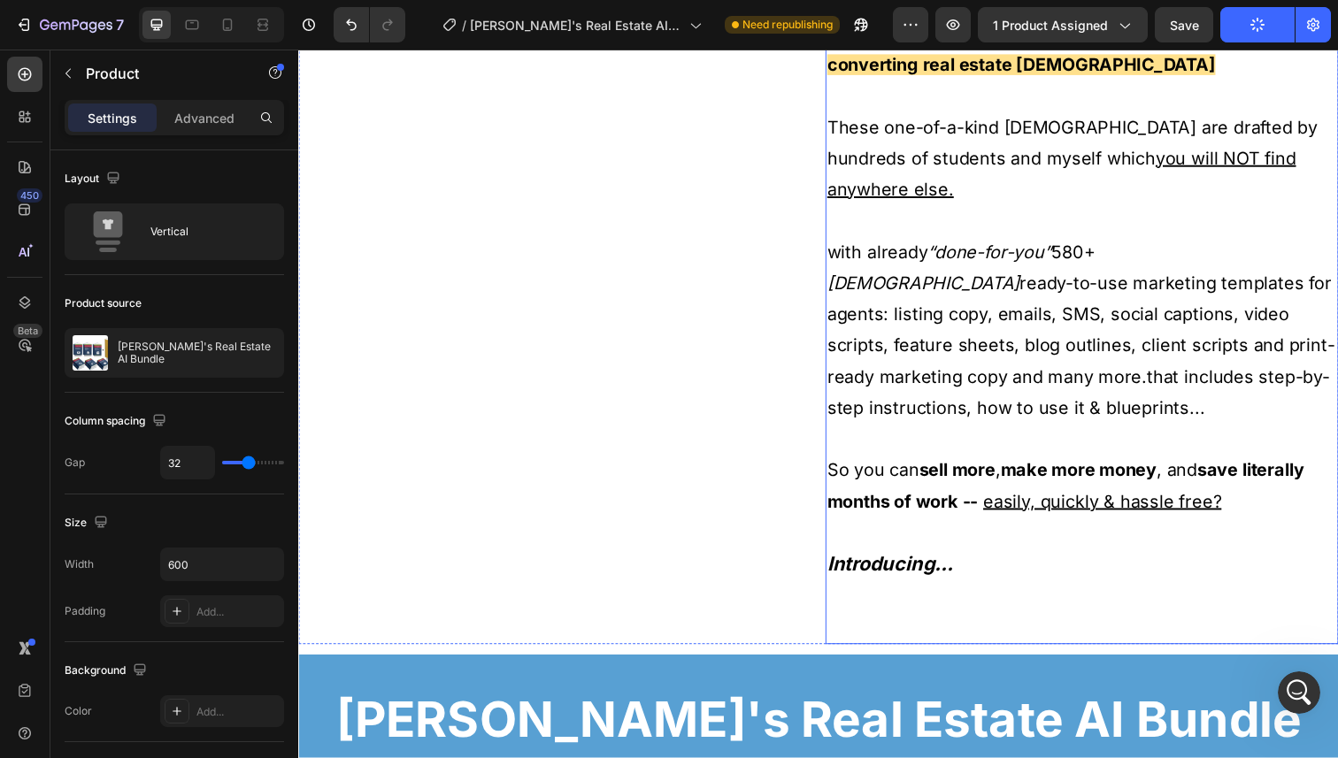
scroll to position [3026, 0]
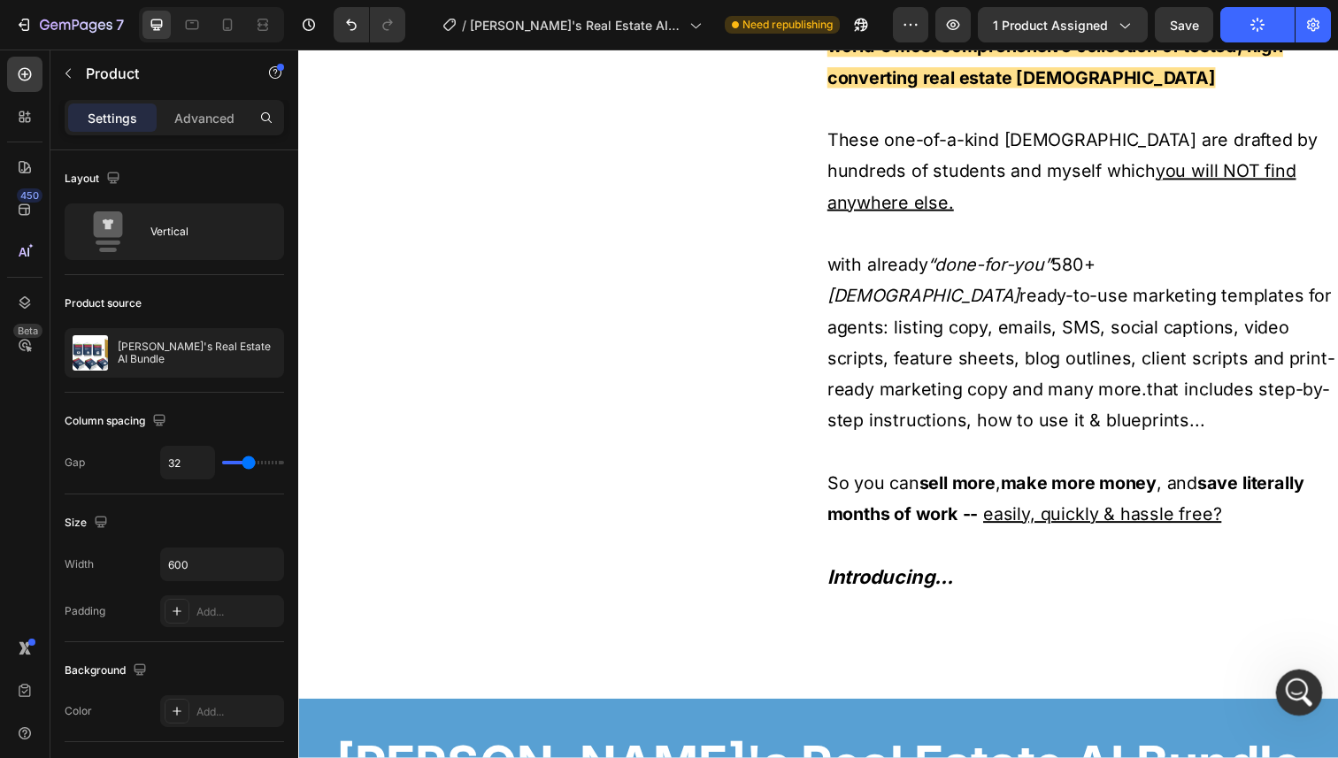
click at [1288, 676] on div "Open Intercom Messenger" at bounding box center [1296, 690] width 58 height 58
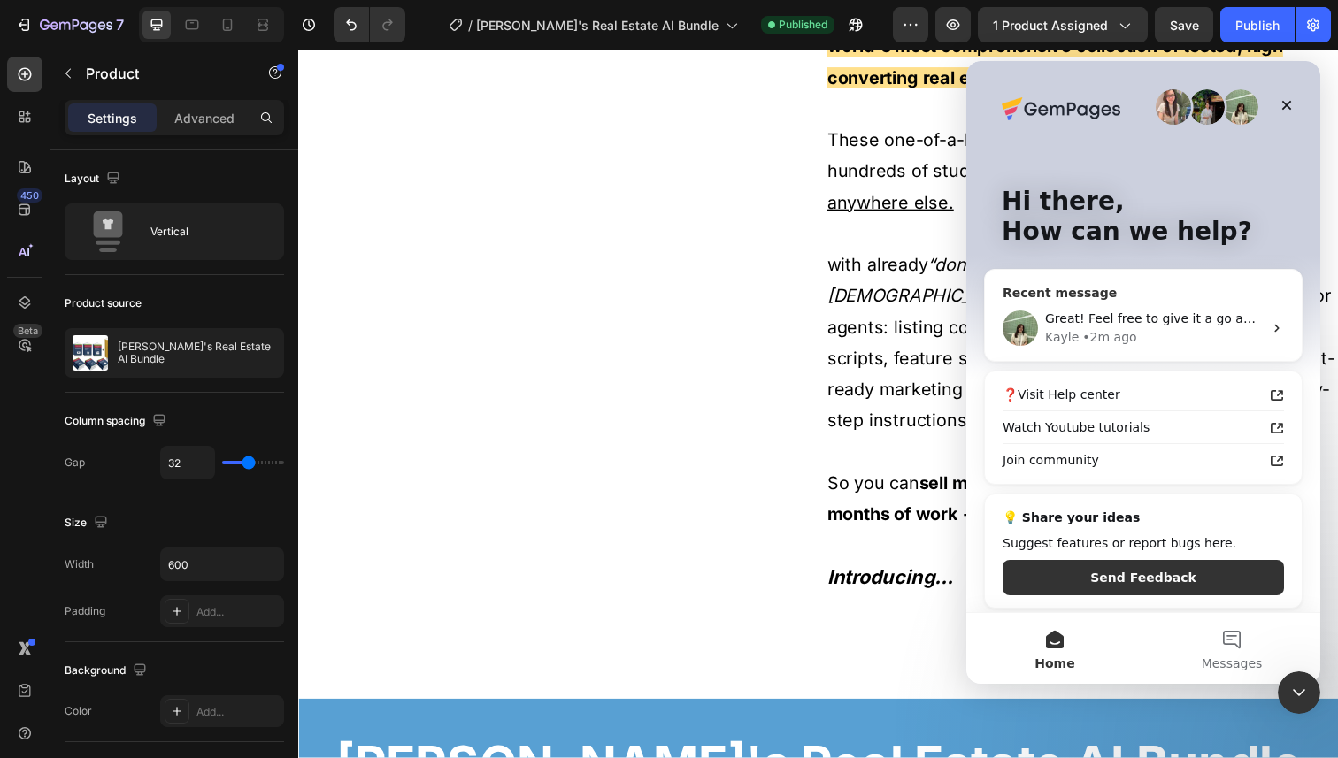
click at [1143, 327] on div "Great! Feel free to give it a go and let me know if you have any concerns 😊" at bounding box center [1154, 319] width 218 height 19
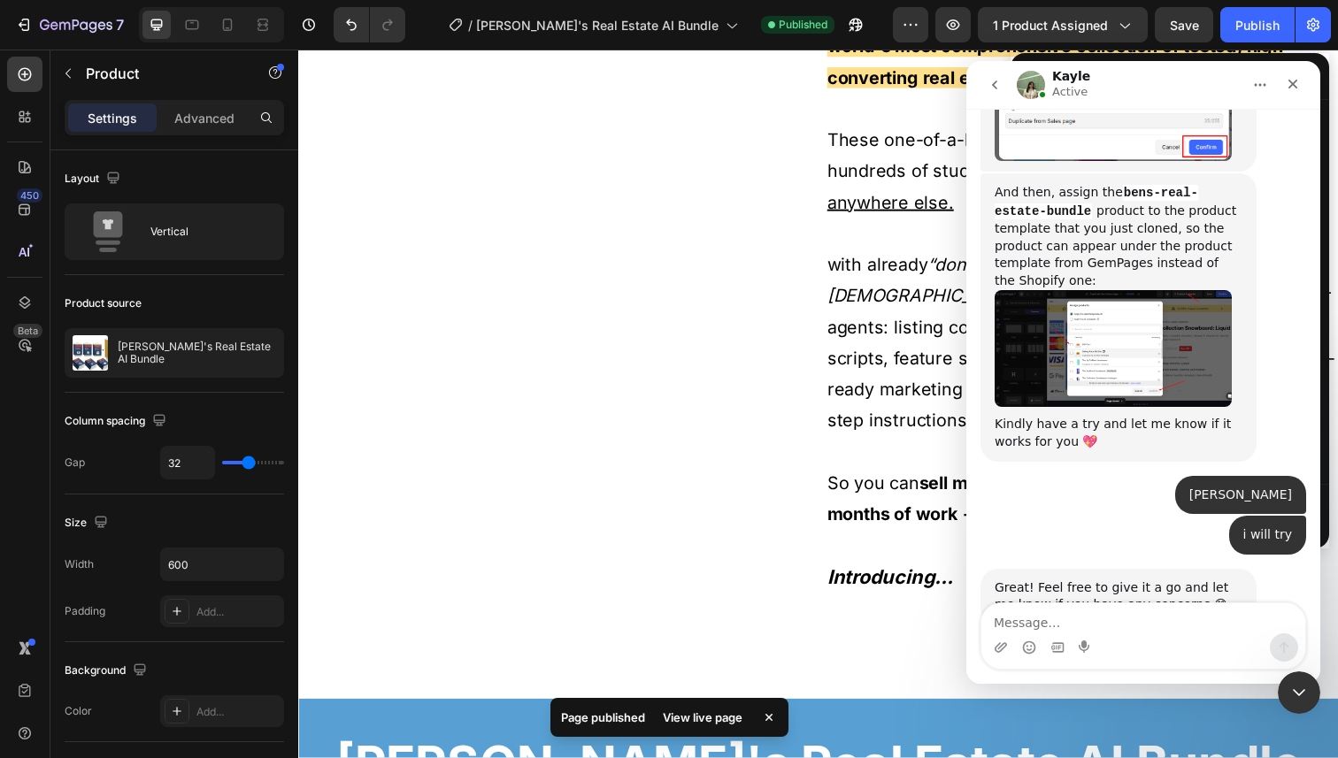
scroll to position [1589, 0]
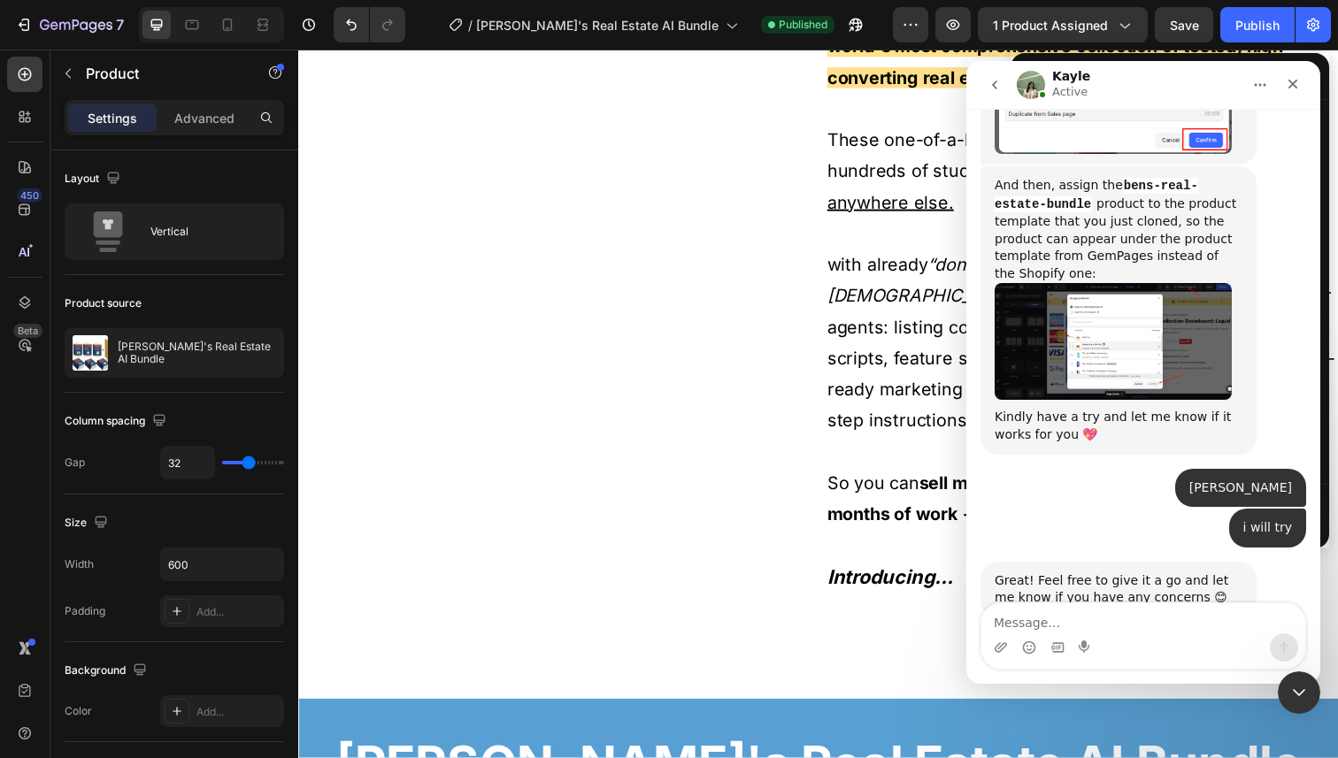
click at [1130, 283] on img "Kayle says…" at bounding box center [1113, 342] width 237 height 118
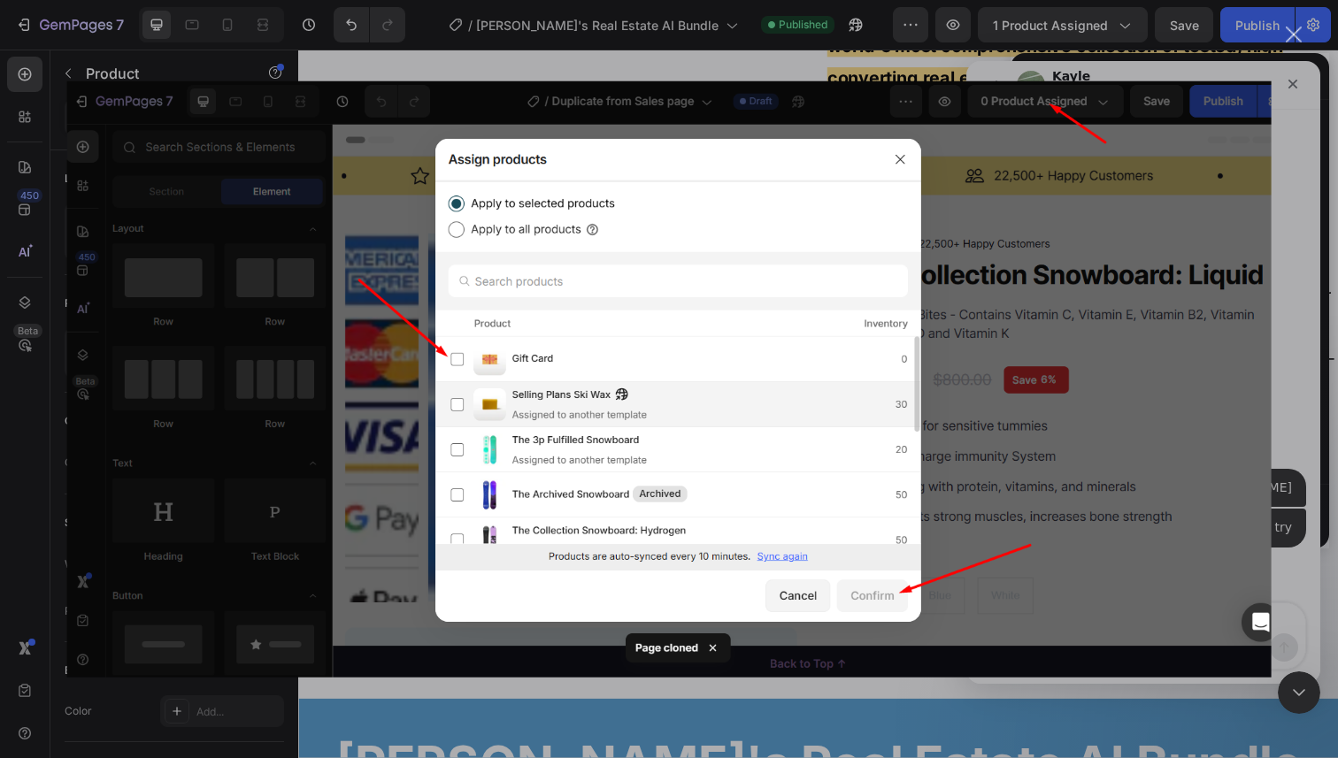
click at [1281, 261] on div "Intercom messenger" at bounding box center [669, 379] width 1338 height 758
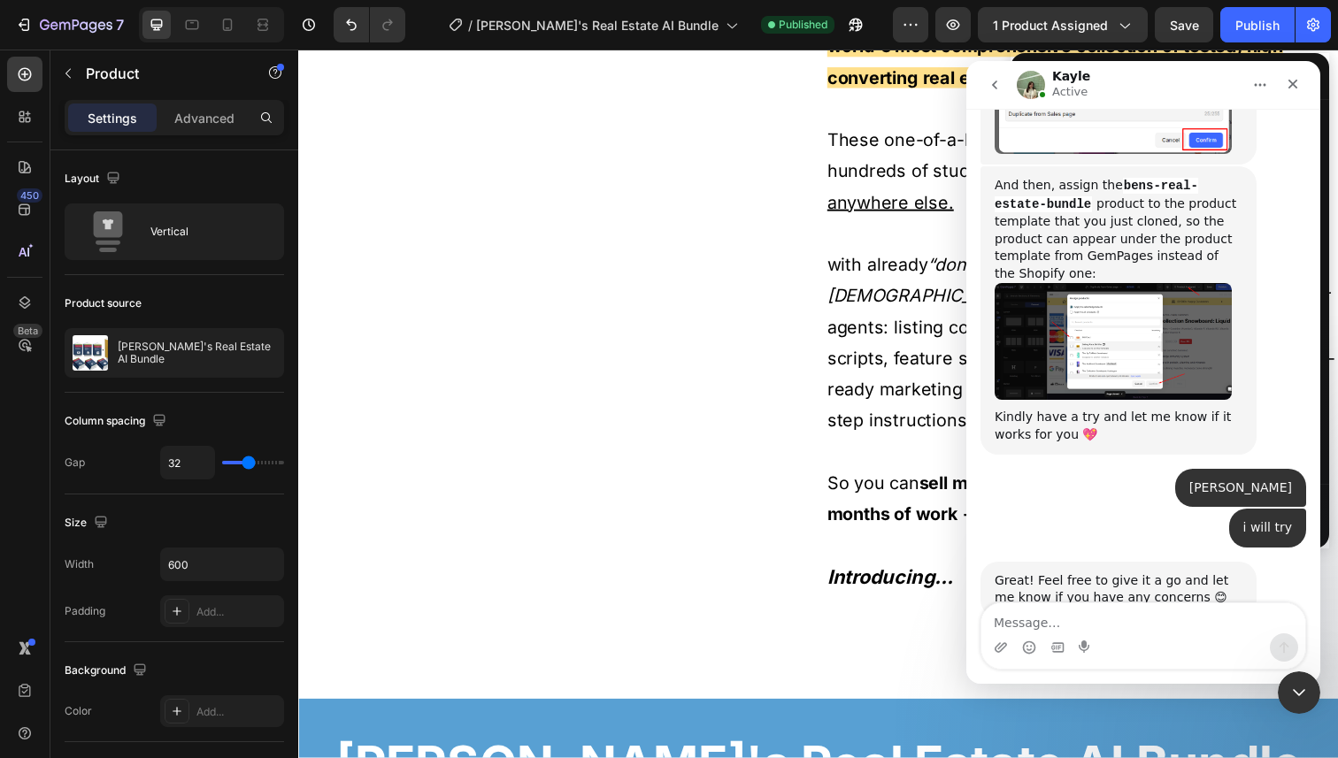
click at [1087, 601] on div "Great! Feel free to give it a go and let me know if you have any concerns 😊 Kay…" at bounding box center [1143, 609] width 326 height 95
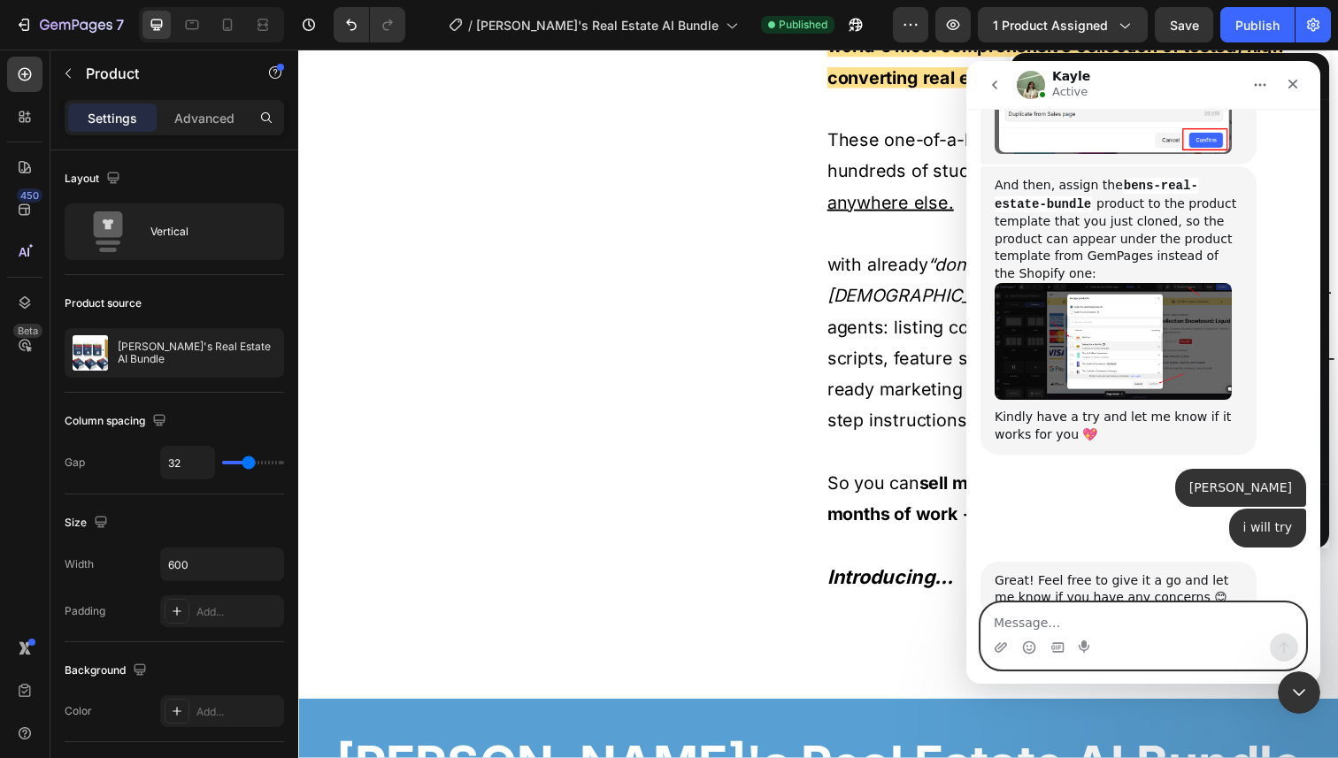
click at [1087, 609] on textarea "Message…" at bounding box center [1143, 618] width 324 height 30
type textarea "thank you so much [PERSON_NAME], it works"
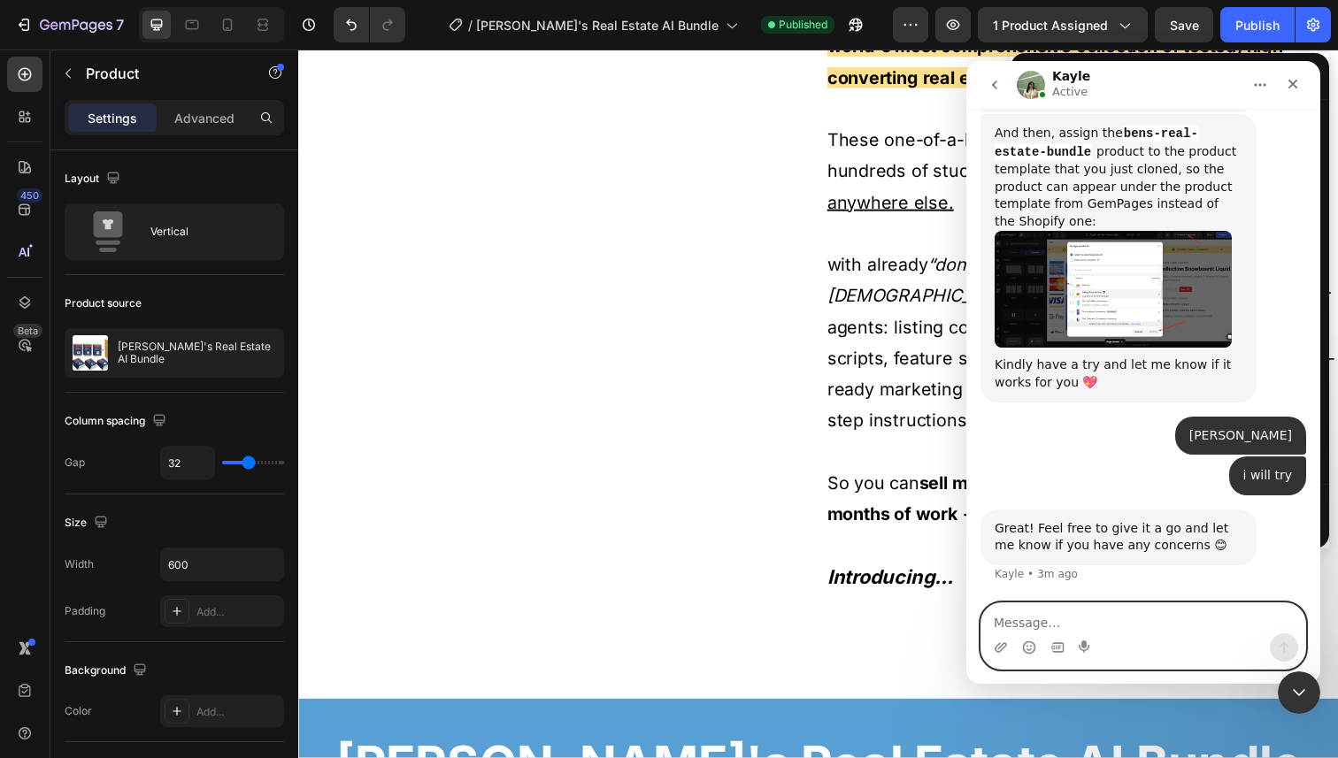
scroll to position [1641, 0]
type textarea "you made my day"
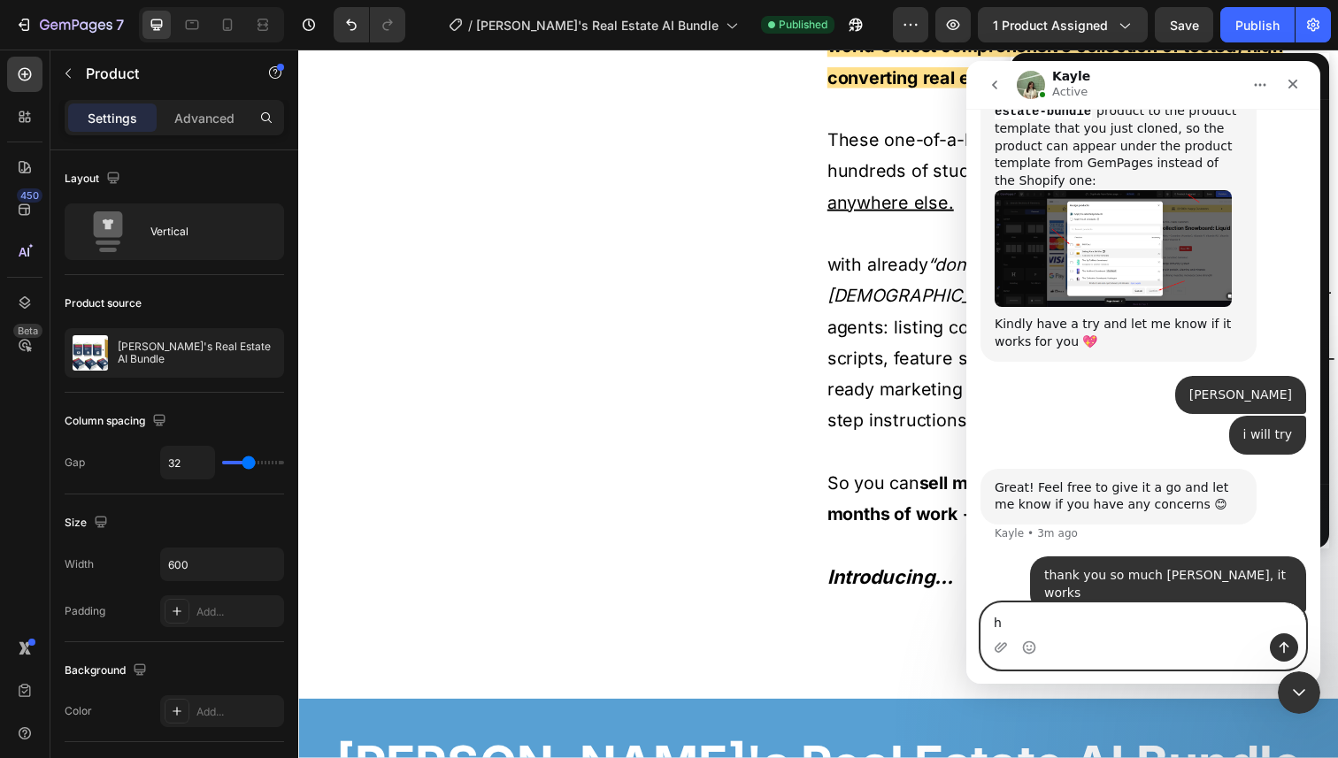
scroll to position [1750, 0]
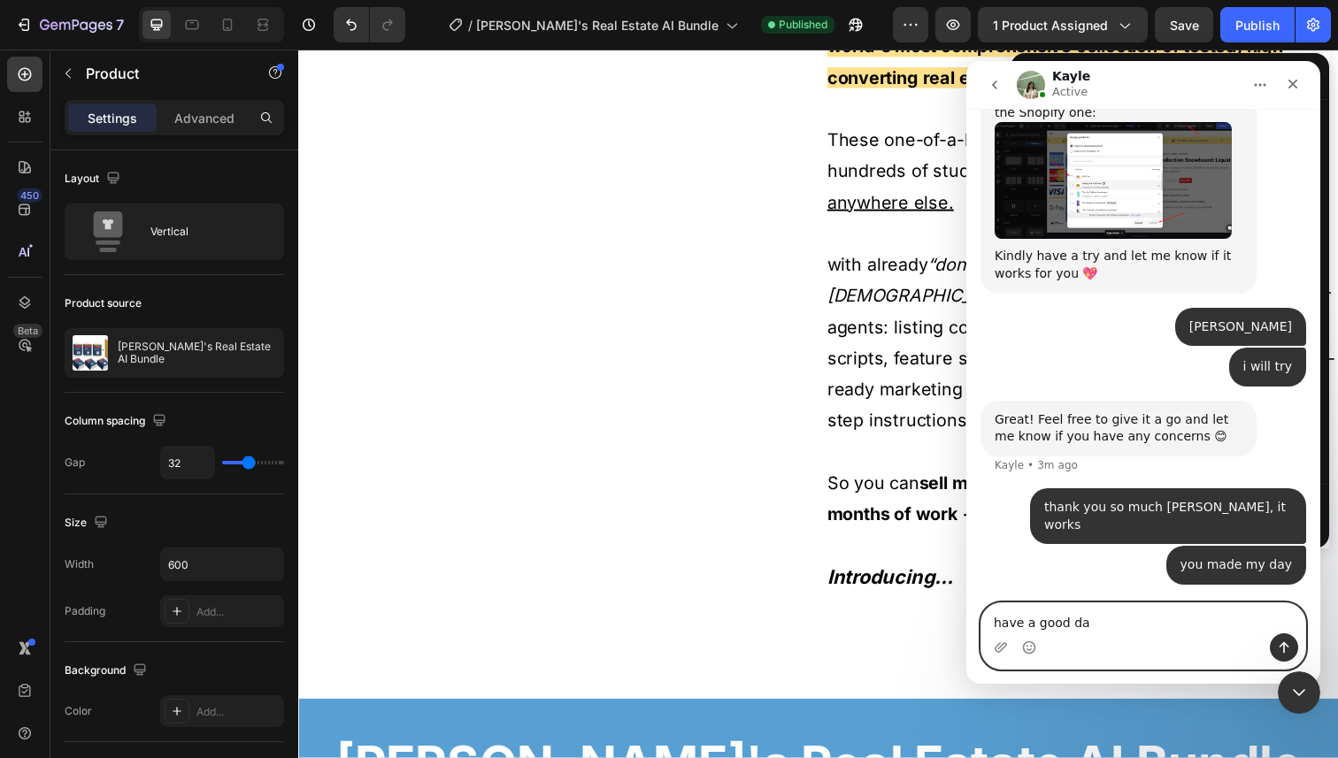
type textarea "have a good day"
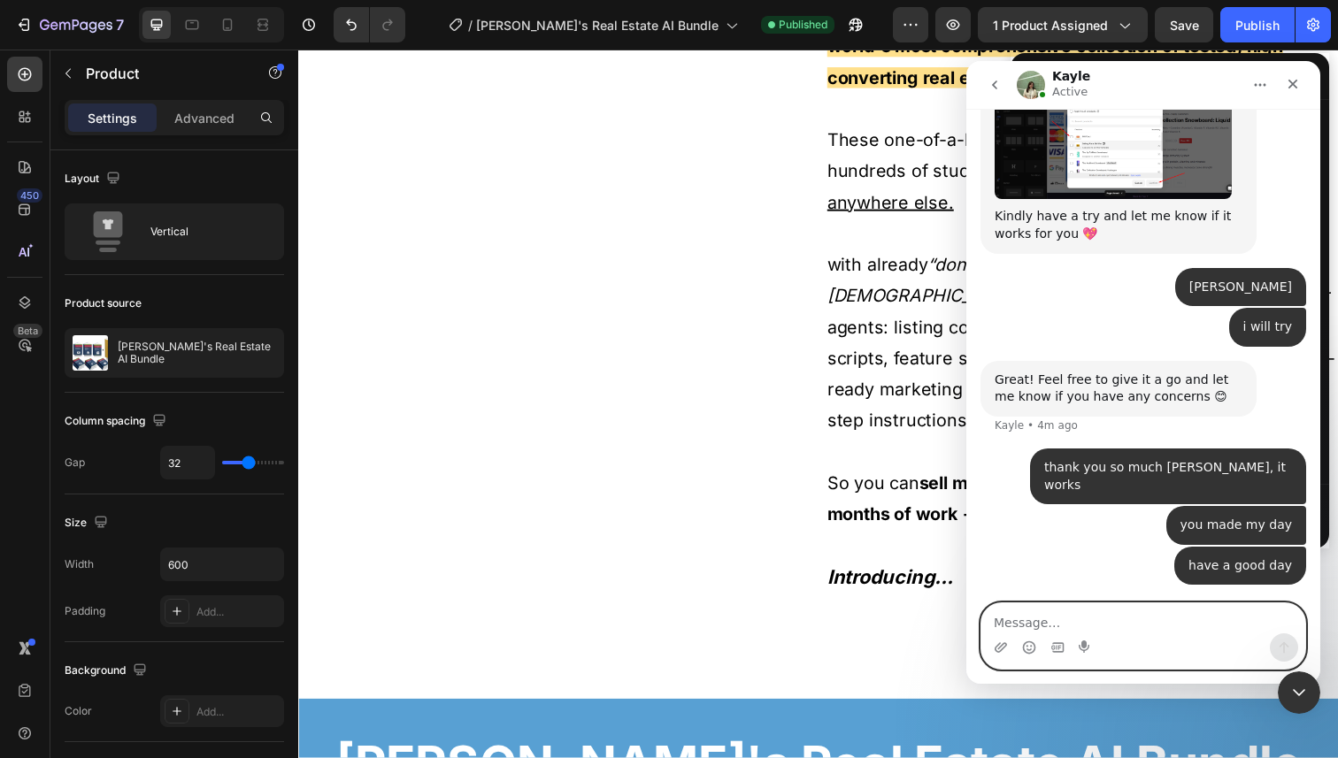
scroll to position [1722, 0]
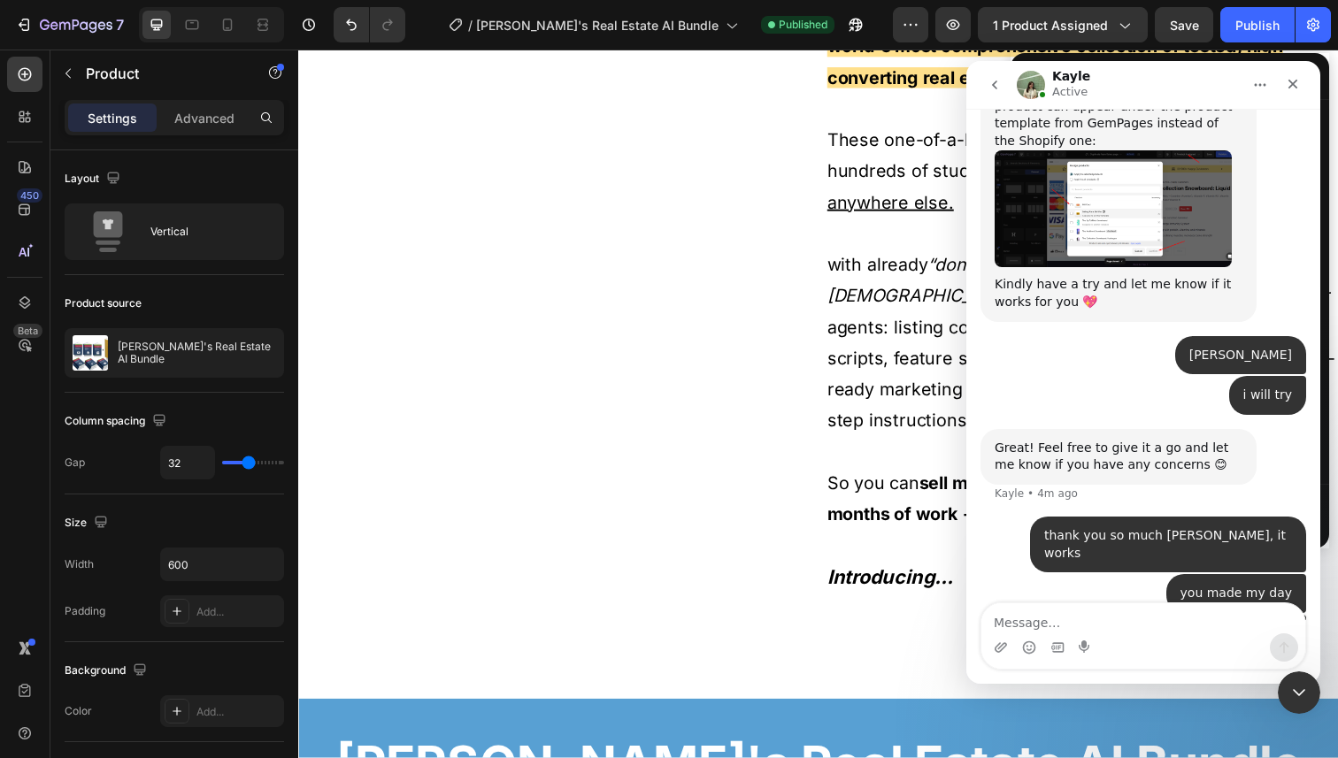
click at [997, 574] on div "you made my day • Just now" at bounding box center [1143, 594] width 326 height 41
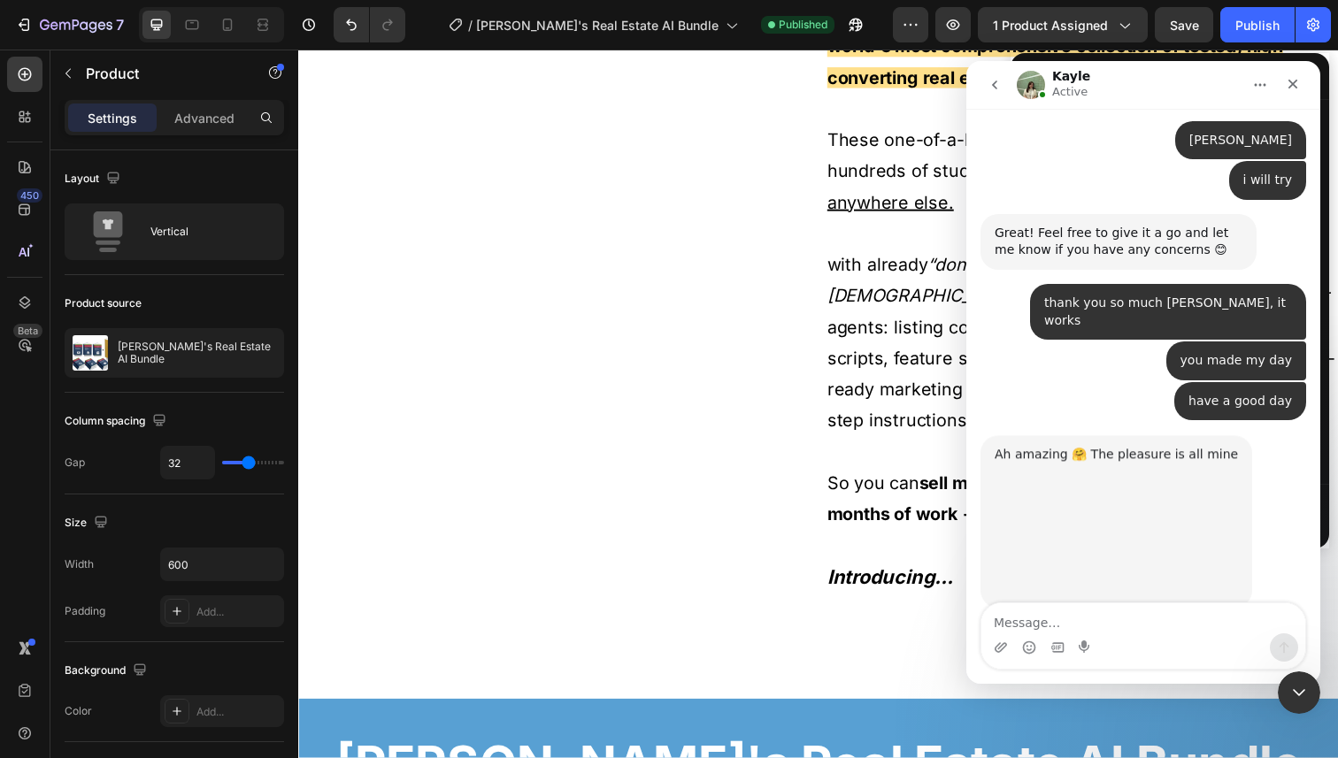
scroll to position [1977, 0]
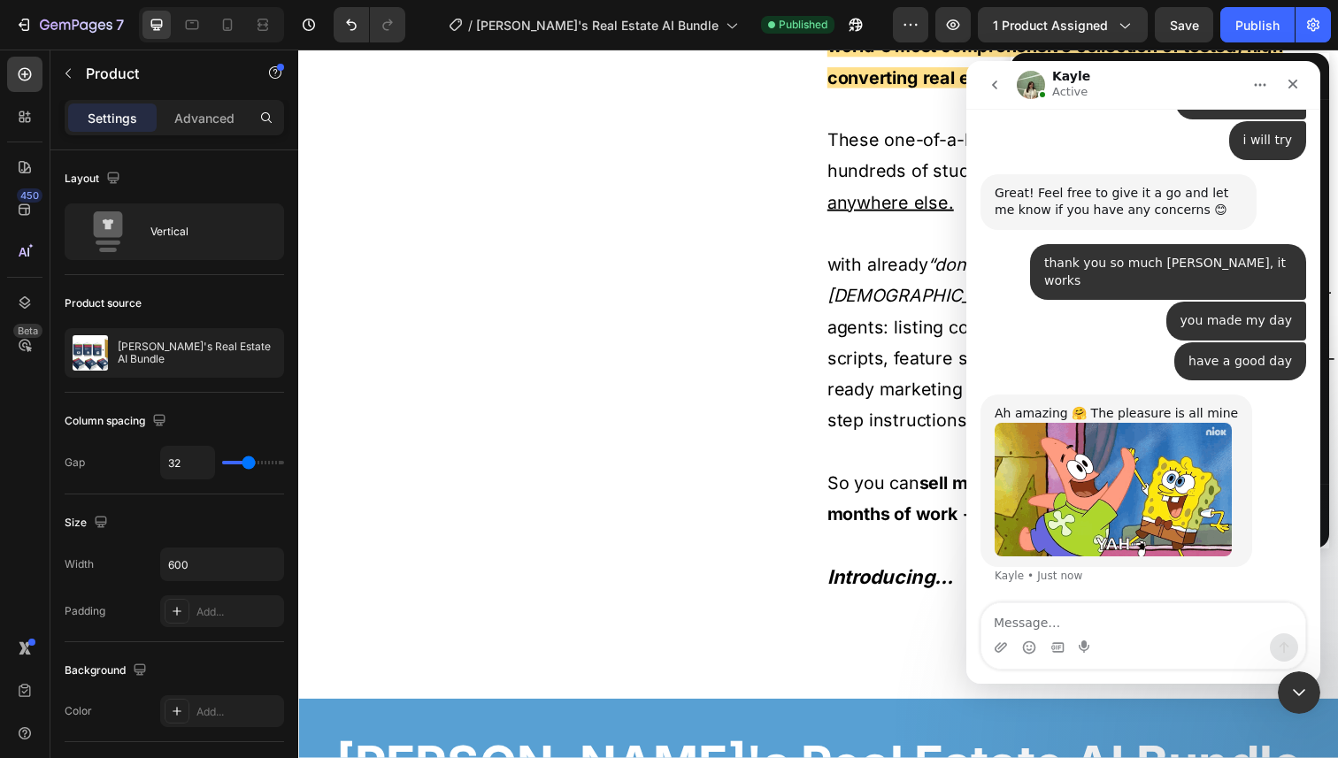
click at [1110, 442] on img "Kayle says…" at bounding box center [1113, 490] width 237 height 134
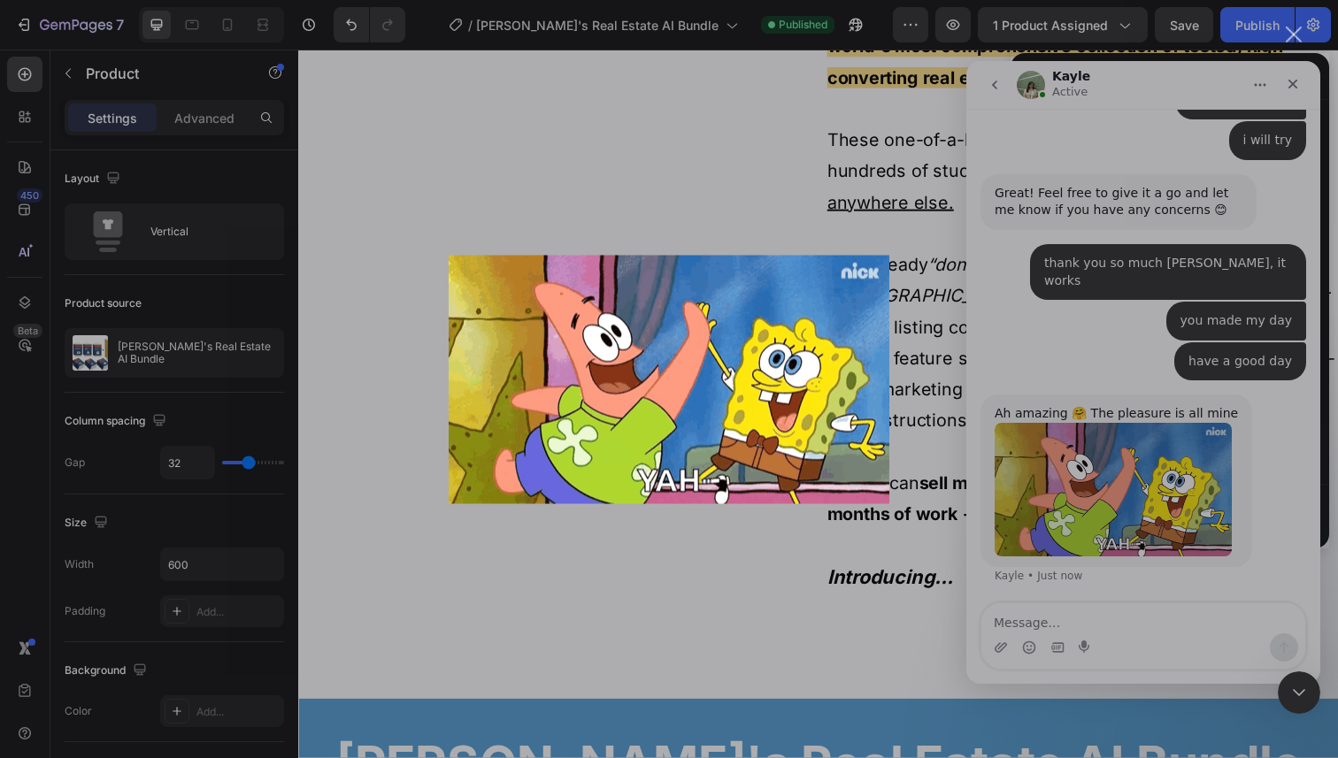
click at [1146, 227] on div "Intercom messenger" at bounding box center [669, 379] width 1338 height 758
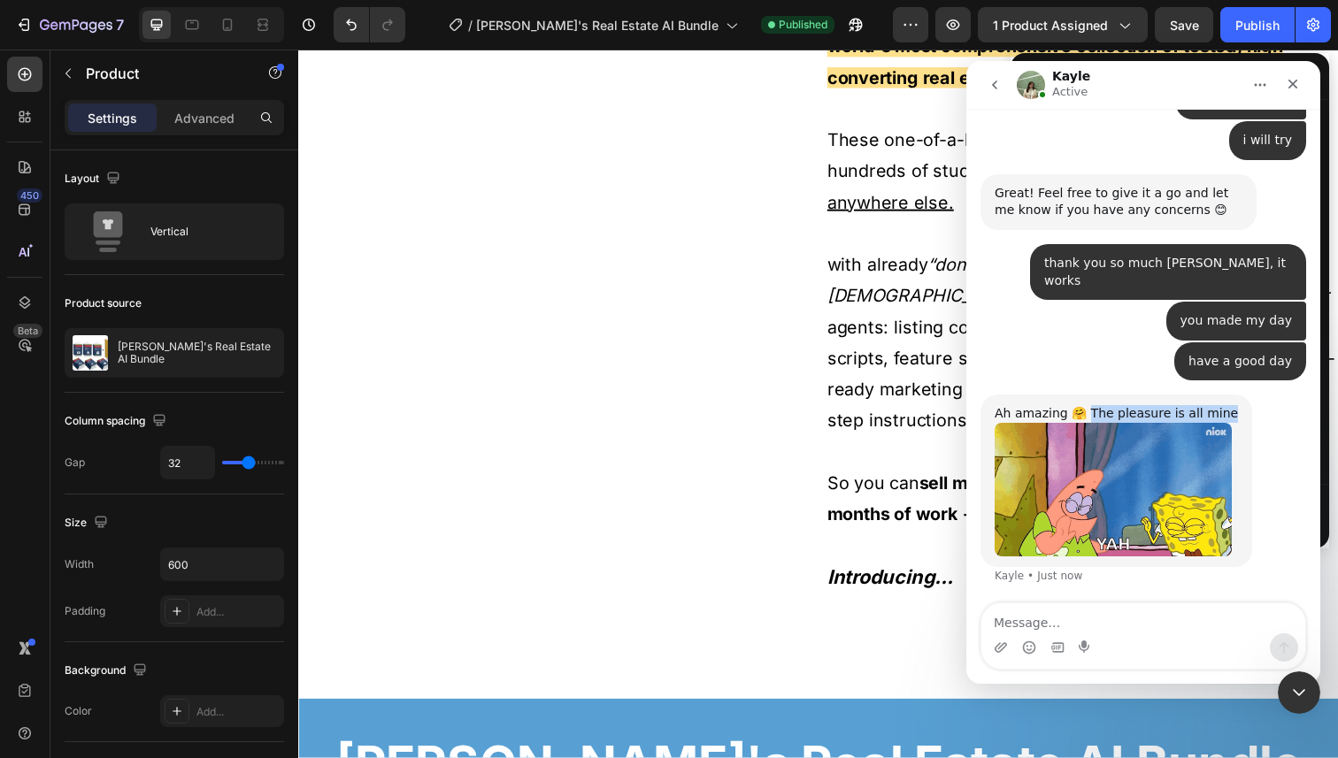
drag, startPoint x: 1083, startPoint y: 344, endPoint x: 1215, endPoint y: 342, distance: 131.9
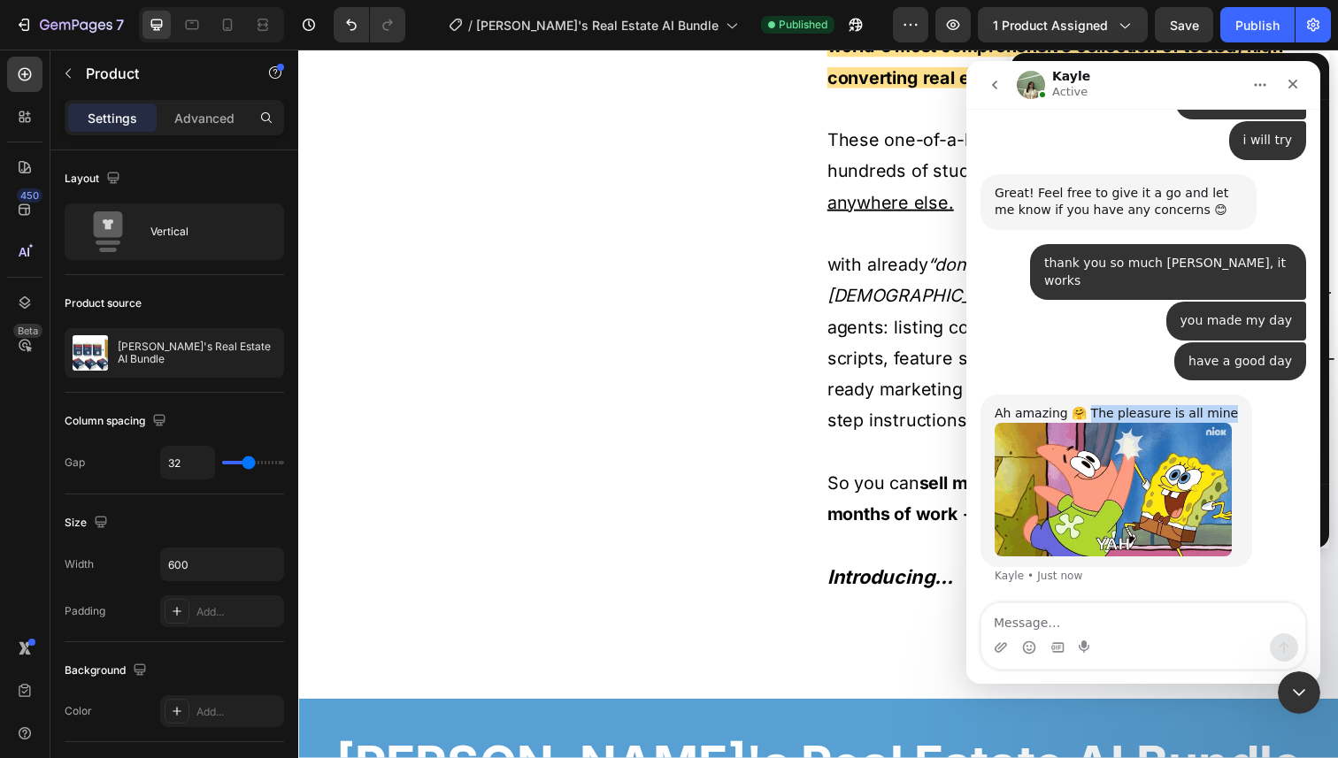
click at [1215, 405] on div "Ah amazing 🤗 The pleasure is all mine" at bounding box center [1116, 414] width 243 height 18
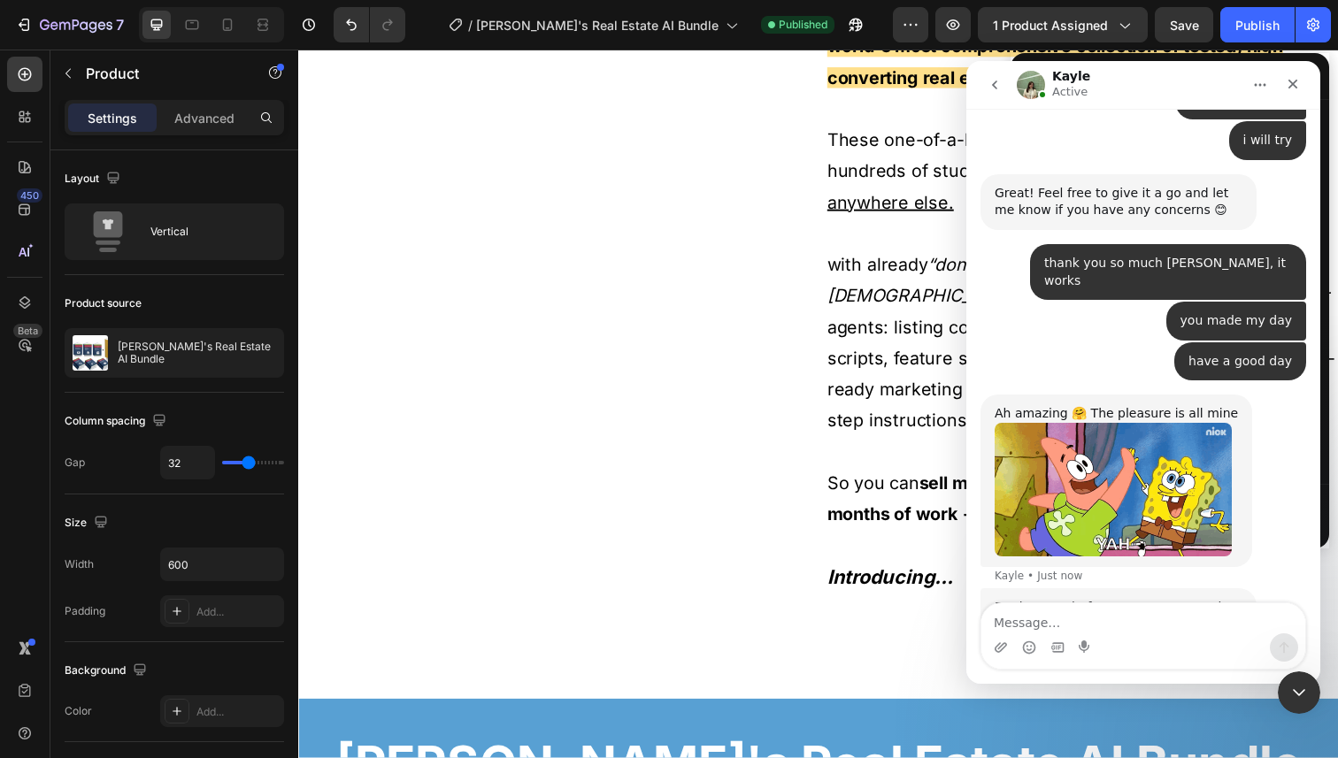
scroll to position [1984, 0]
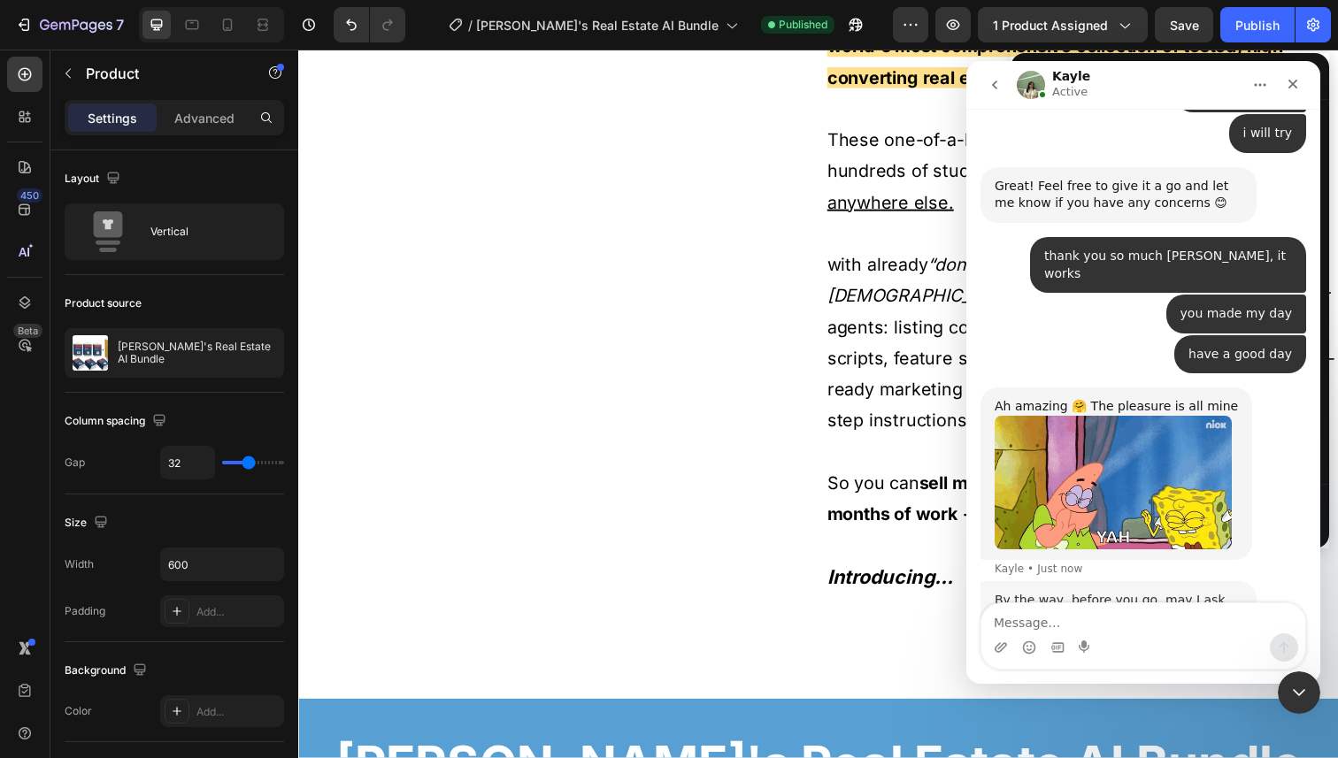
click at [1121, 335] on div "have a good day • 1m ago" at bounding box center [1143, 361] width 326 height 53
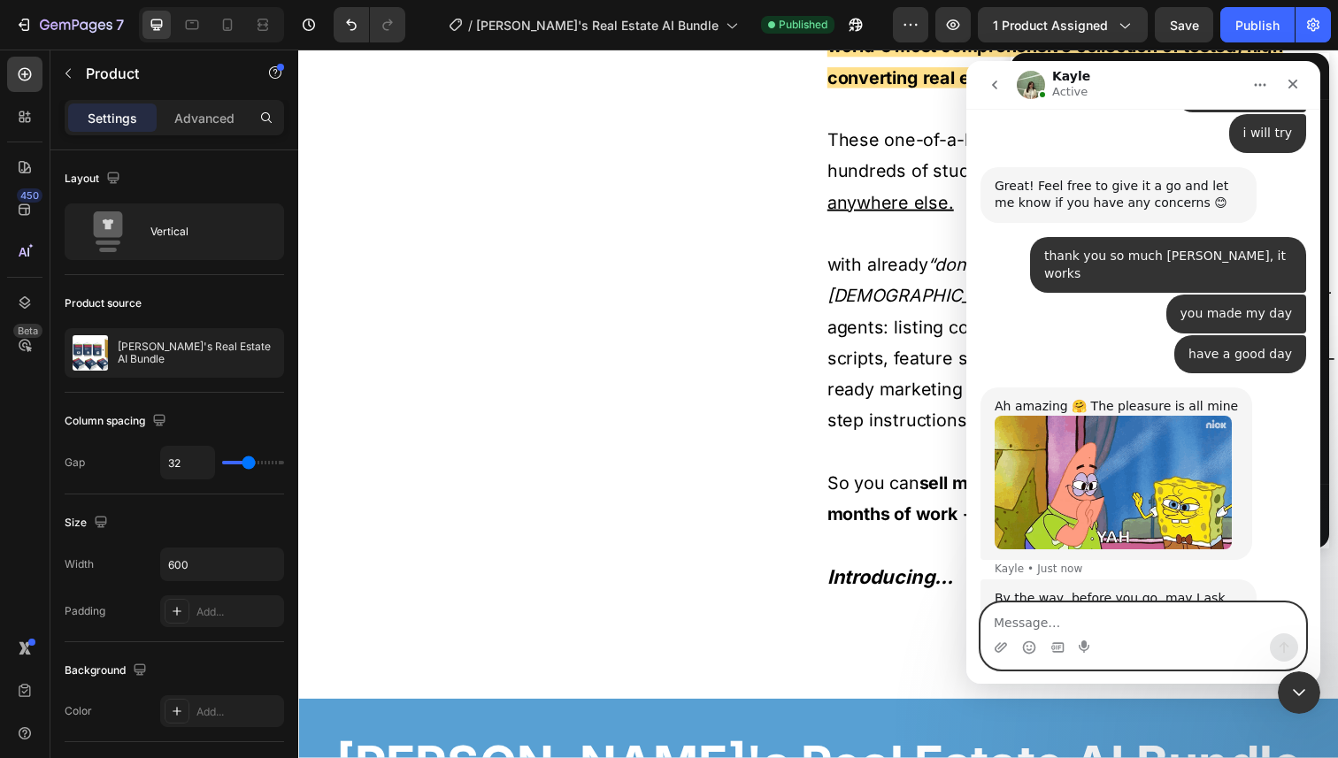
click at [1092, 623] on textarea "Message…" at bounding box center [1143, 618] width 324 height 30
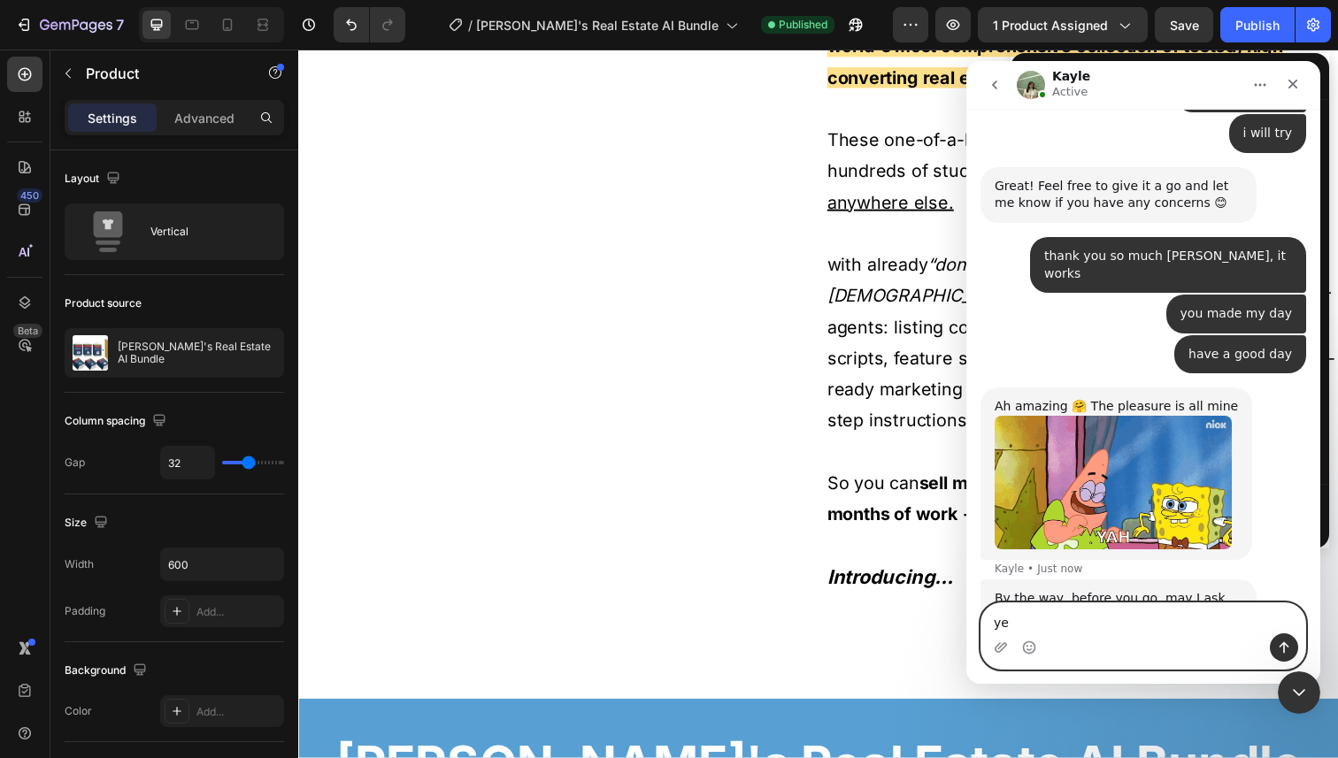
type textarea "yes"
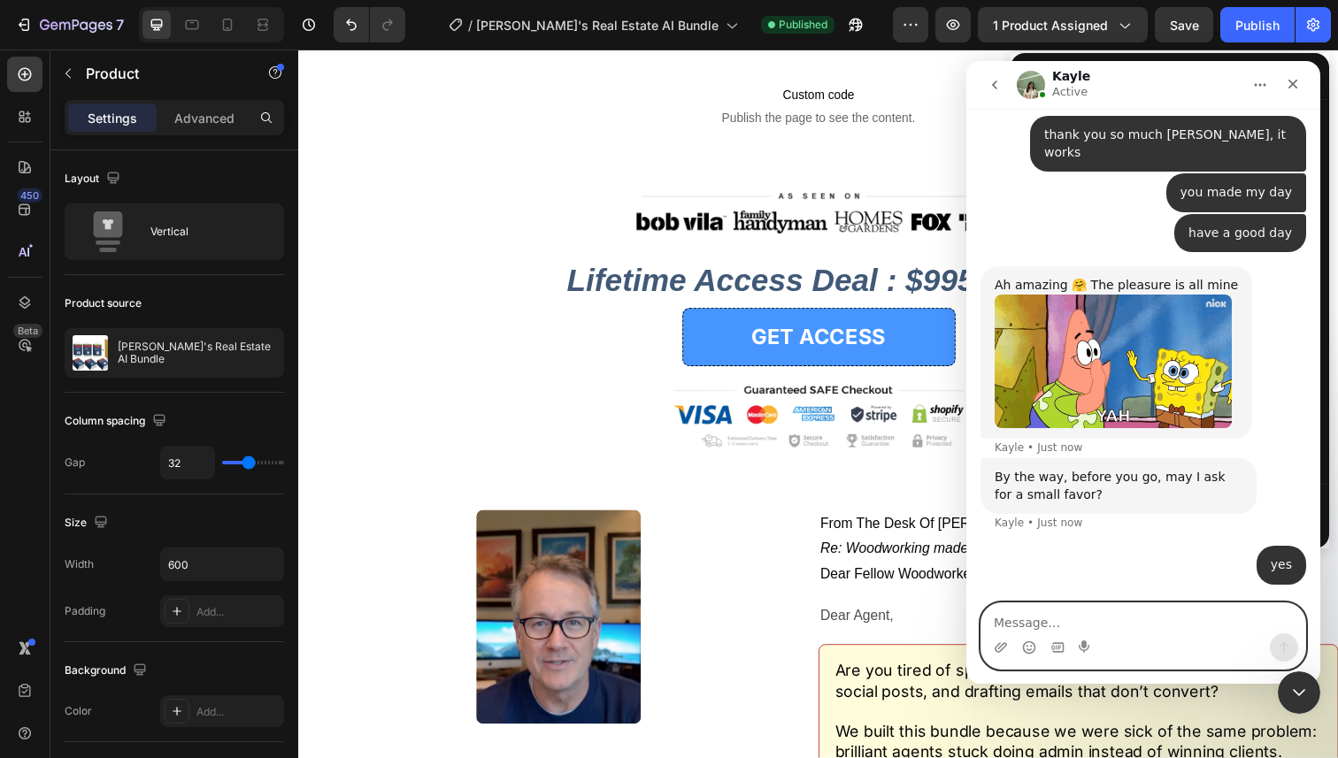
scroll to position [1026, 0]
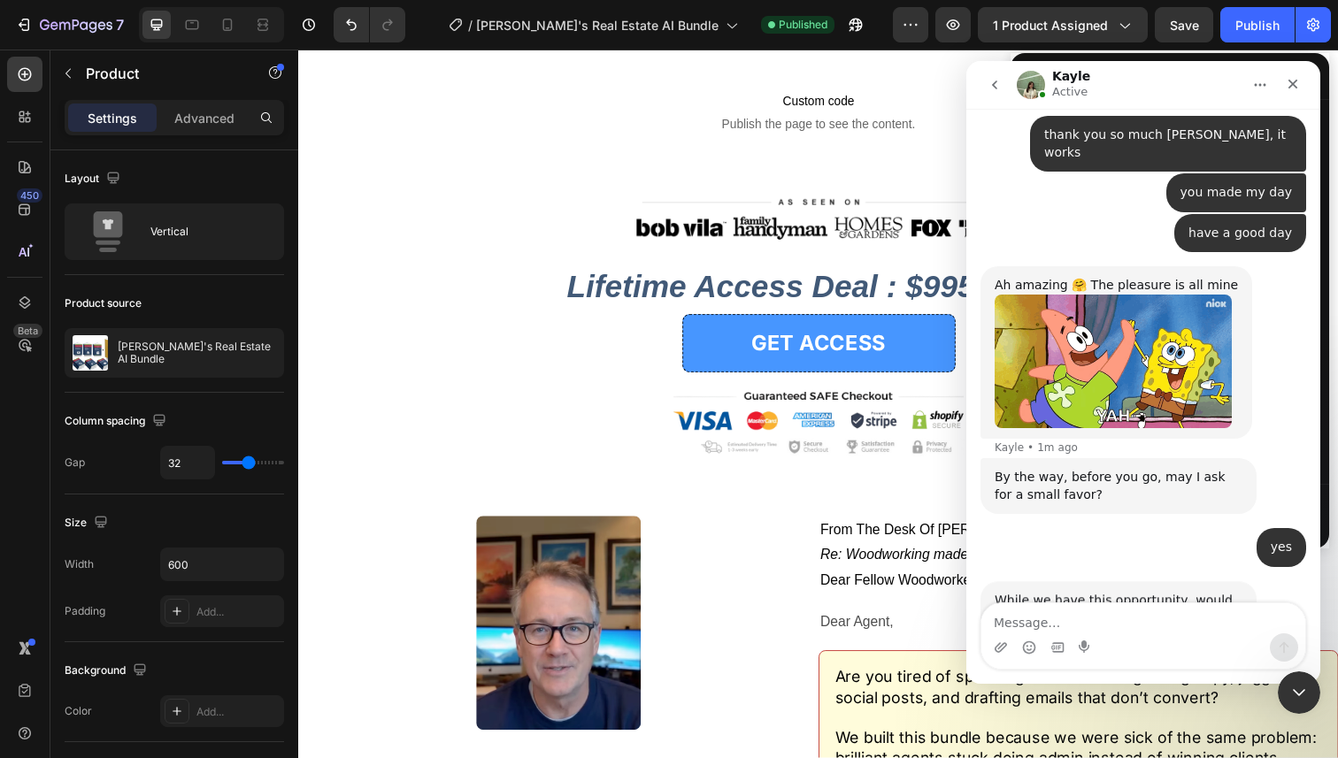
click at [1064, 592] on div "While we have this opportunity, would you be willing to take a minute to provid…" at bounding box center [1119, 644] width 248 height 104
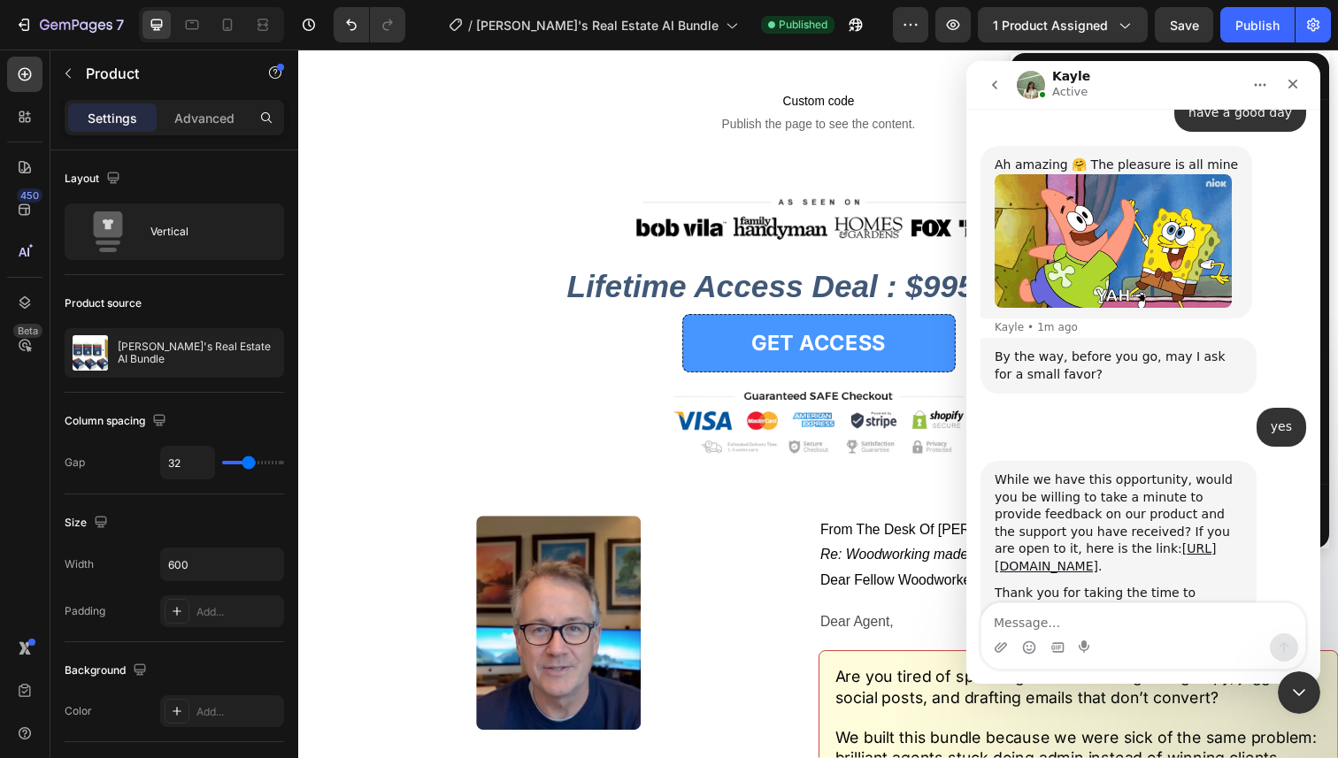
scroll to position [2237, 0]
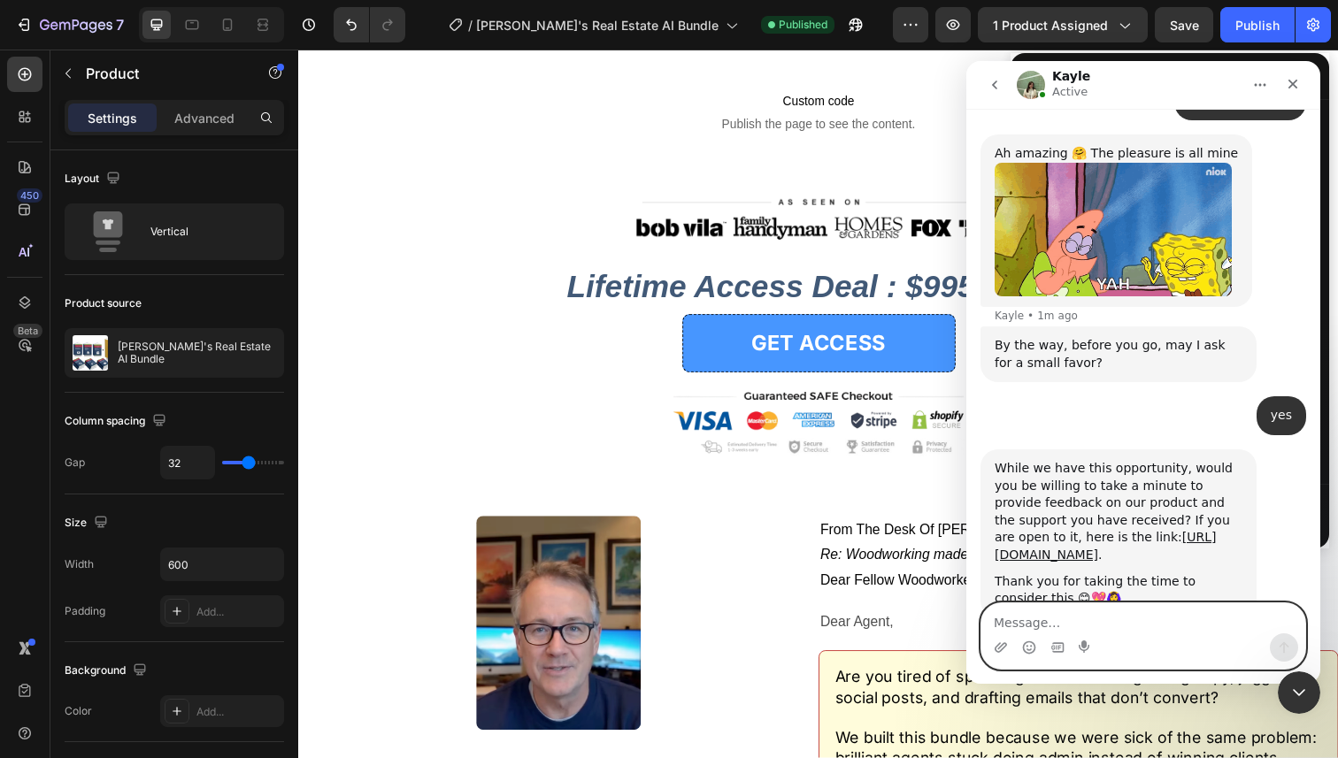
click at [1120, 626] on textarea "Message…" at bounding box center [1143, 618] width 324 height 30
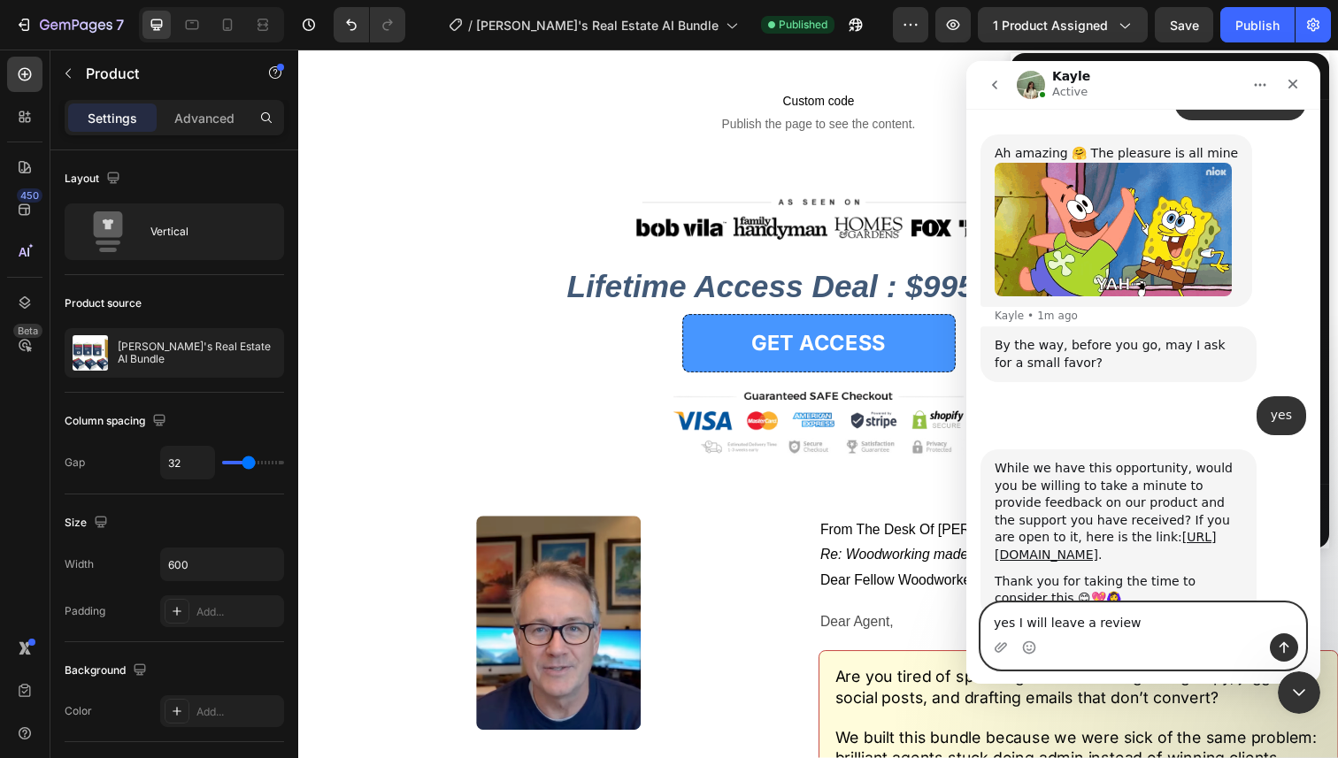
type textarea "yes I will leave a review"
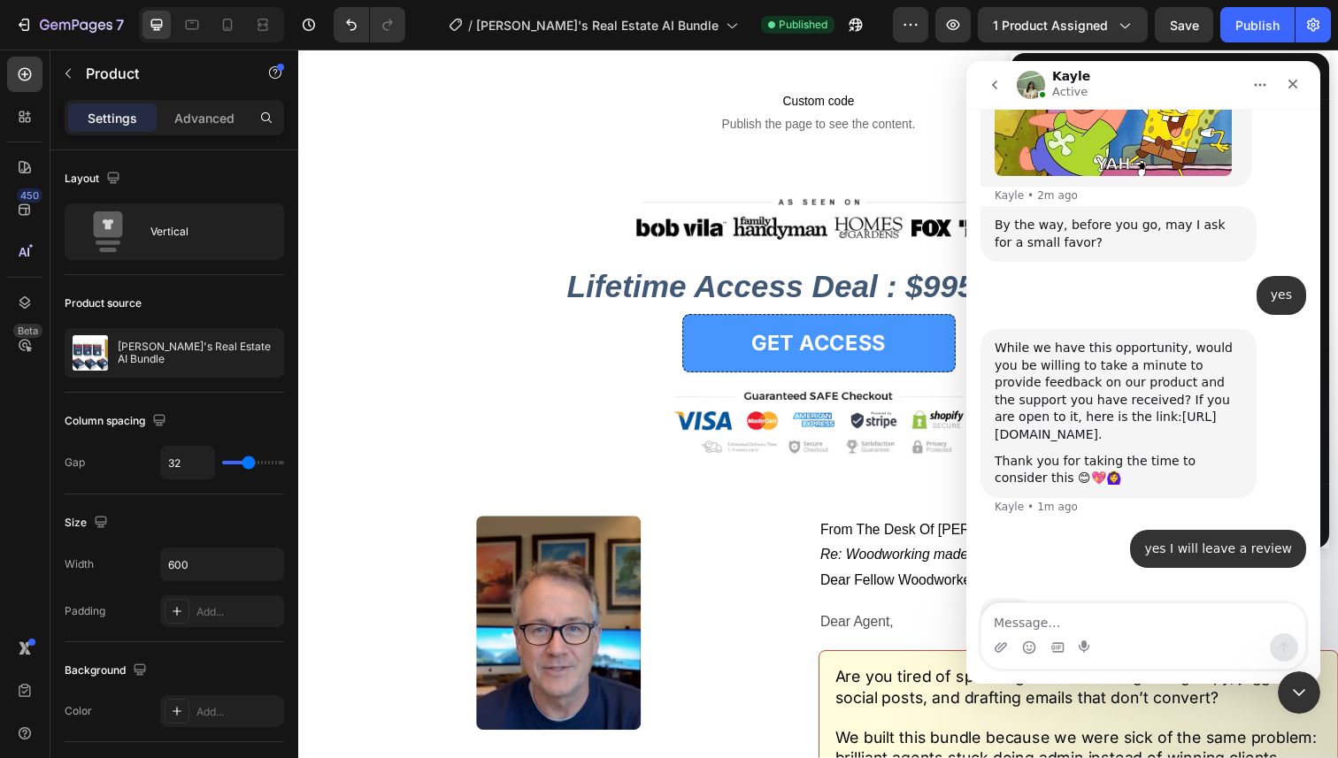
scroll to position [2358, 0]
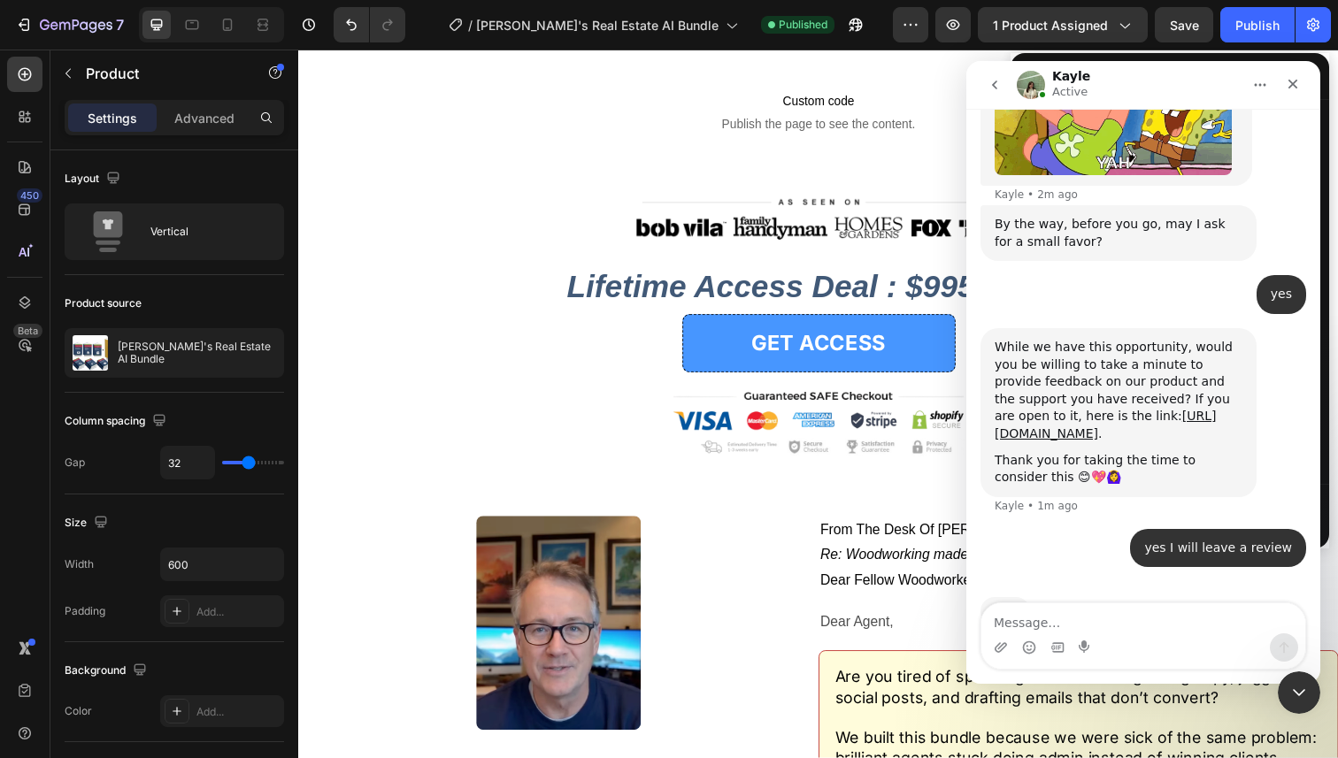
click at [1104, 339] on div "While we have this opportunity, would you be willing to take a minute to provid…" at bounding box center [1119, 391] width 248 height 104
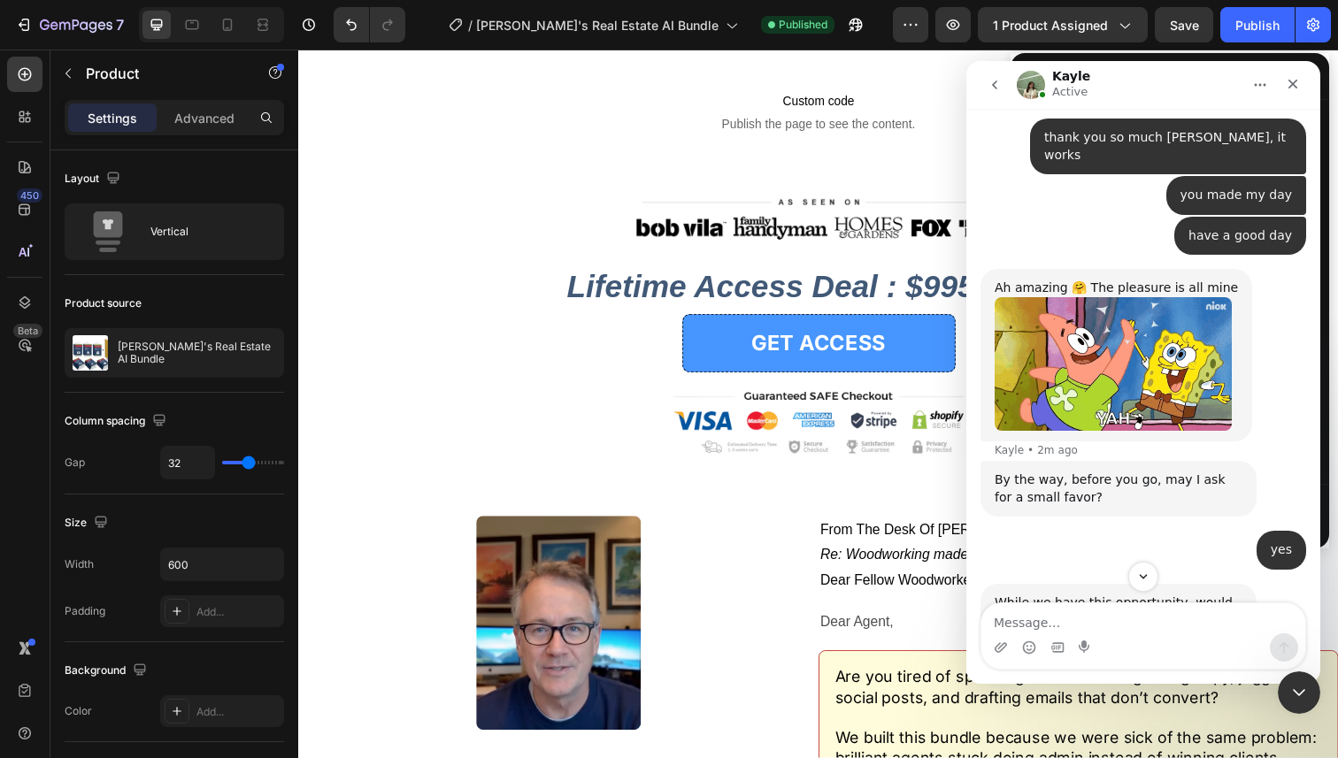
scroll to position [2394, 0]
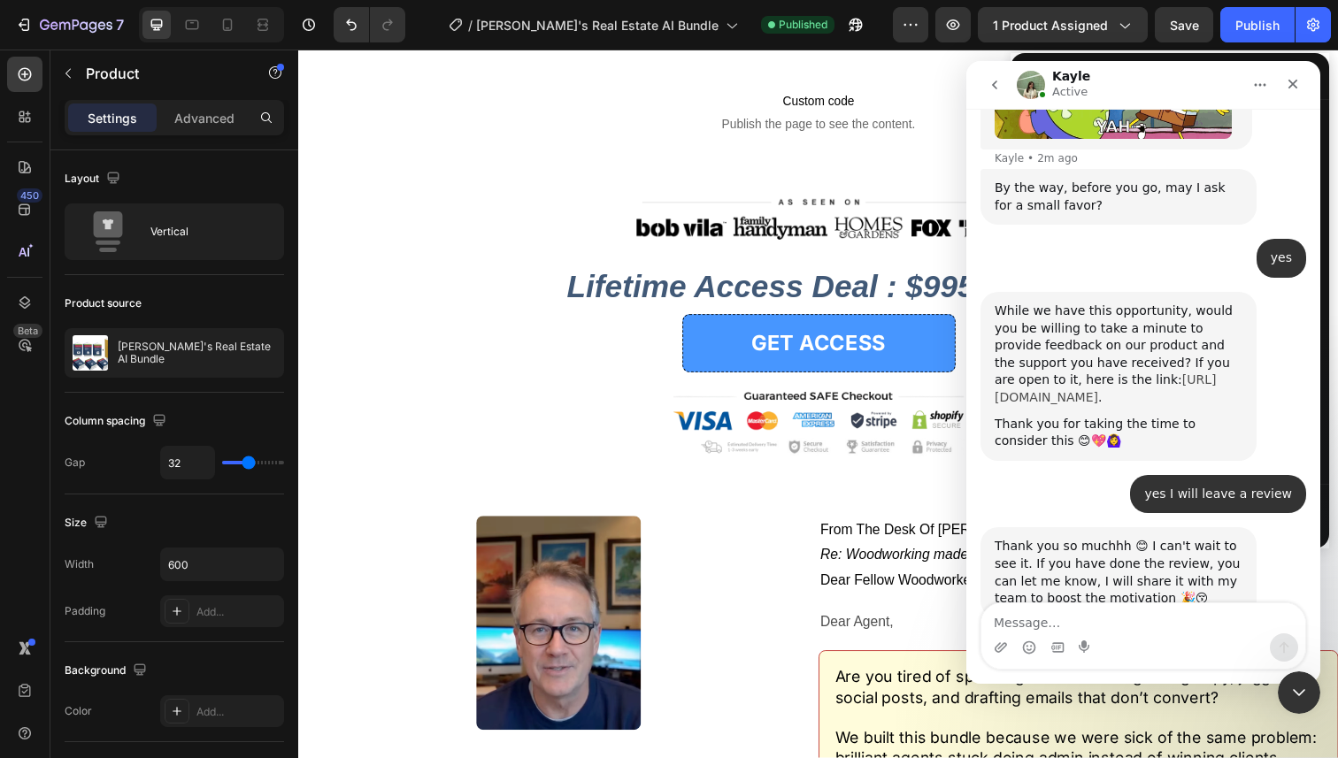
click at [1080, 373] on link "[URL][DOMAIN_NAME]" at bounding box center [1106, 389] width 222 height 32
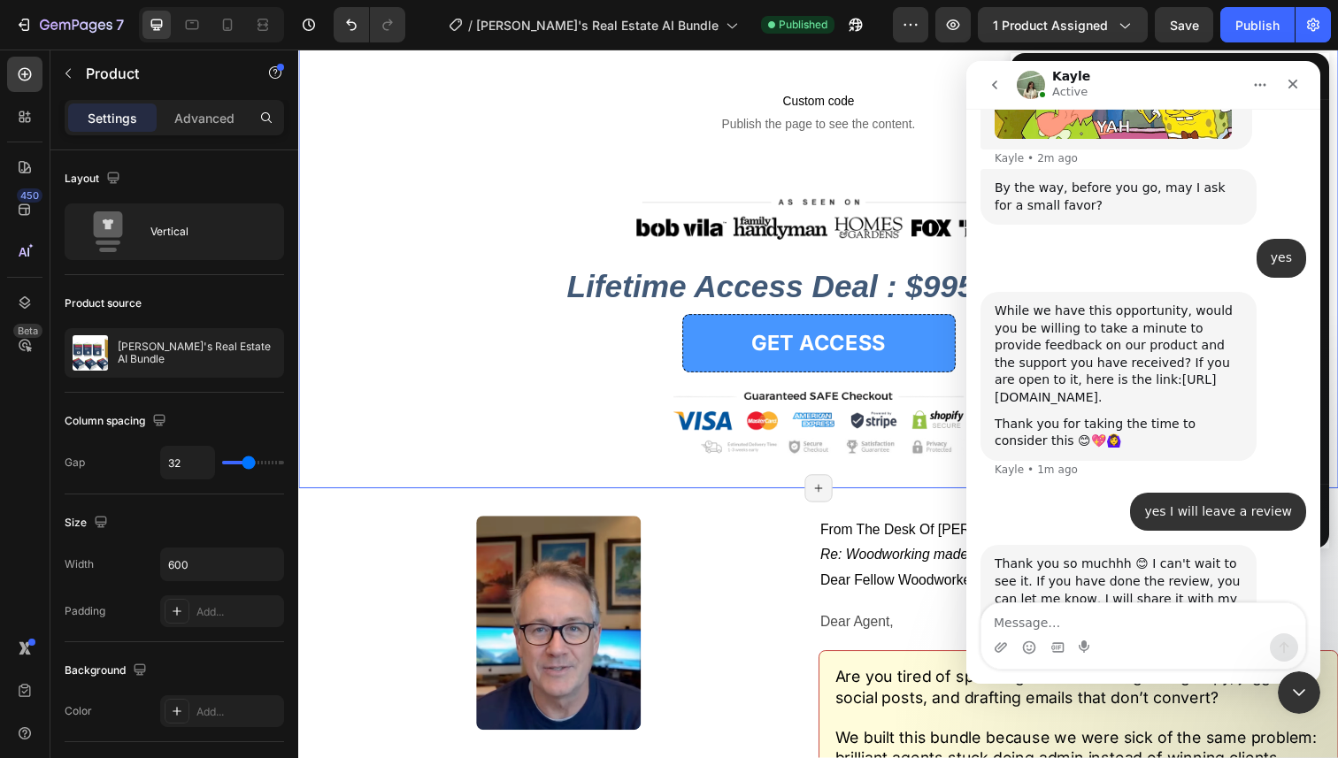
scroll to position [2412, 0]
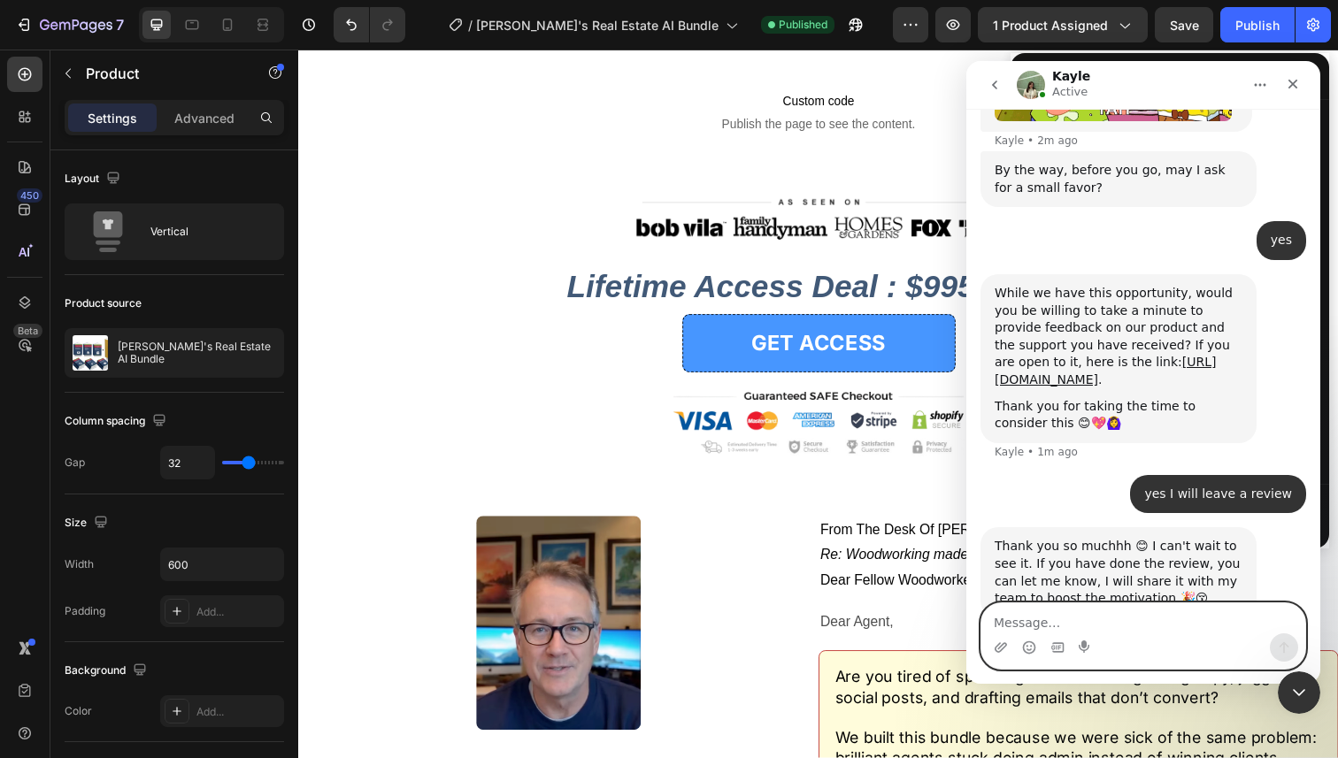
click at [1031, 625] on textarea "Message…" at bounding box center [1143, 618] width 324 height 30
type textarea "I will send you the screenshot now"
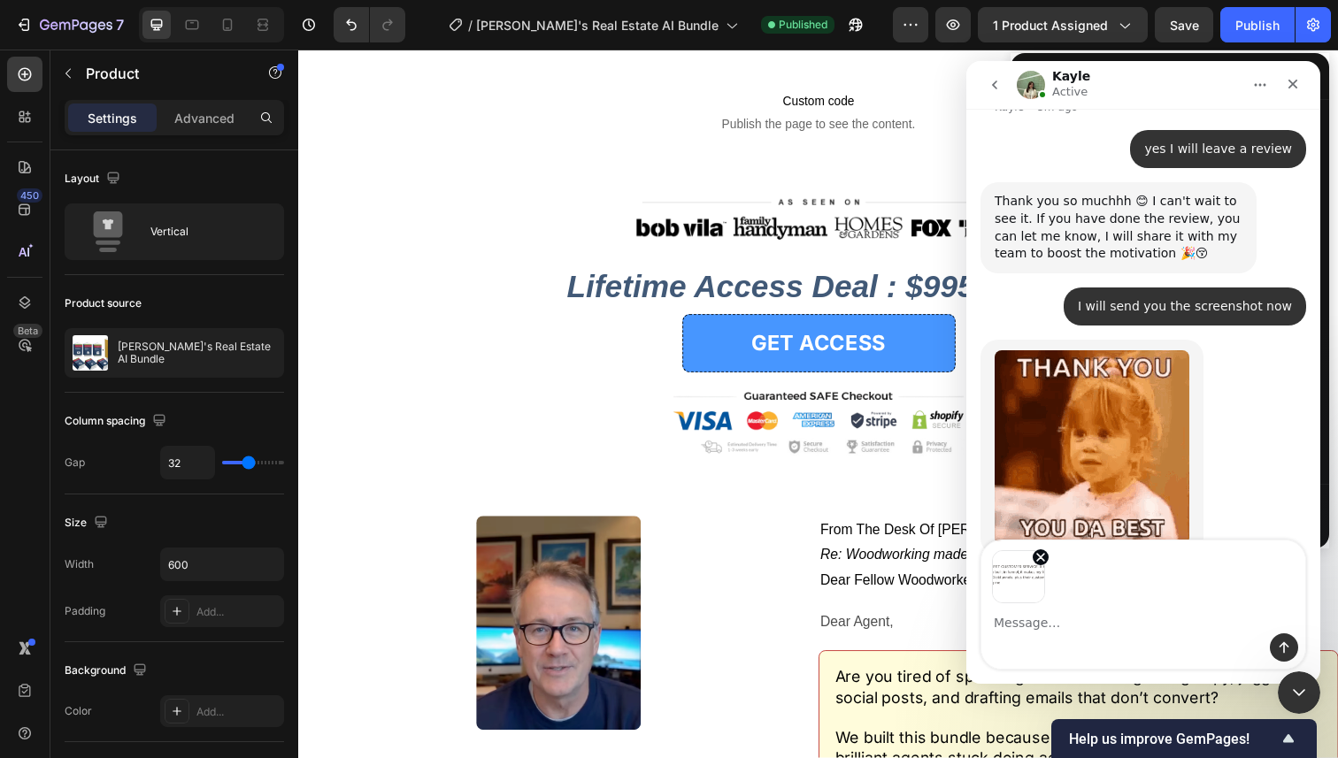
scroll to position [2758, 0]
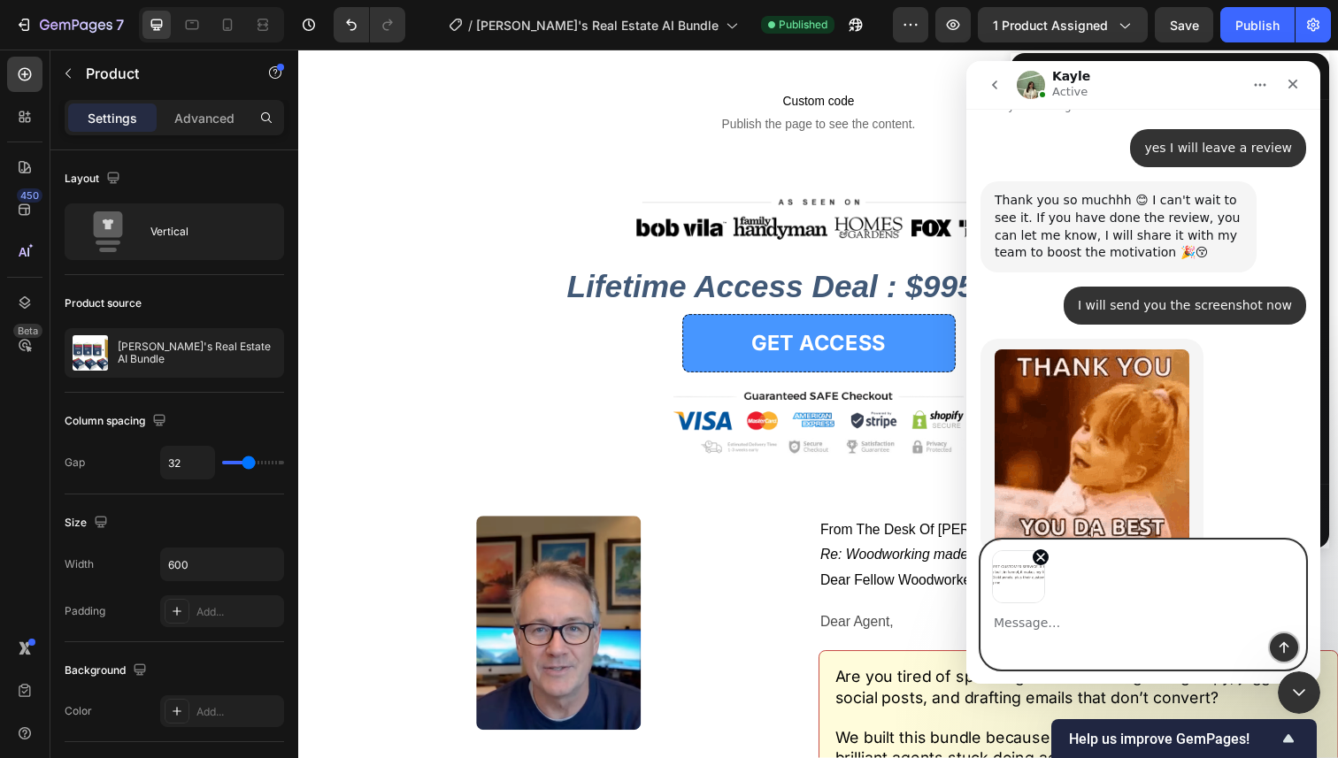
click at [1280, 646] on icon "Send a message…" at bounding box center [1285, 648] width 10 height 12
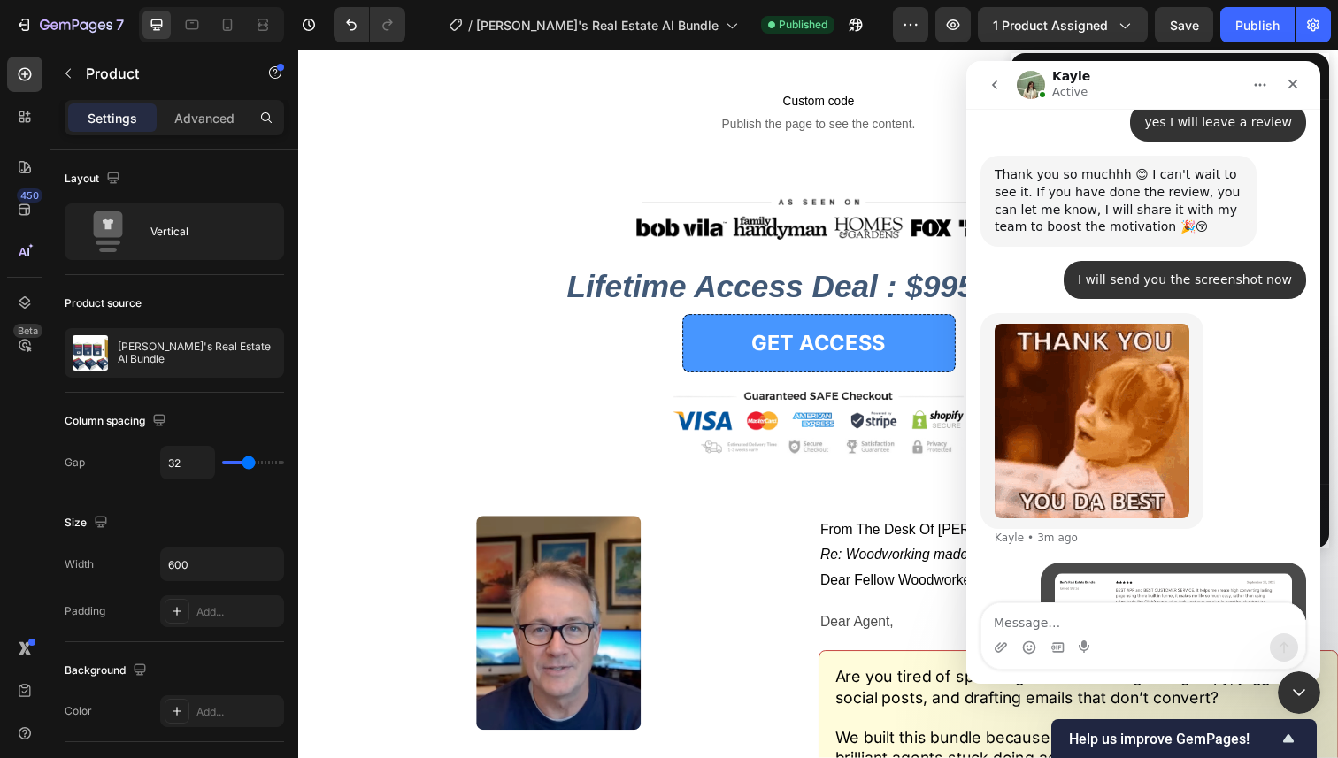
scroll to position [2786, 0]
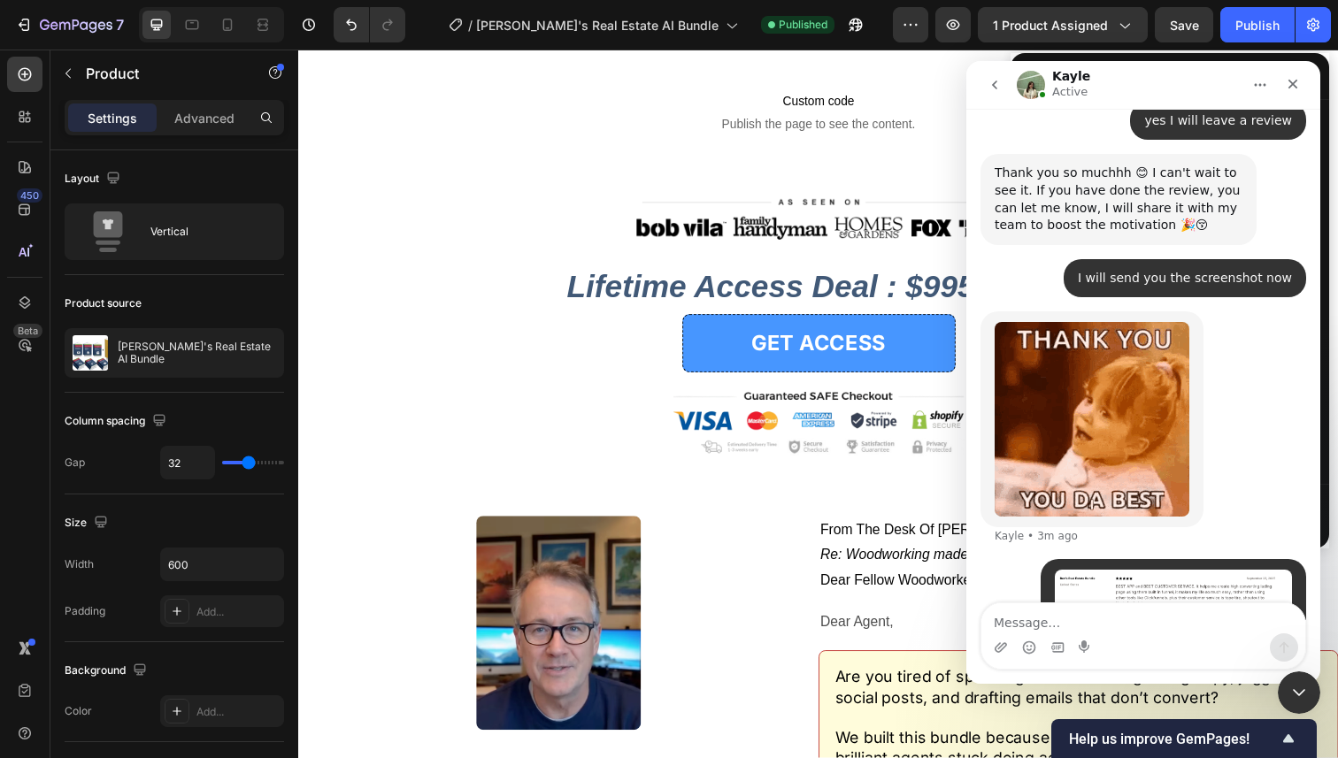
click at [1176, 570] on img "user says…" at bounding box center [1173, 597] width 237 height 55
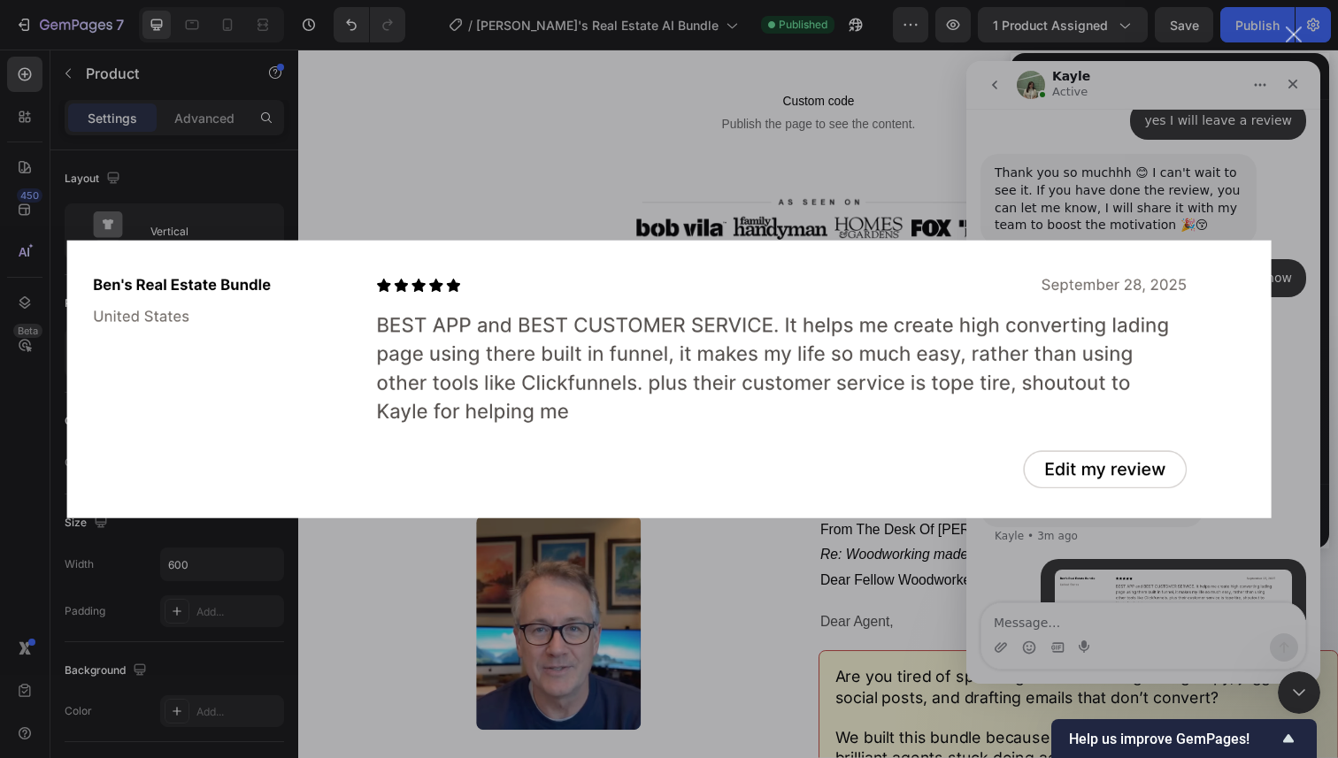
click at [1221, 191] on div "Intercom messenger" at bounding box center [669, 379] width 1338 height 758
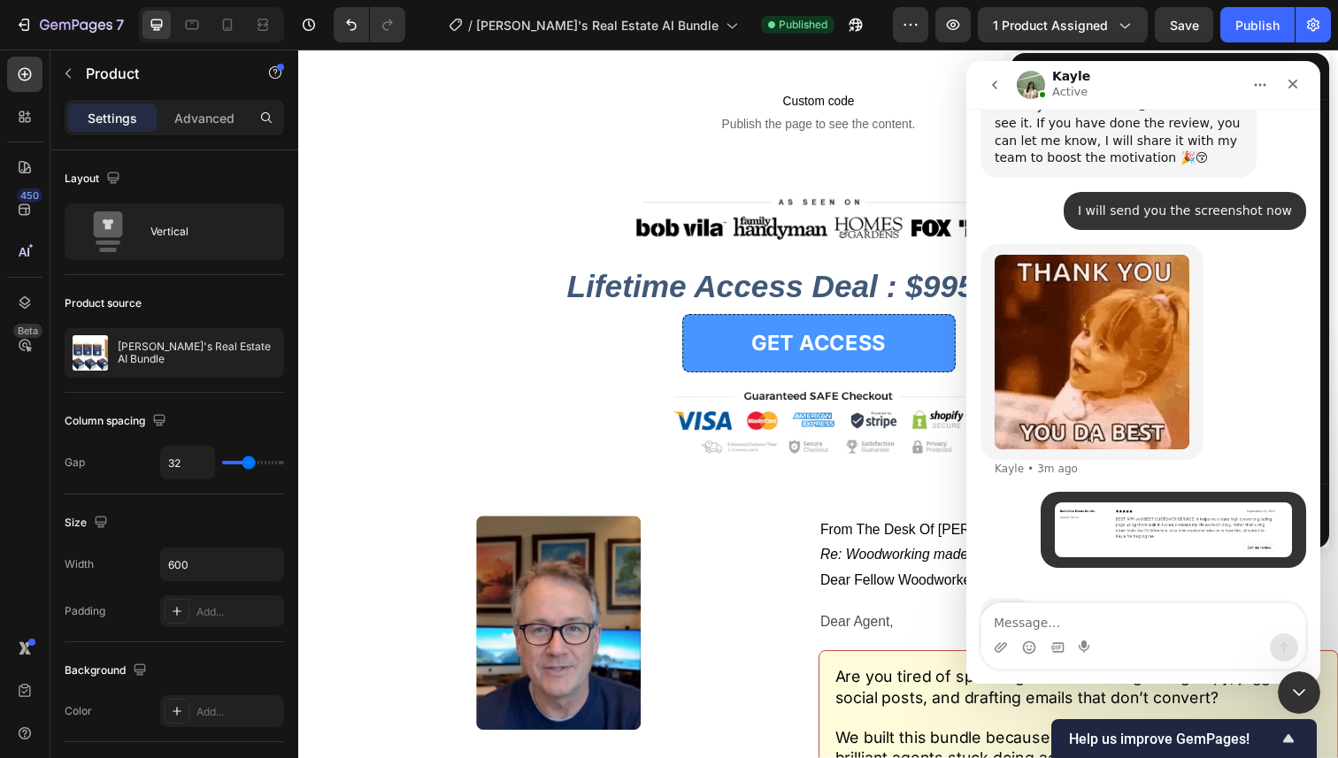
scroll to position [2854, 0]
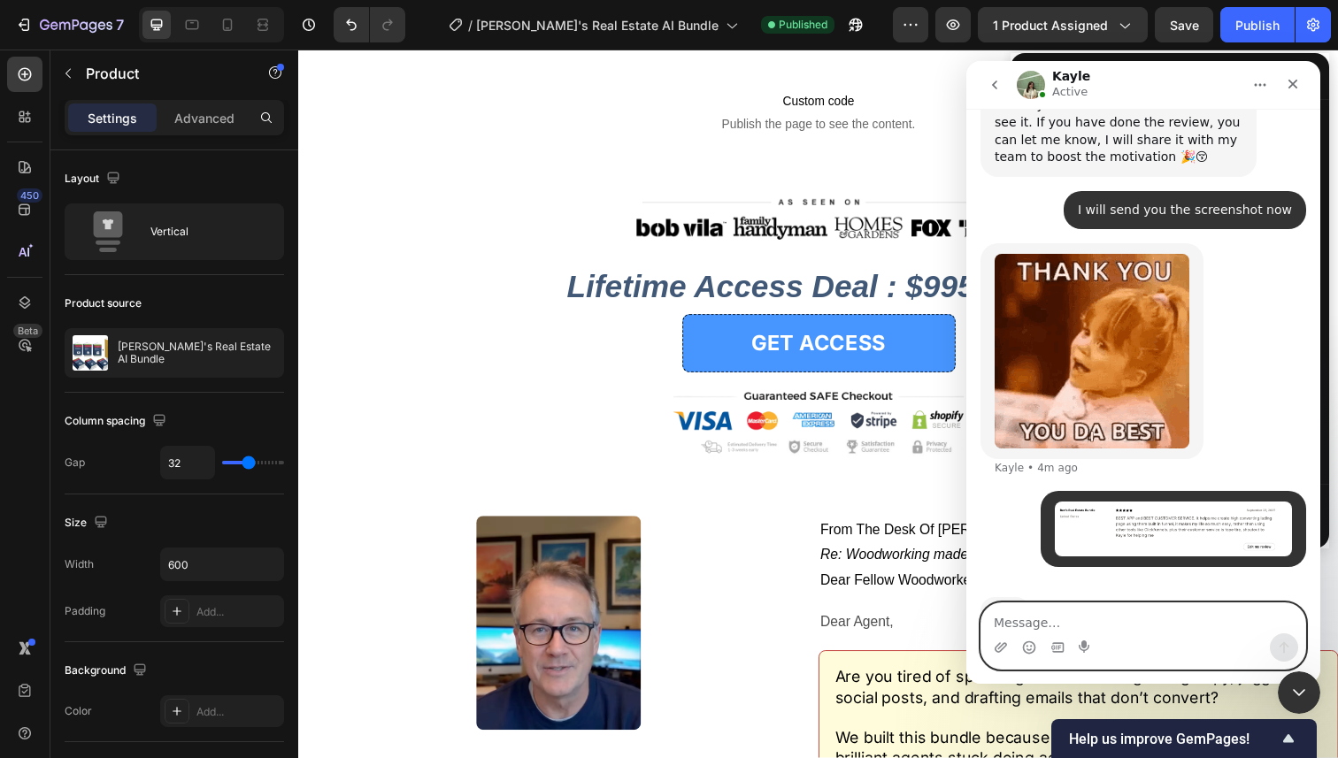
click at [1054, 618] on textarea "Message…" at bounding box center [1143, 618] width 324 height 30
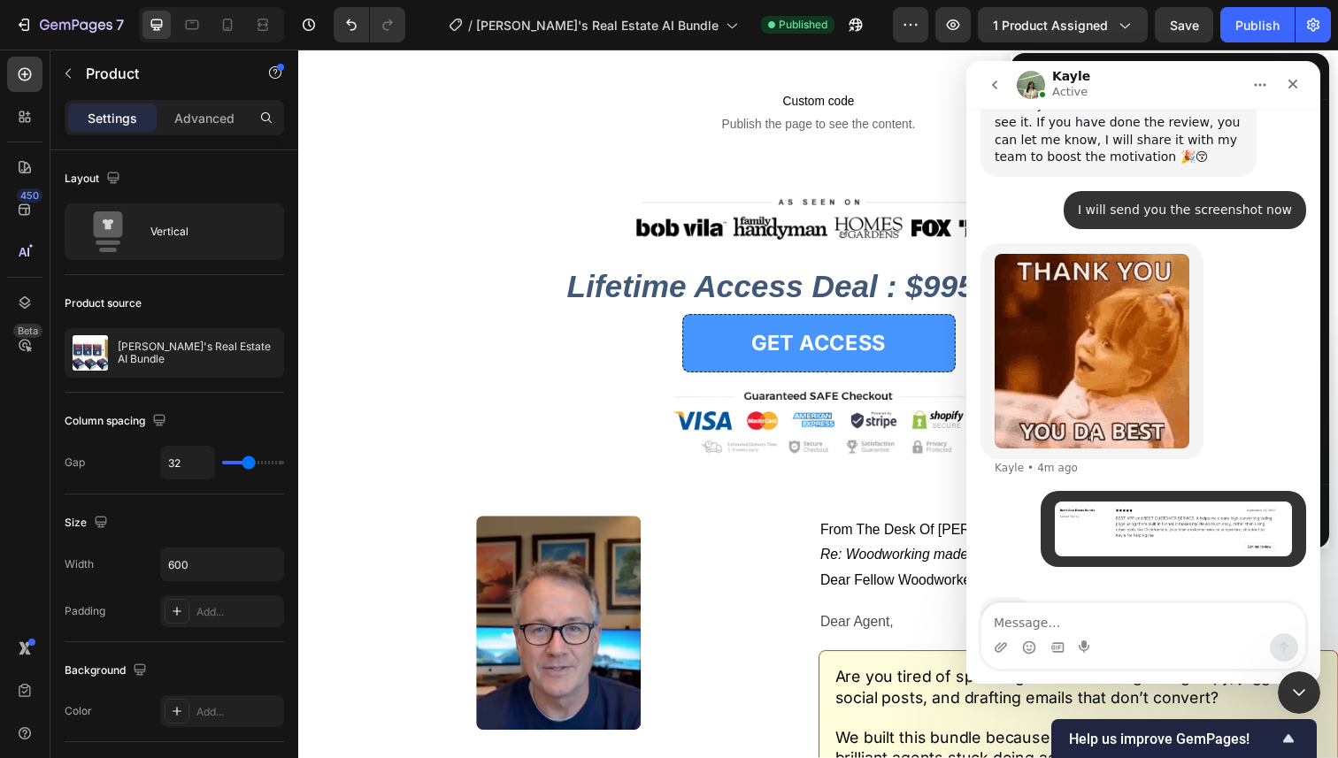
click at [1067, 588] on div "Typing" at bounding box center [1143, 622] width 326 height 68
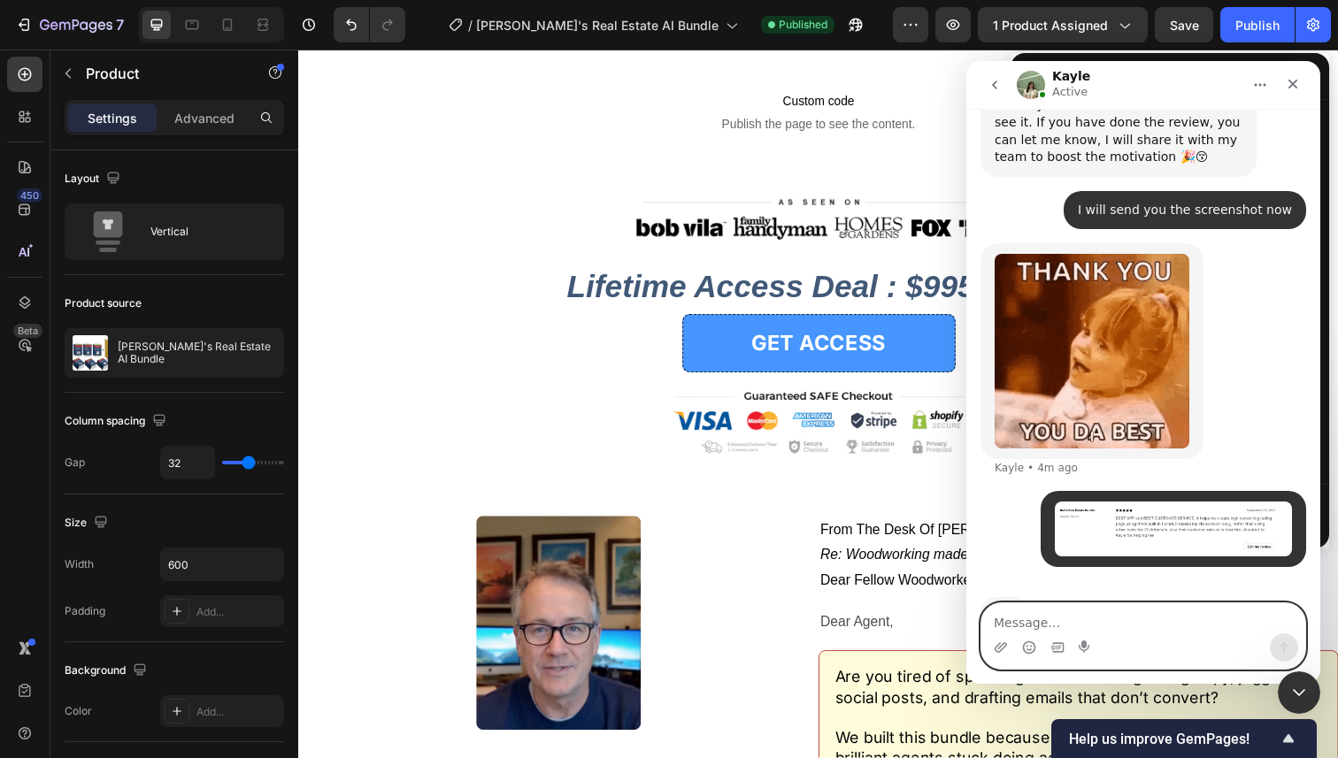
click at [1157, 633] on textarea "Message…" at bounding box center [1143, 618] width 324 height 30
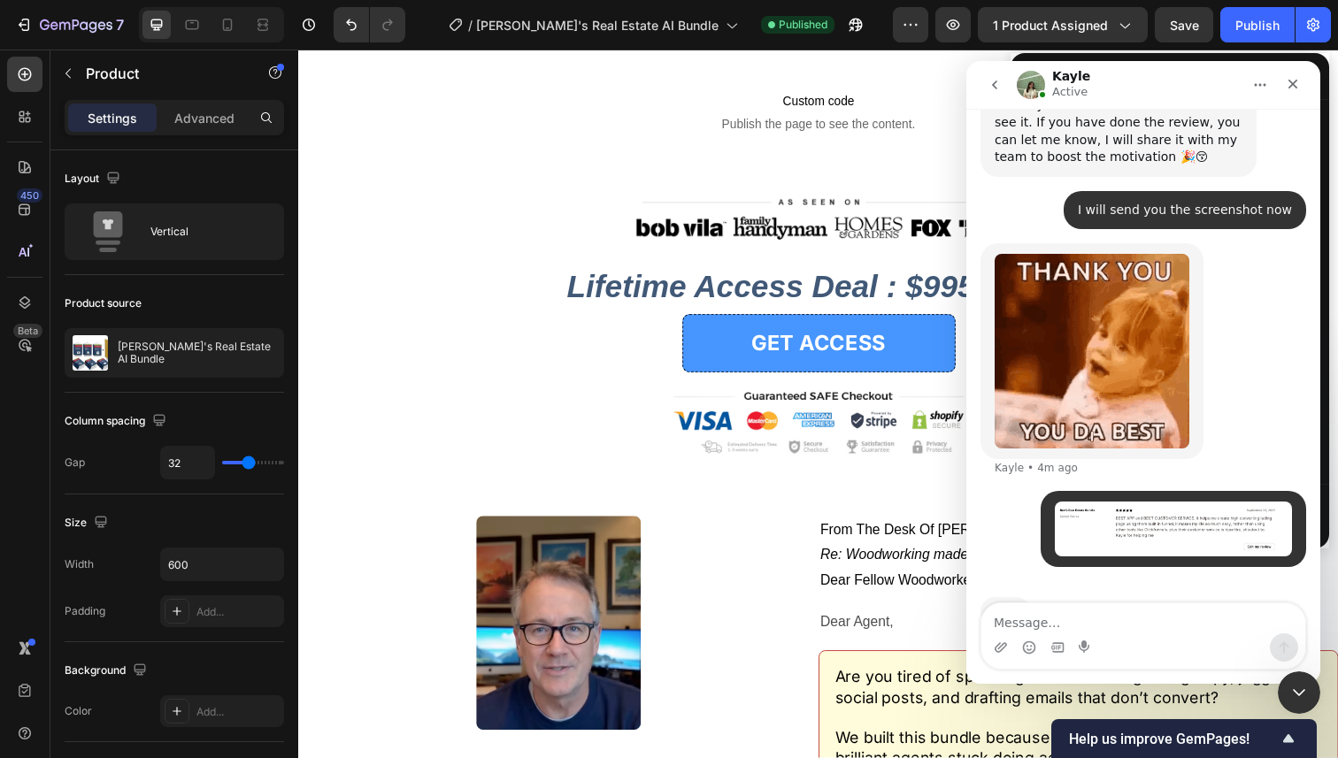
click at [1158, 588] on div "Typing" at bounding box center [1143, 622] width 326 height 68
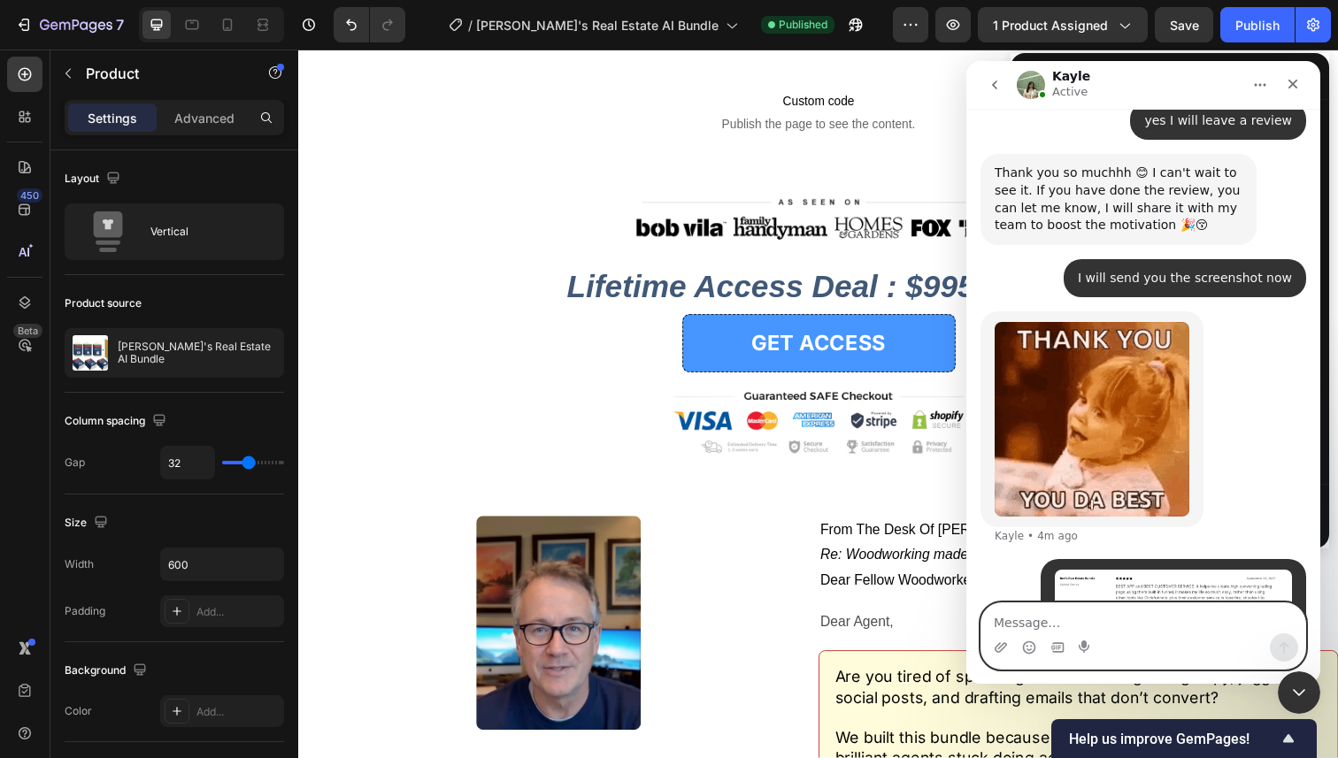
click at [1125, 619] on textarea "Message…" at bounding box center [1143, 618] width 324 height 30
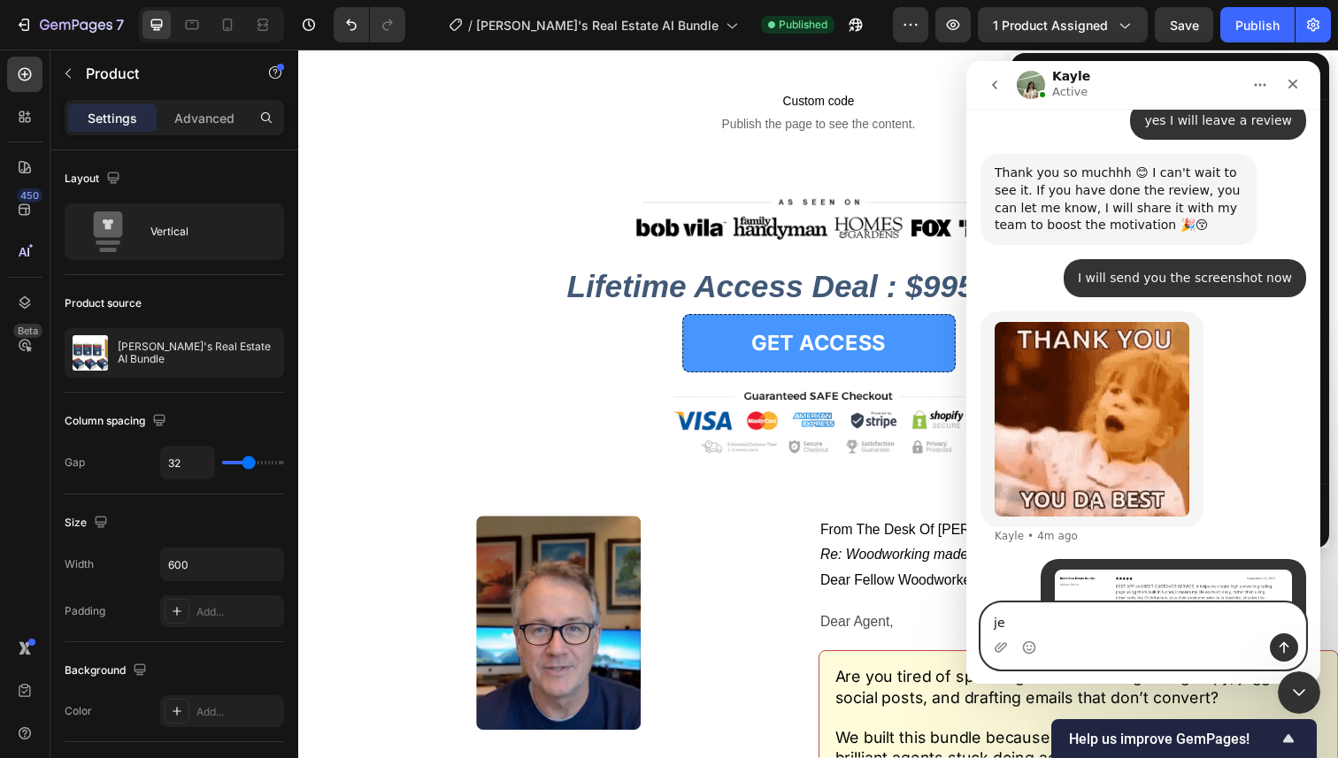
type textarea "j"
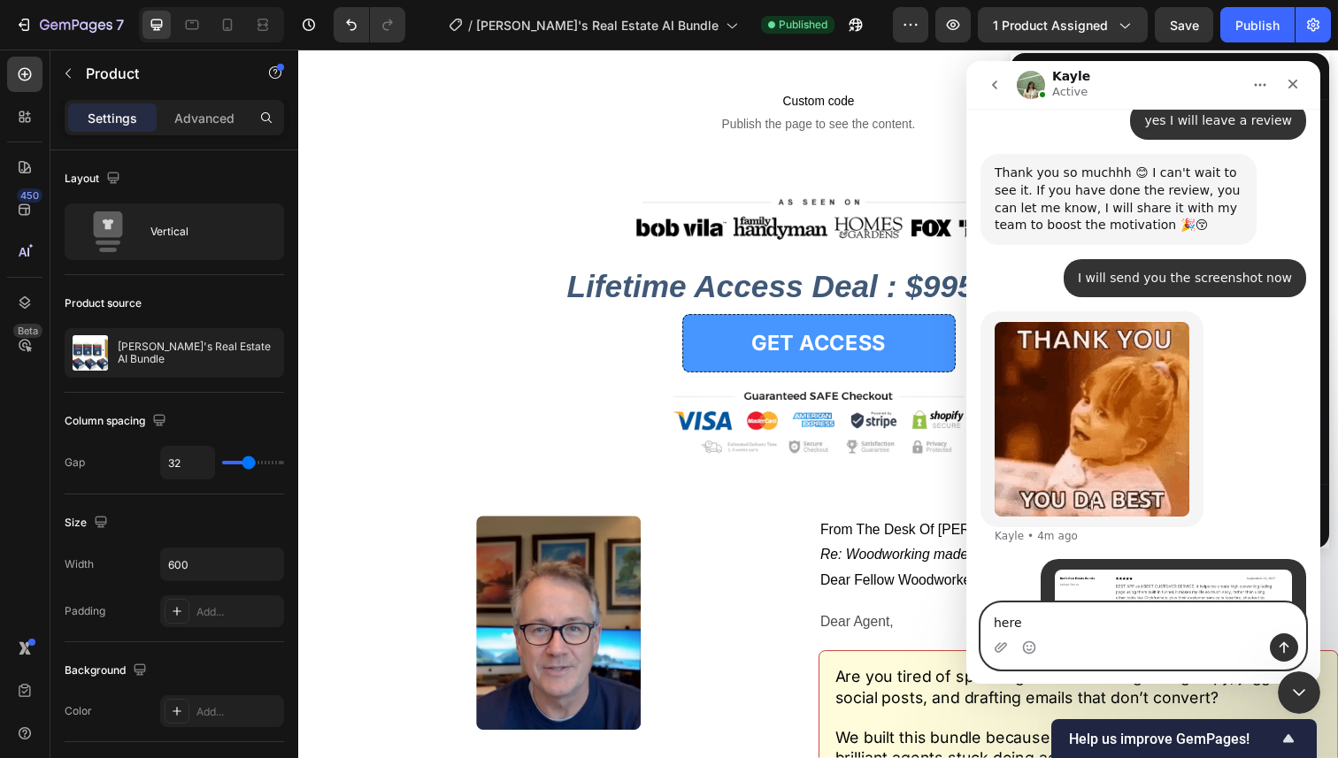
scroll to position [2854, 0]
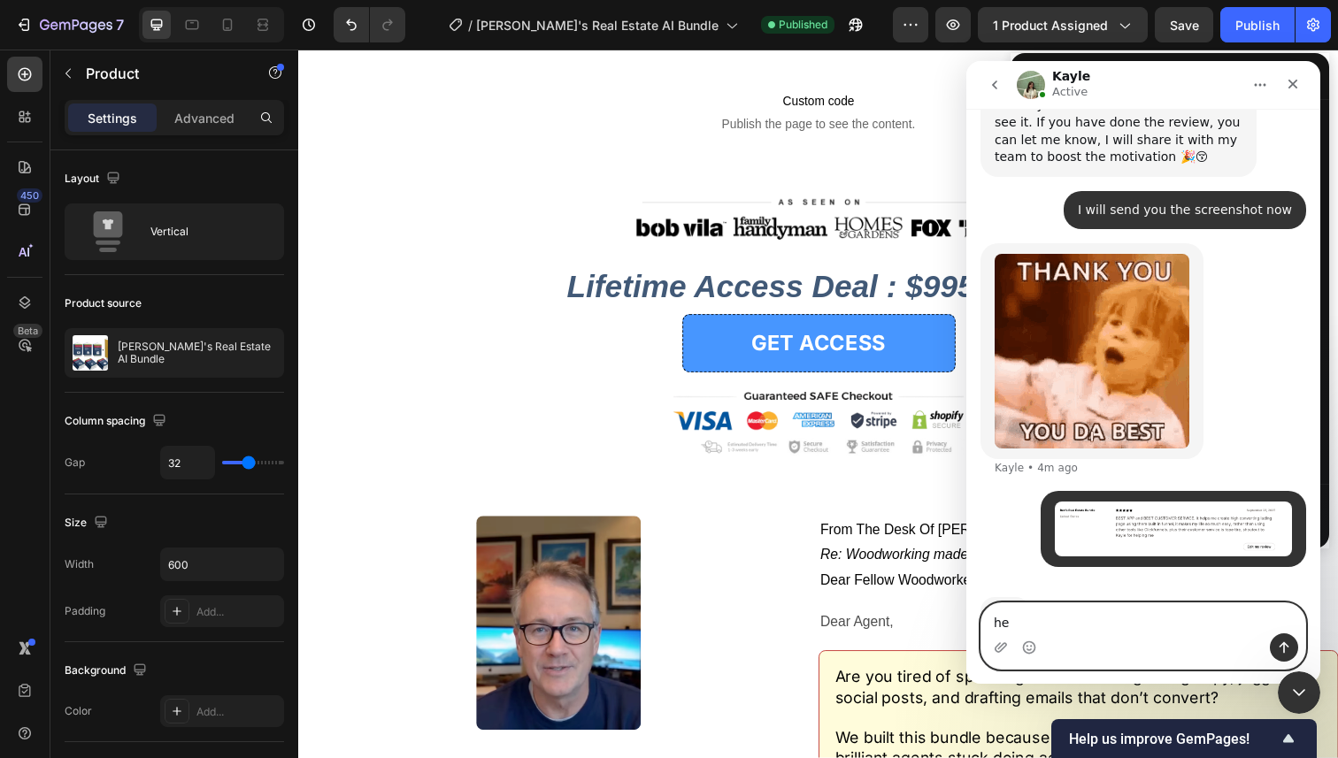
type textarea "h"
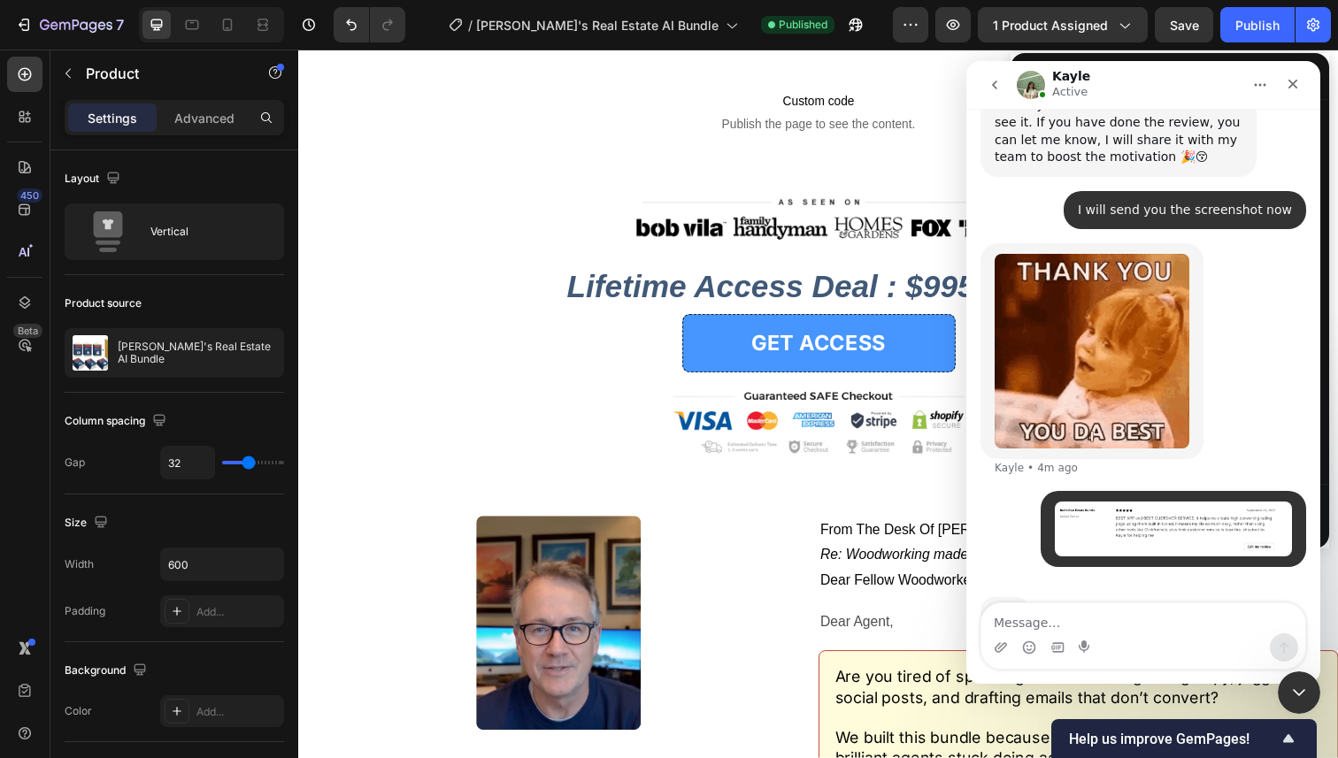
click at [1109, 588] on div "Typing" at bounding box center [1143, 622] width 326 height 68
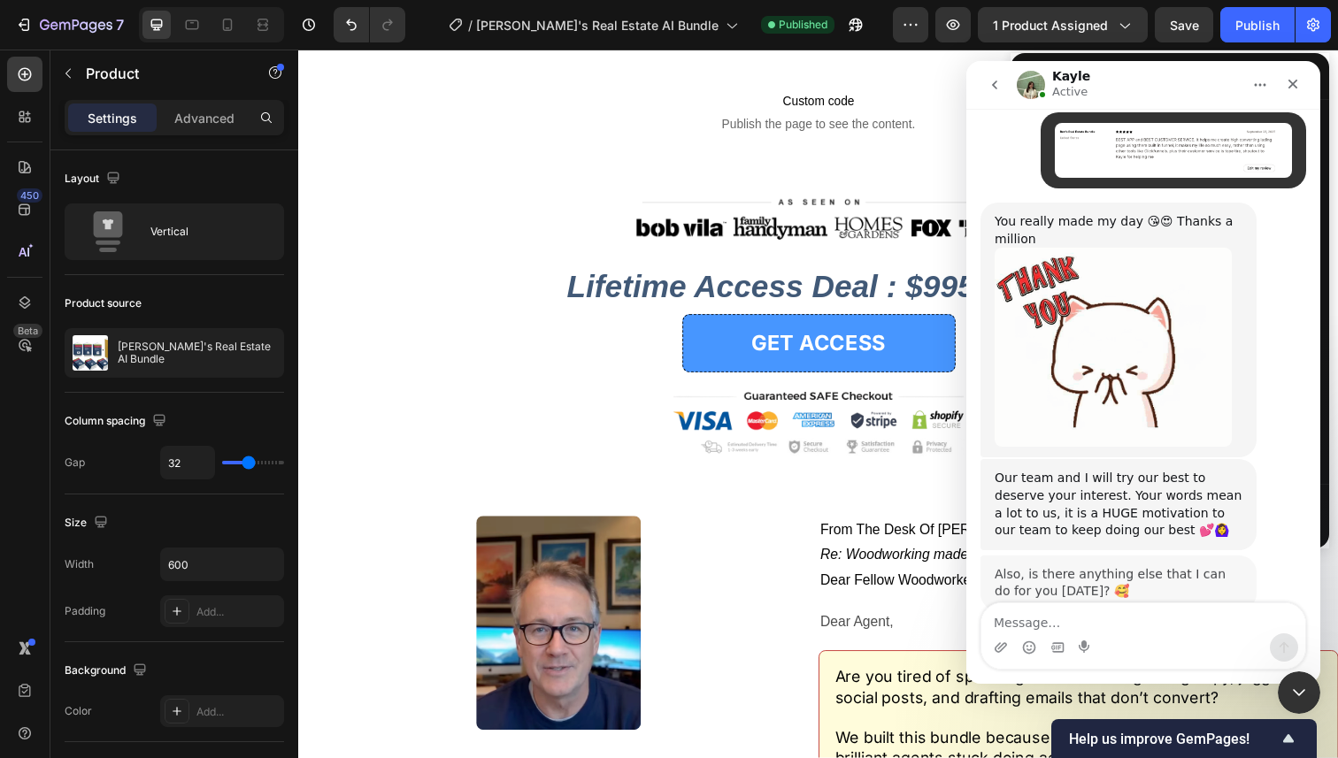
scroll to position [3204, 0]
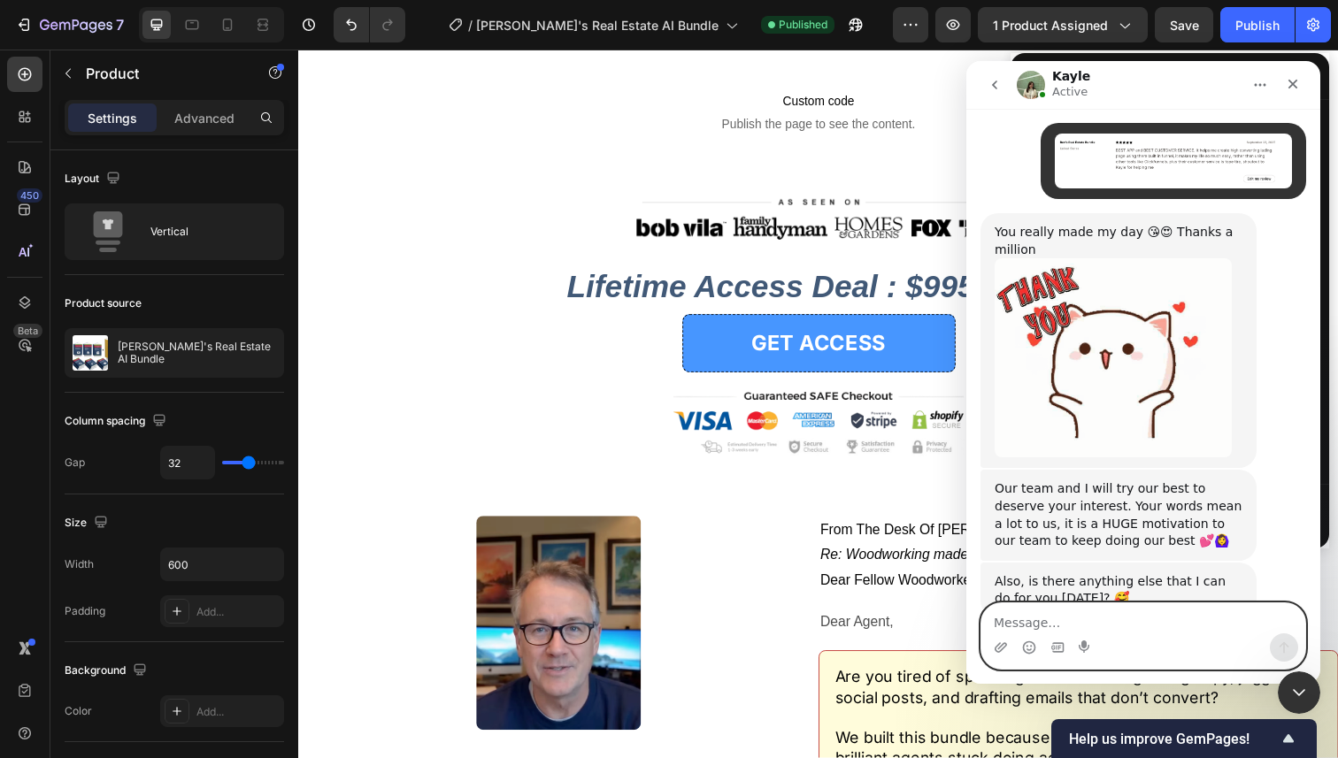
click at [1144, 618] on textarea "Message…" at bounding box center [1143, 618] width 324 height 30
type textarea "n"
type textarea "i"
type textarea "I have no problem for now"
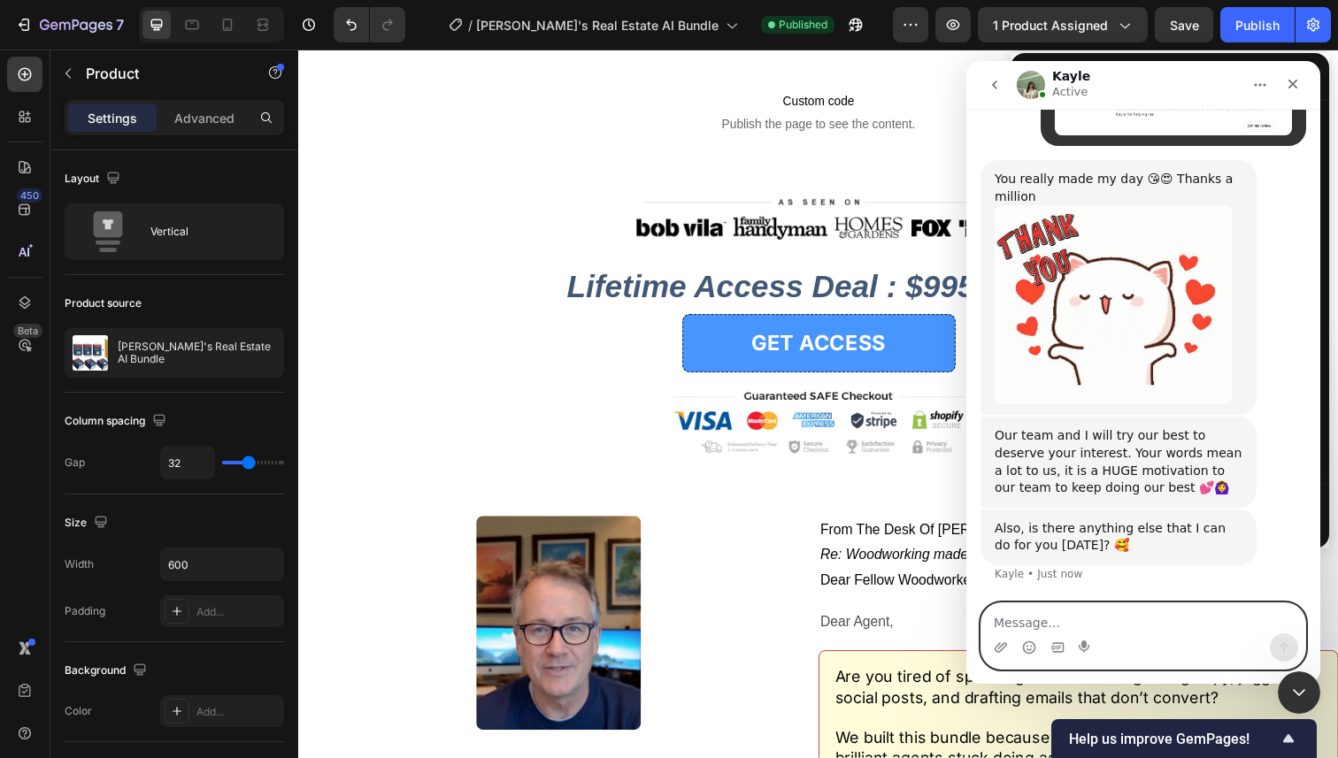
scroll to position [3257, 0]
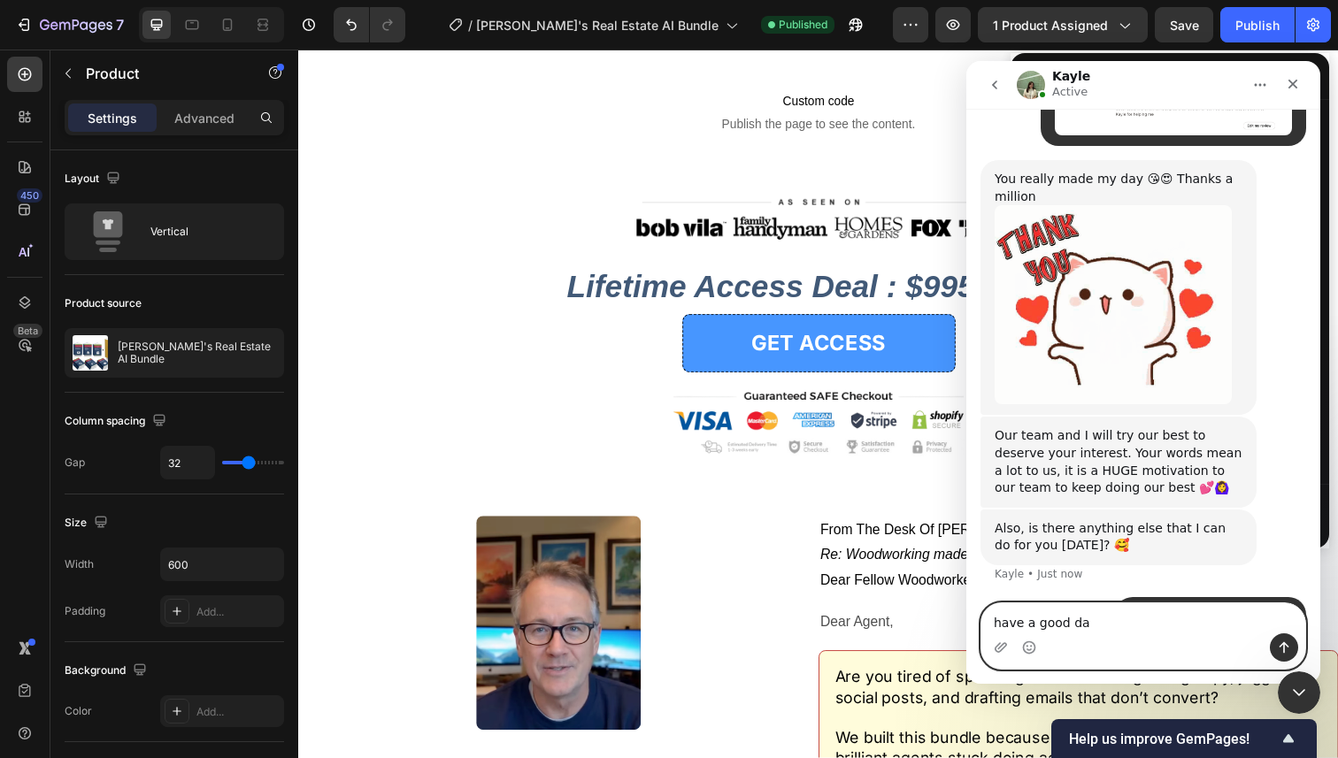
type textarea "have a good day"
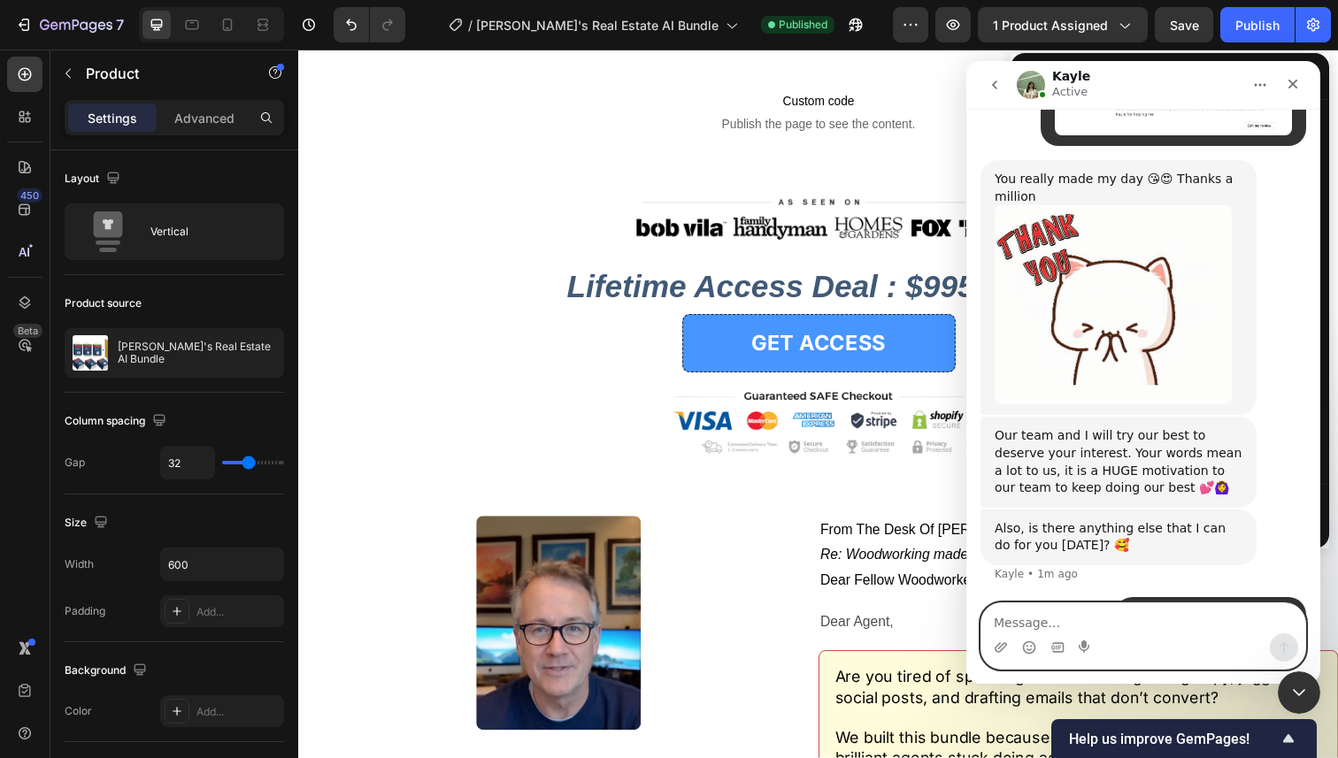
scroll to position [3298, 0]
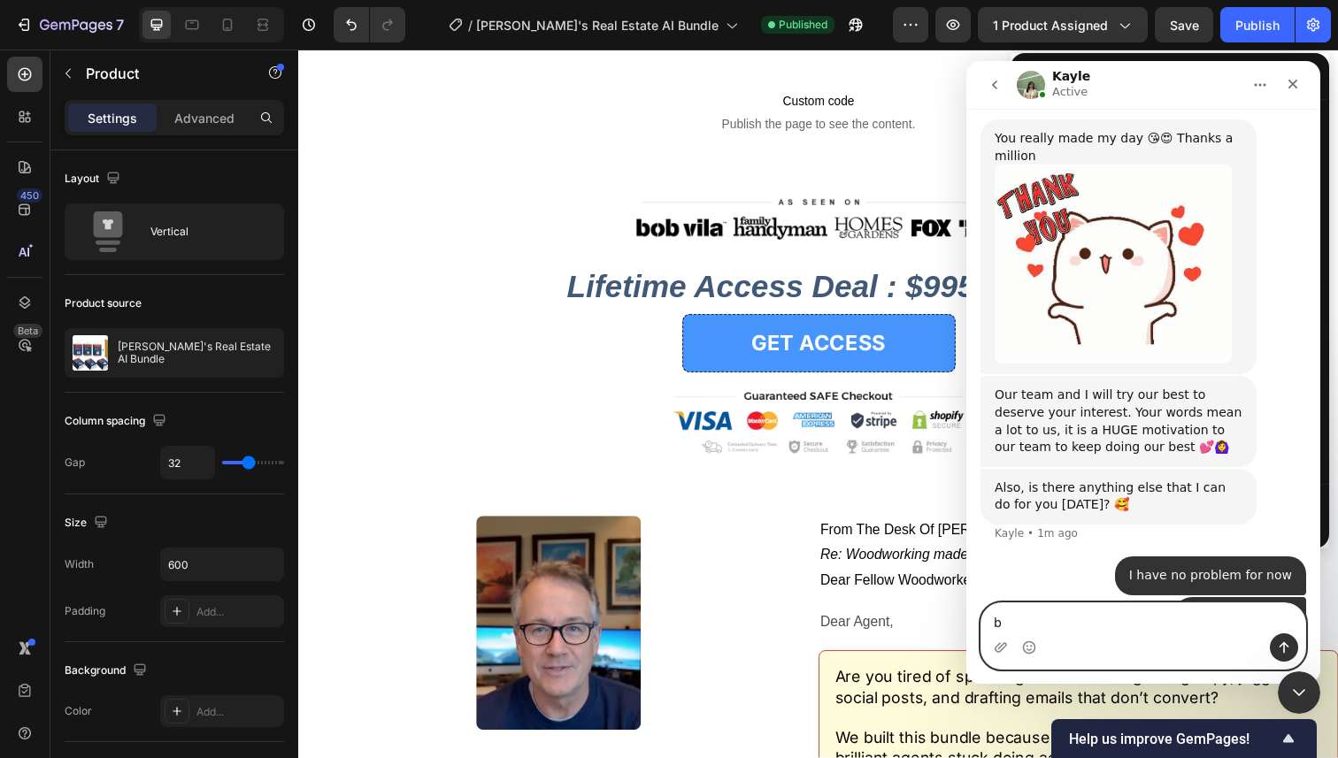
type textarea "by"
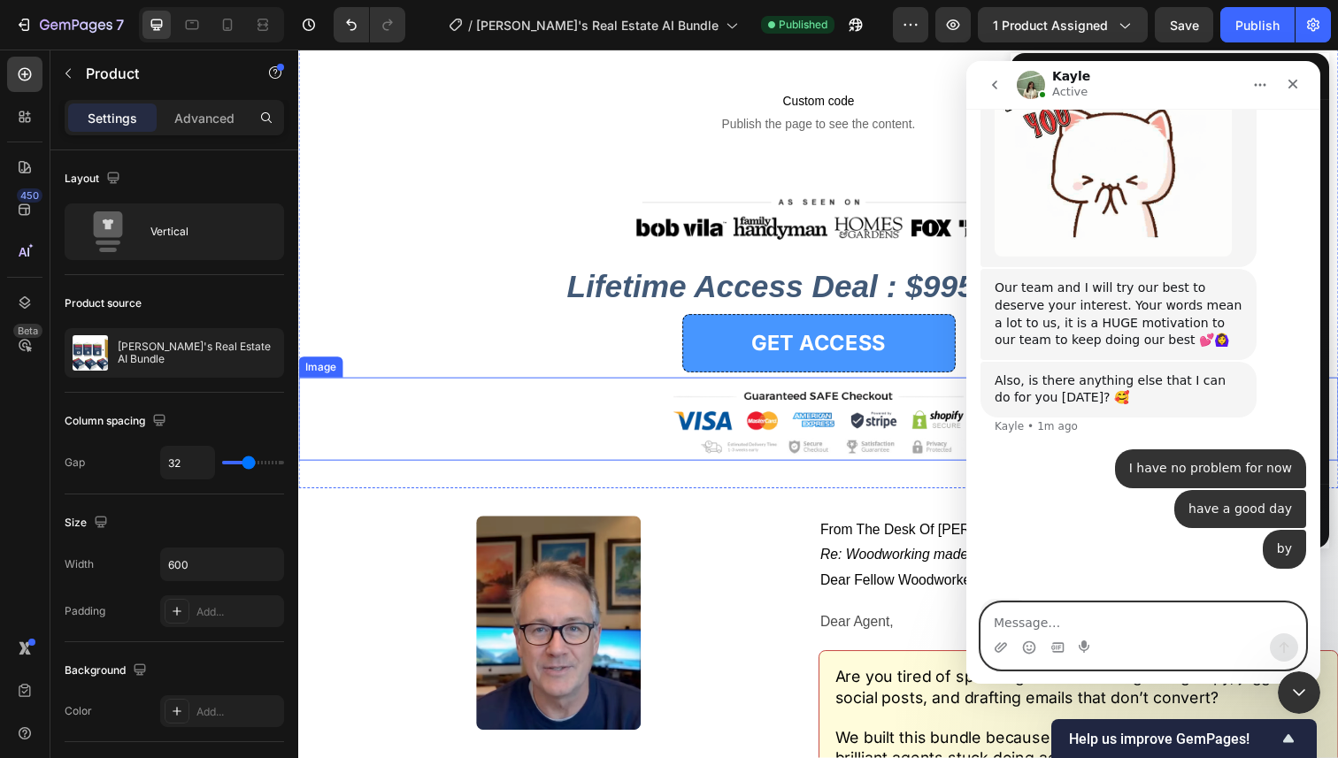
scroll to position [3406, 0]
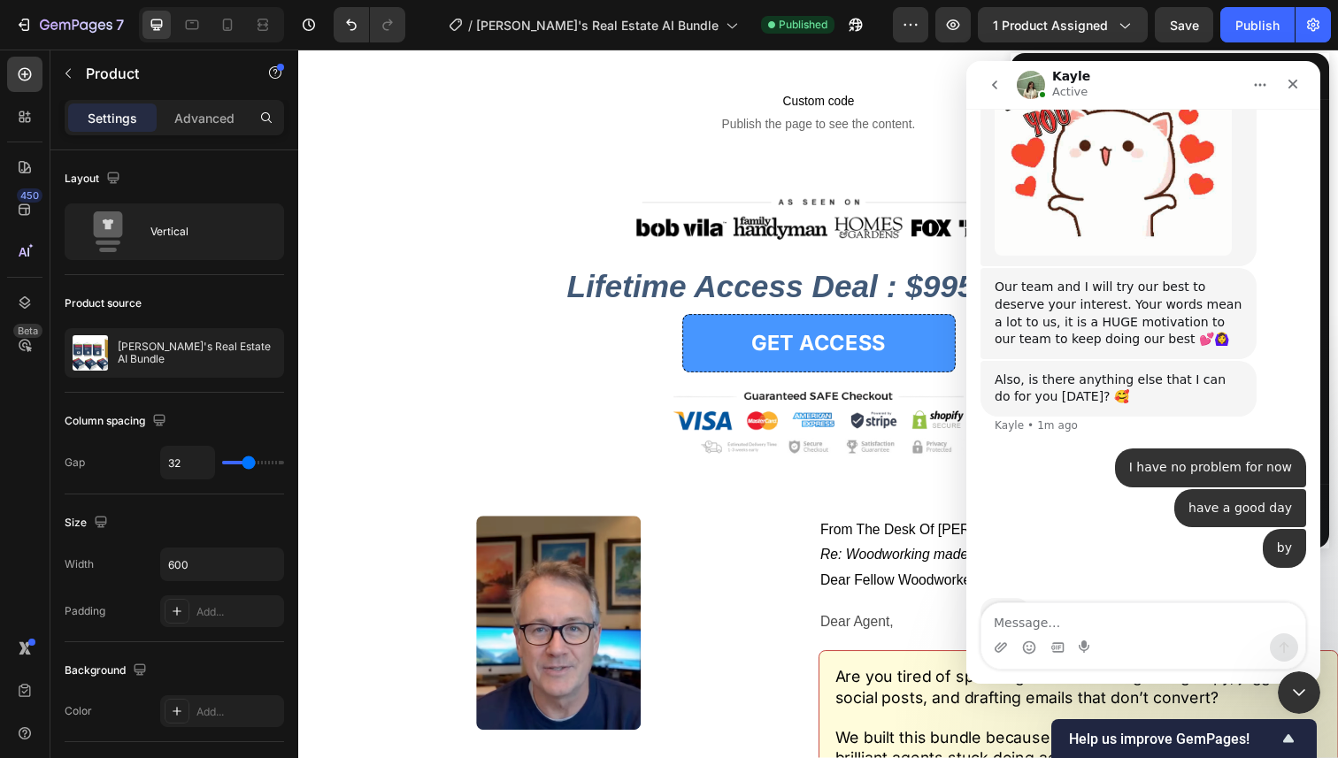
click at [1018, 489] on div "have a good day • Just now" at bounding box center [1143, 509] width 326 height 41
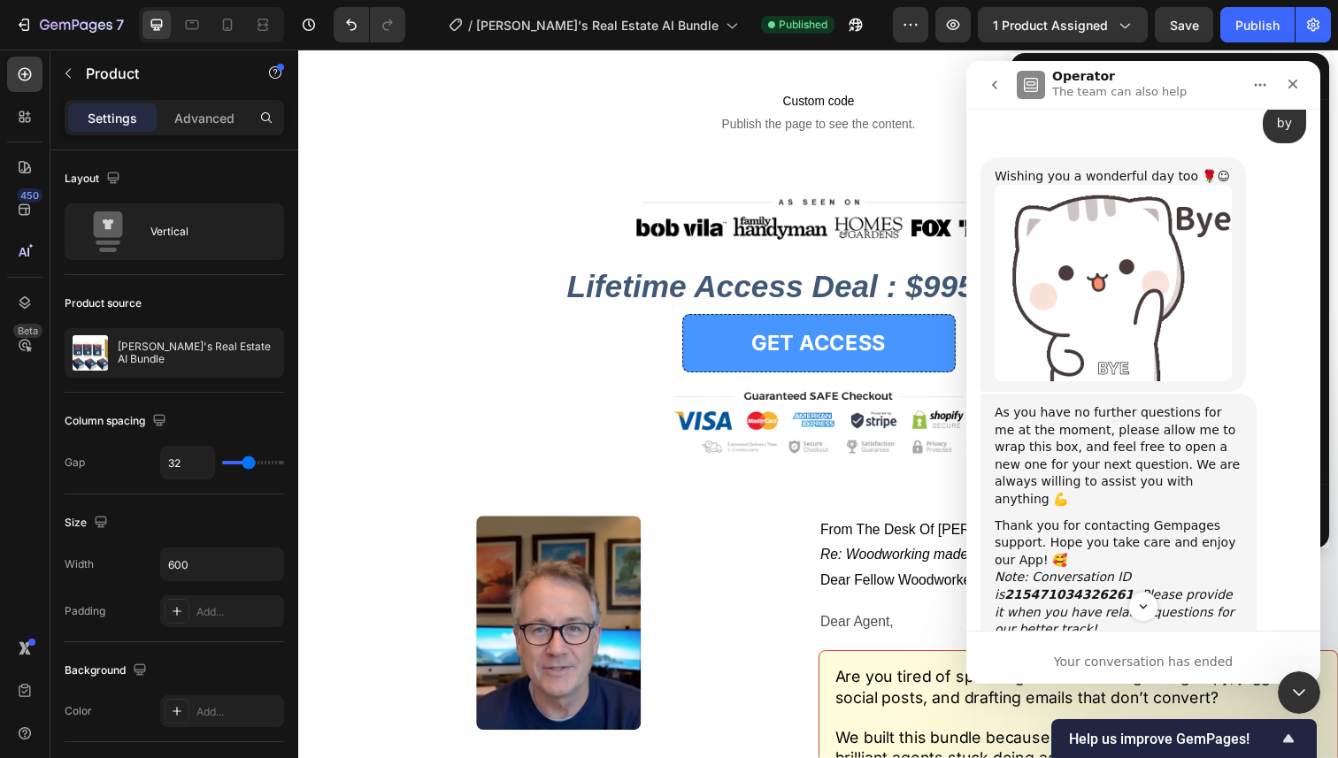
scroll to position [3894, 0]
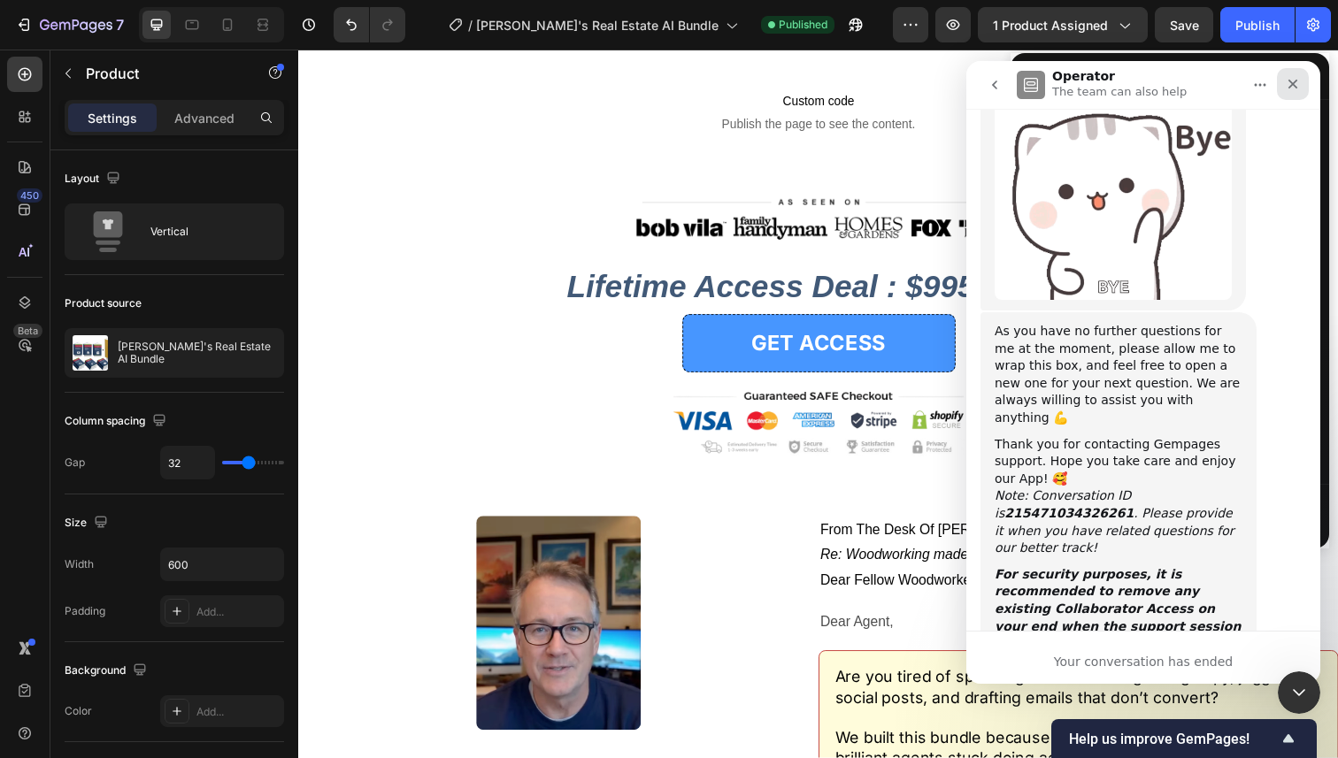
click at [1292, 88] on icon "Close" at bounding box center [1293, 84] width 14 height 14
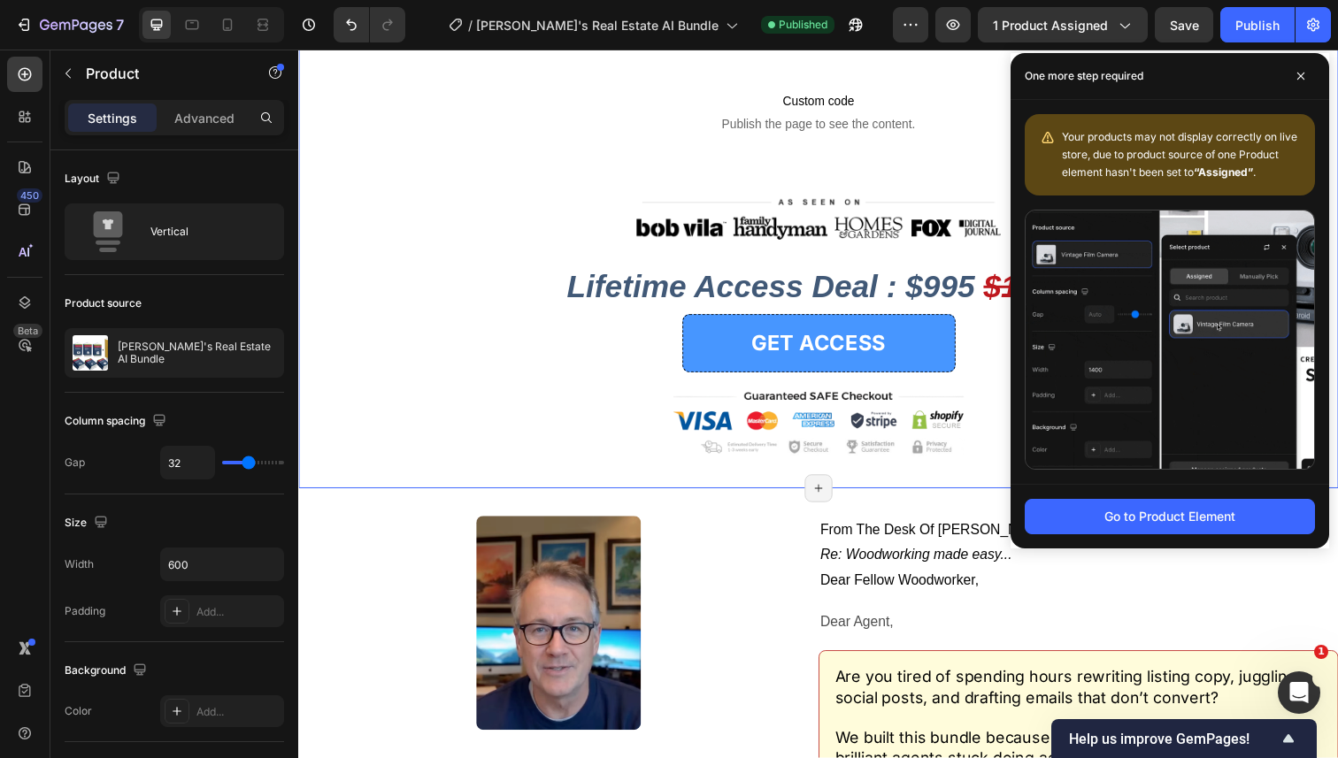
scroll to position [3999, 0]
click at [1303, 80] on icon at bounding box center [1300, 76] width 9 height 9
